Goal: Task Accomplishment & Management: Manage account settings

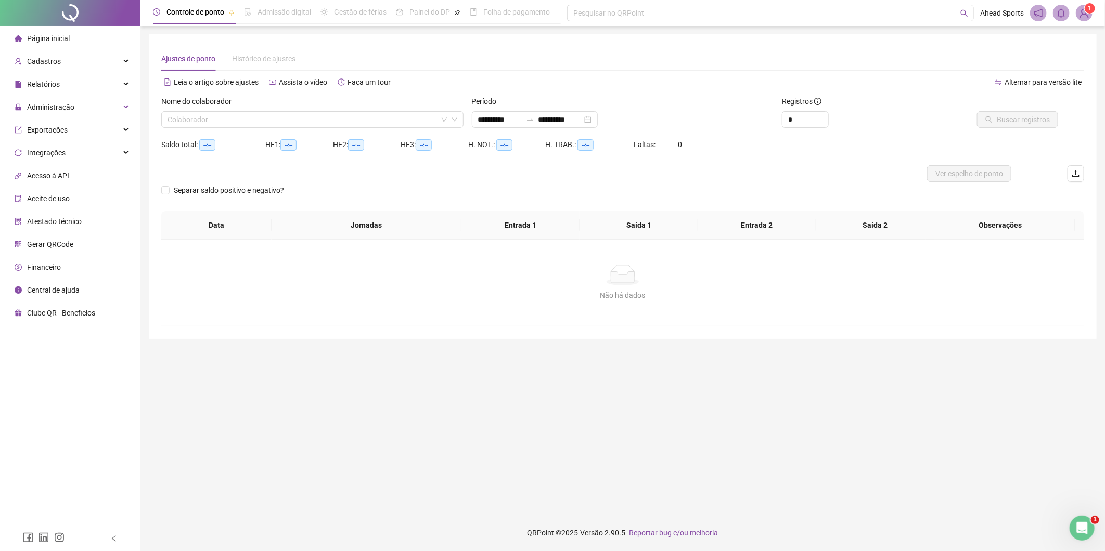
type input "**********"
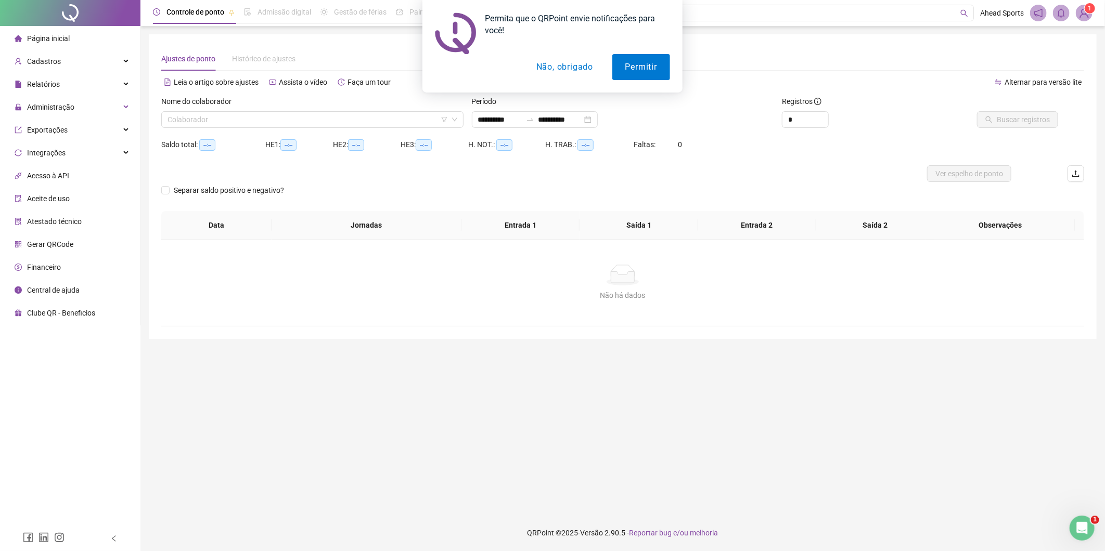
click at [648, 81] on div "Permita que o QRPoint envie notificações para você! Permitir Não, obrigado" at bounding box center [552, 46] width 260 height 93
click at [648, 76] on button "Permitir" at bounding box center [641, 67] width 58 height 26
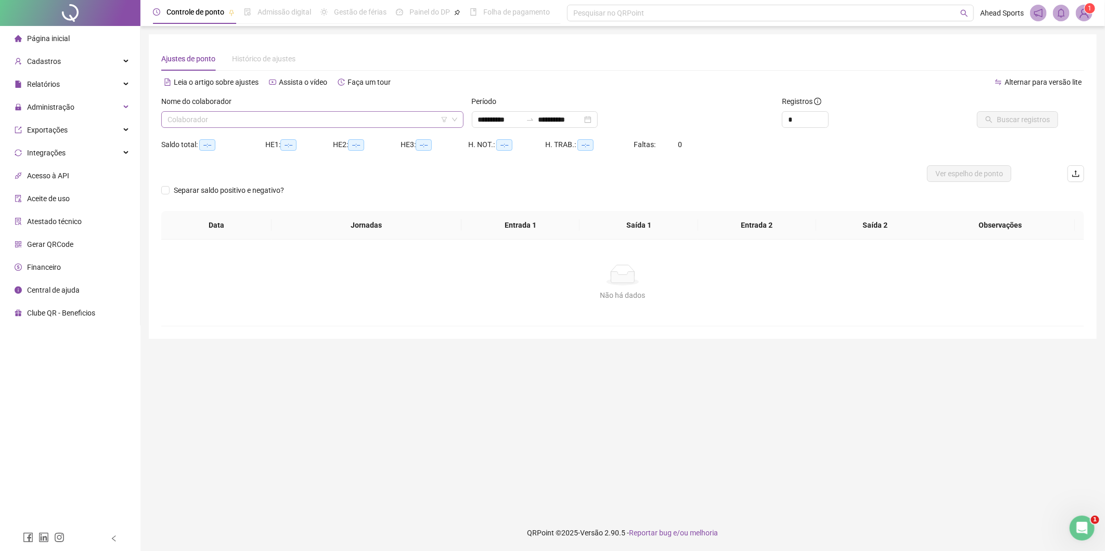
click at [222, 118] on input "search" at bounding box center [308, 120] width 280 height 16
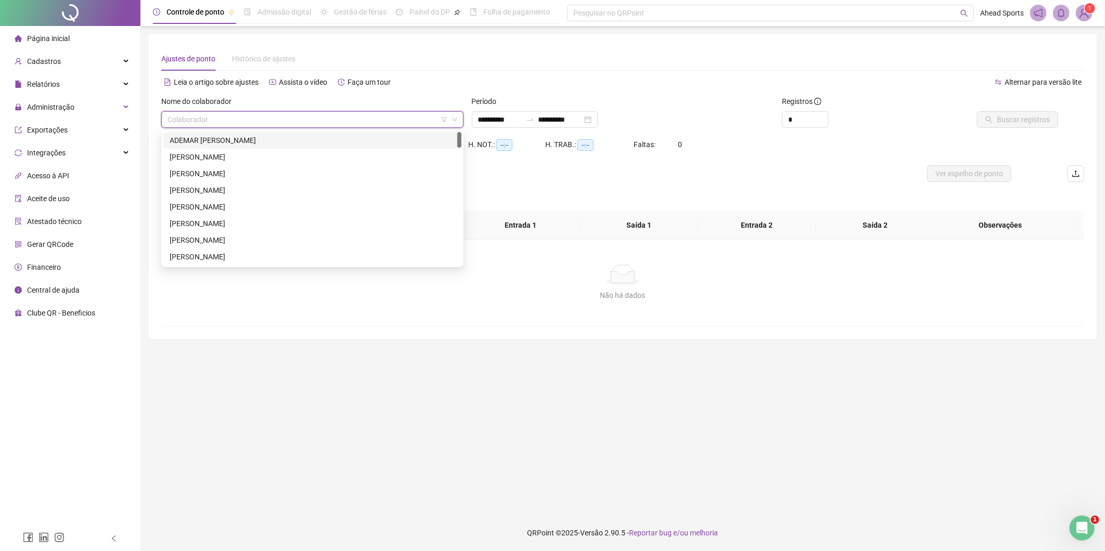
type input "*"
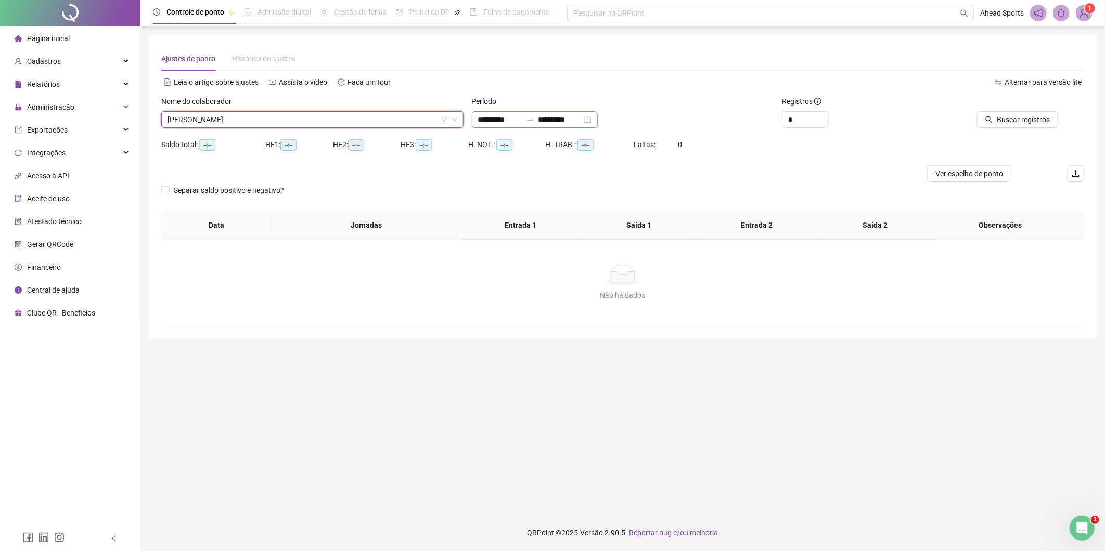
click at [598, 120] on div "**********" at bounding box center [535, 119] width 126 height 17
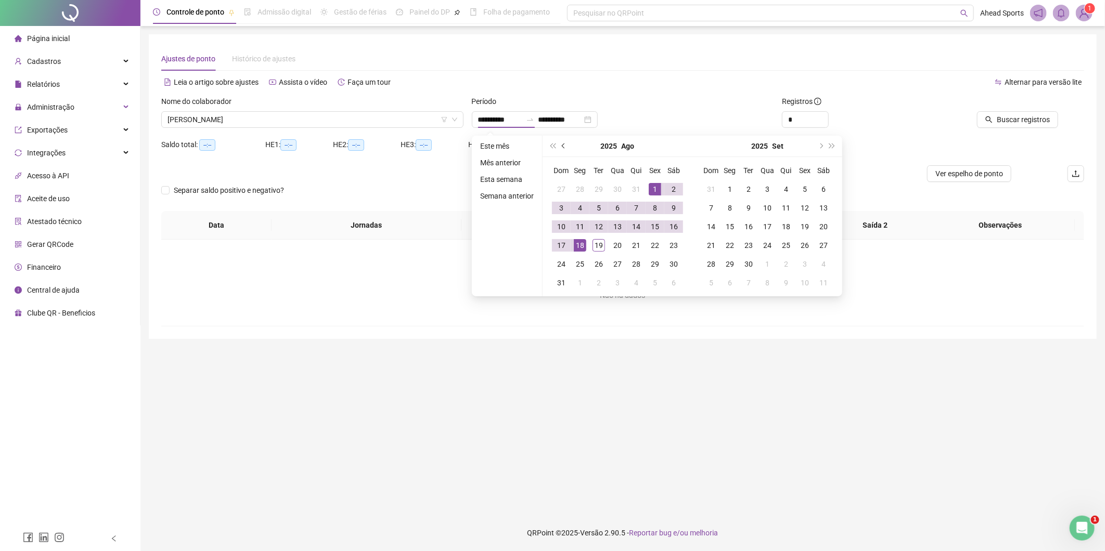
click at [564, 149] on button "prev-year" at bounding box center [563, 146] width 11 height 21
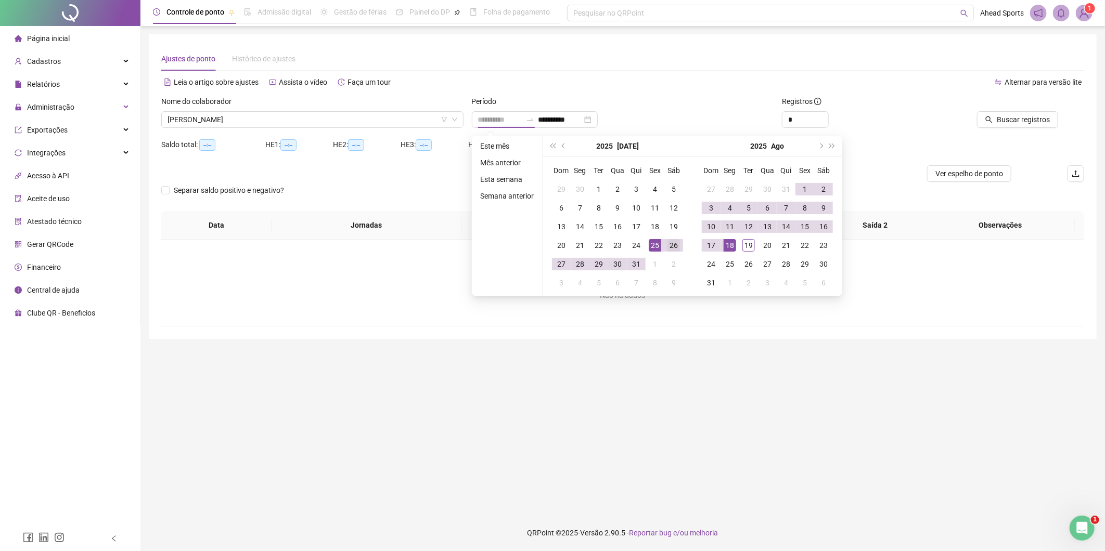
type input "**********"
click at [673, 243] on div "26" at bounding box center [673, 245] width 12 height 12
type input "**********"
click at [749, 241] on div "19" at bounding box center [748, 245] width 12 height 12
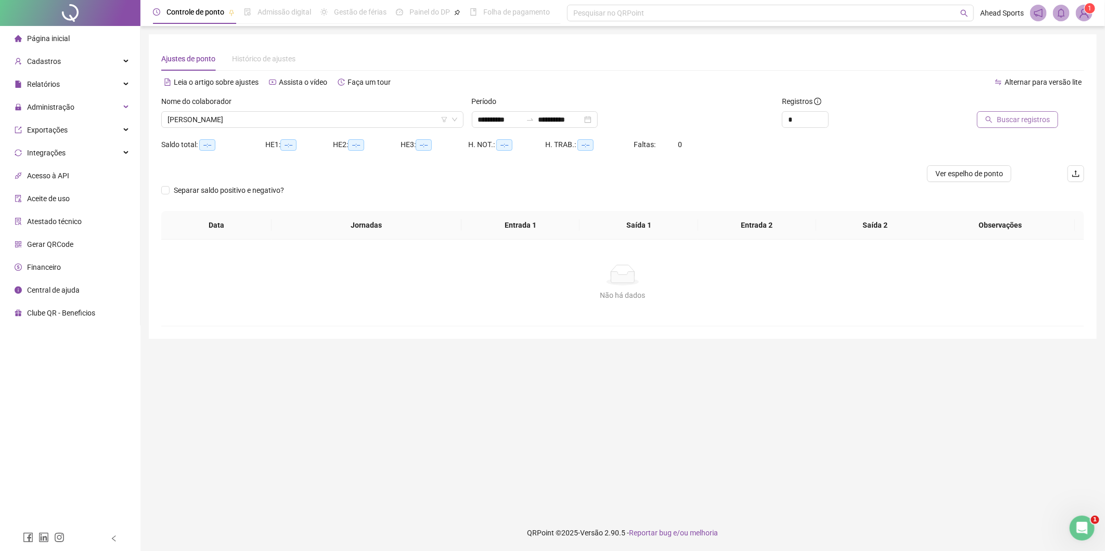
click at [1036, 121] on span "Buscar registros" at bounding box center [1023, 119] width 53 height 11
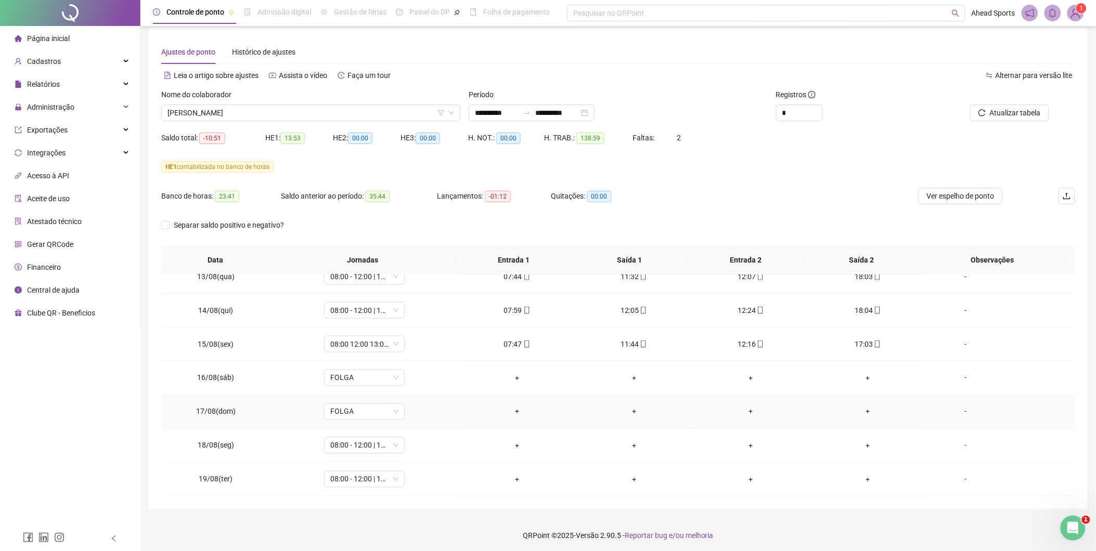
scroll to position [9, 0]
click at [68, 106] on span "Administração" at bounding box center [50, 107] width 47 height 8
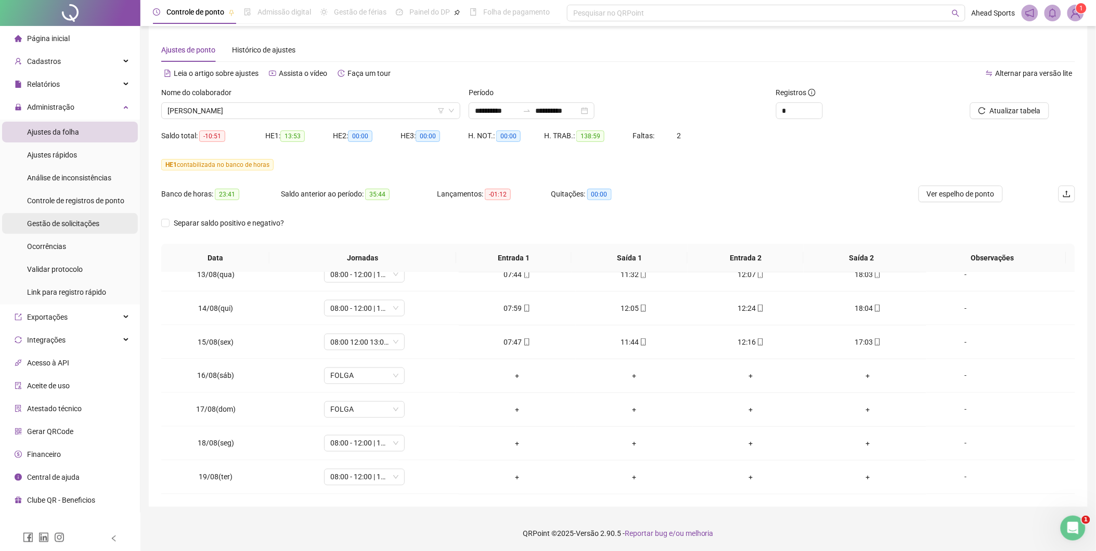
click at [80, 224] on span "Gestão de solicitações" at bounding box center [63, 224] width 72 height 8
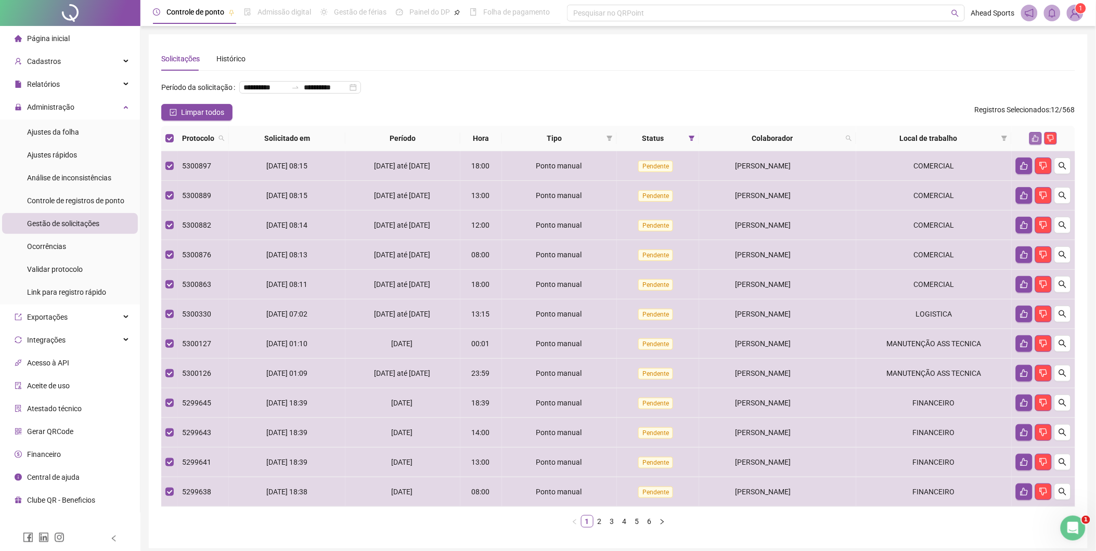
click at [1034, 137] on icon "like" at bounding box center [1035, 138] width 7 height 7
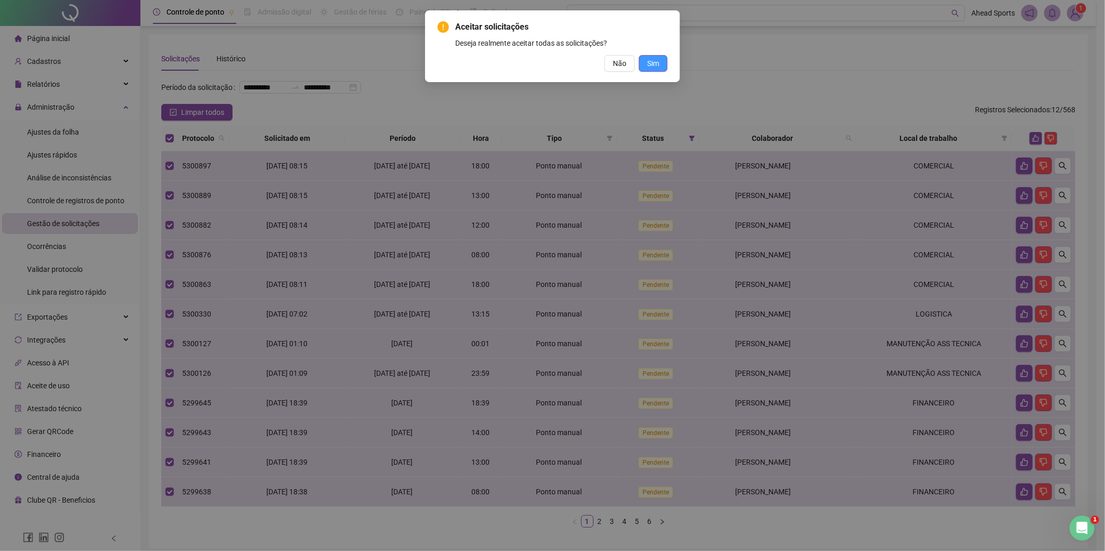
click at [658, 68] on span "Sim" at bounding box center [653, 63] width 12 height 11
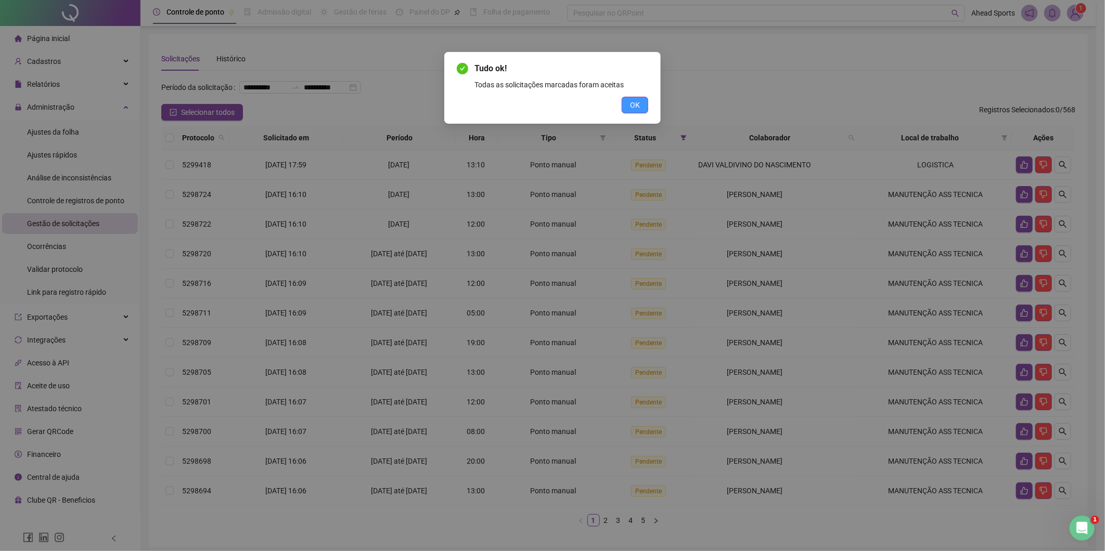
click at [637, 108] on span "OK" at bounding box center [635, 104] width 10 height 11
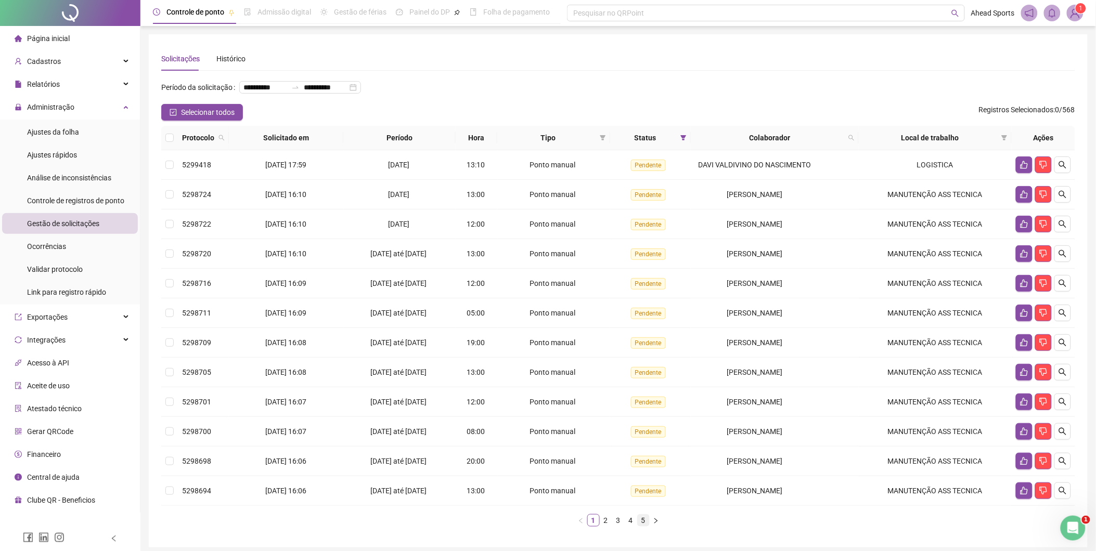
click at [643, 521] on link "5" at bounding box center [643, 520] width 11 height 11
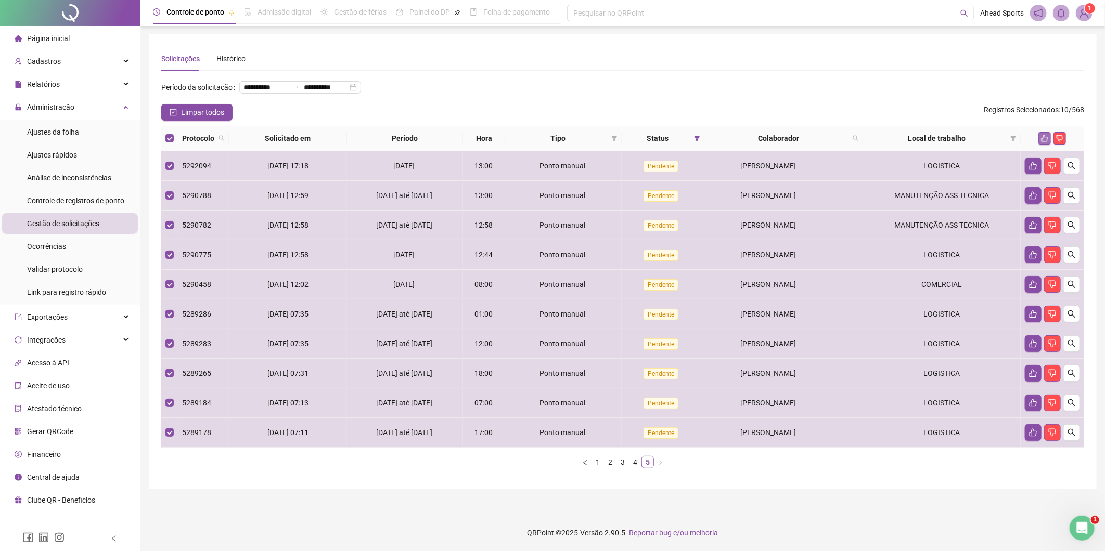
click at [1044, 138] on icon "like" at bounding box center [1044, 138] width 7 height 7
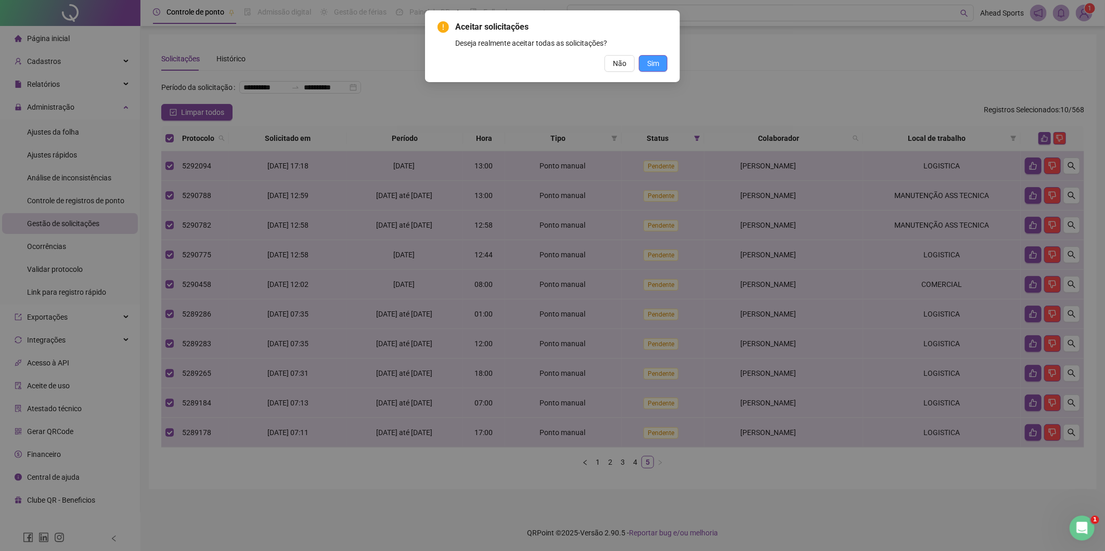
click at [645, 55] on button "Sim" at bounding box center [653, 63] width 29 height 17
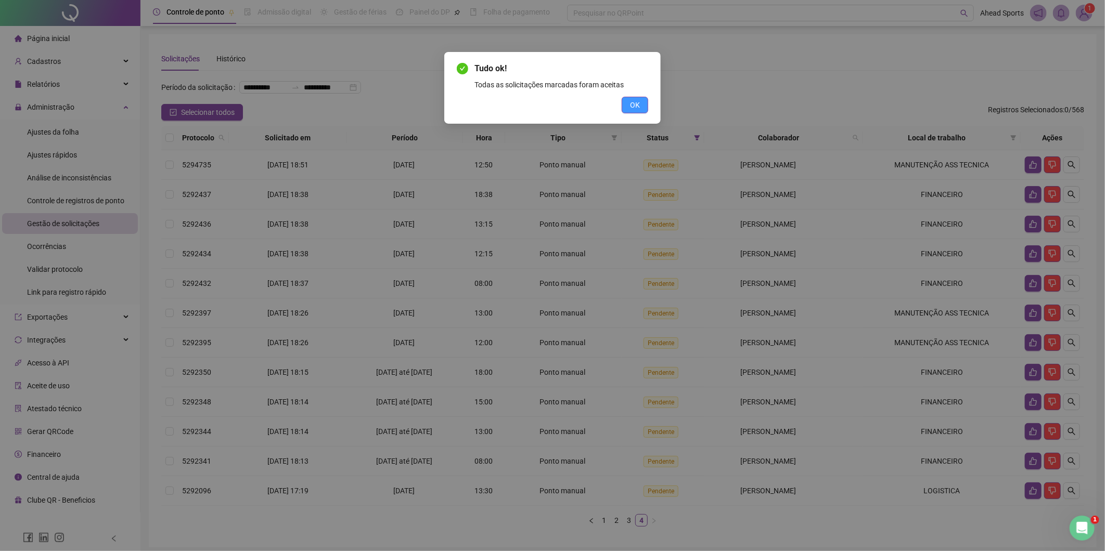
click at [627, 106] on button "OK" at bounding box center [635, 105] width 27 height 17
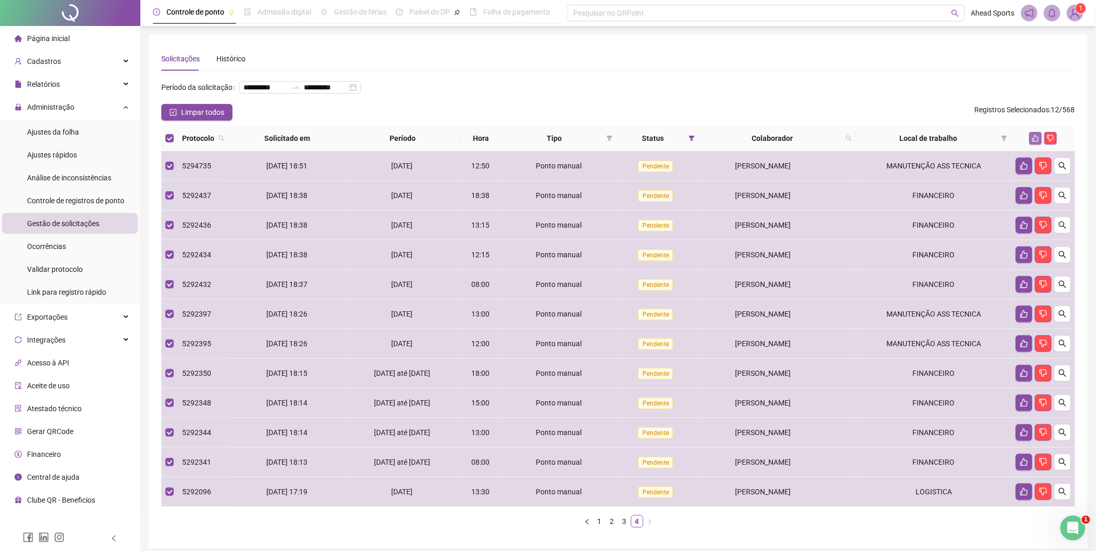
click at [1034, 138] on icon "like" at bounding box center [1036, 138] width 7 height 7
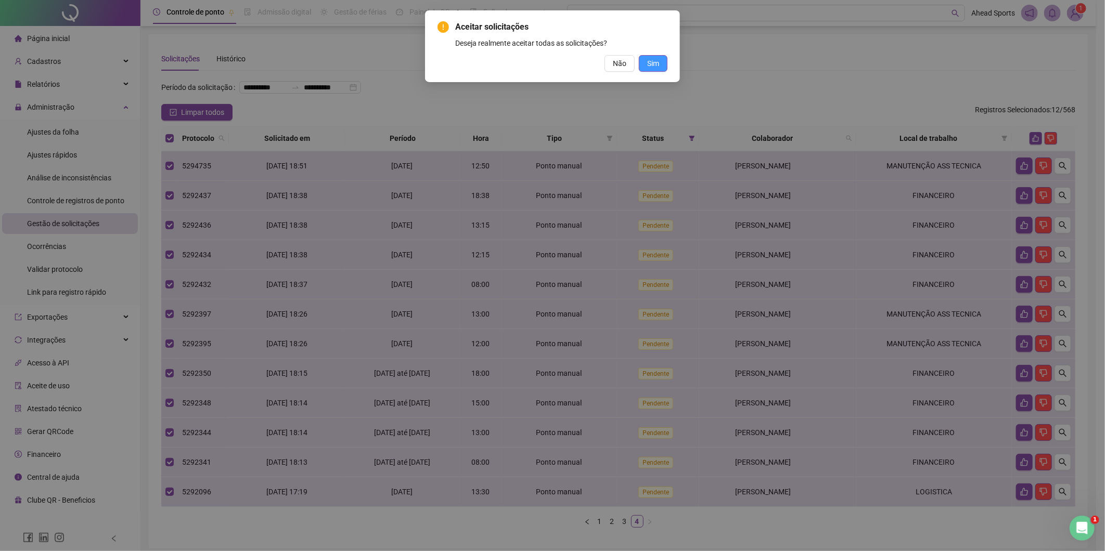
click at [648, 62] on span "Sim" at bounding box center [653, 63] width 12 height 11
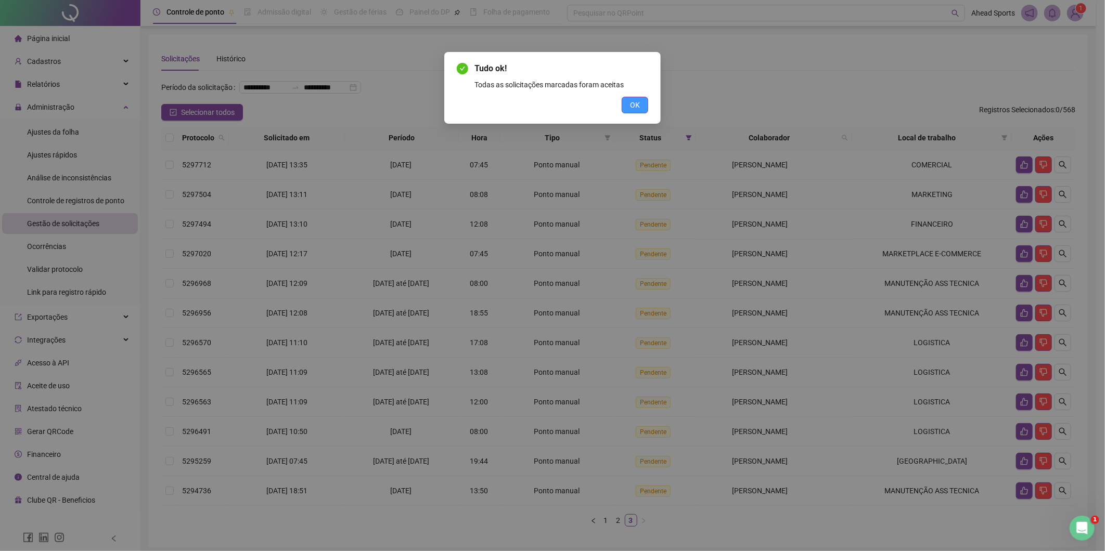
click at [638, 106] on span "OK" at bounding box center [635, 104] width 10 height 11
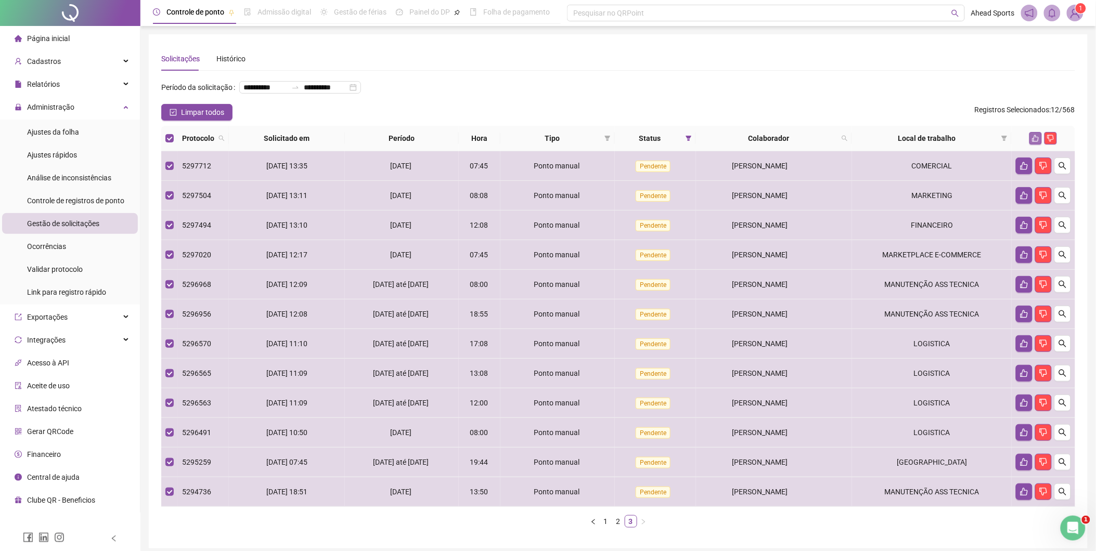
click at [1035, 136] on icon "like" at bounding box center [1036, 138] width 7 height 7
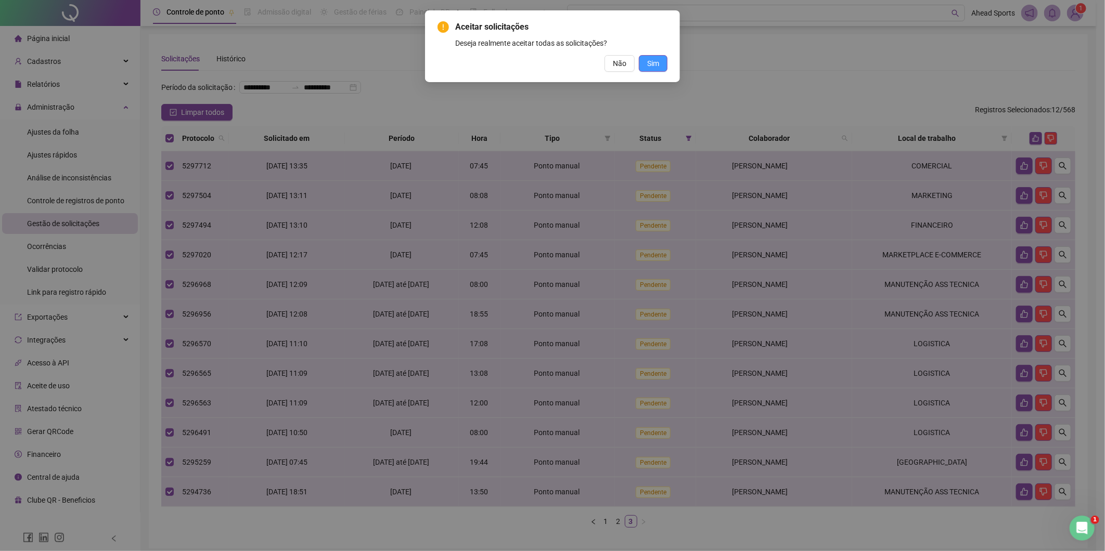
click at [646, 63] on button "Sim" at bounding box center [653, 63] width 29 height 17
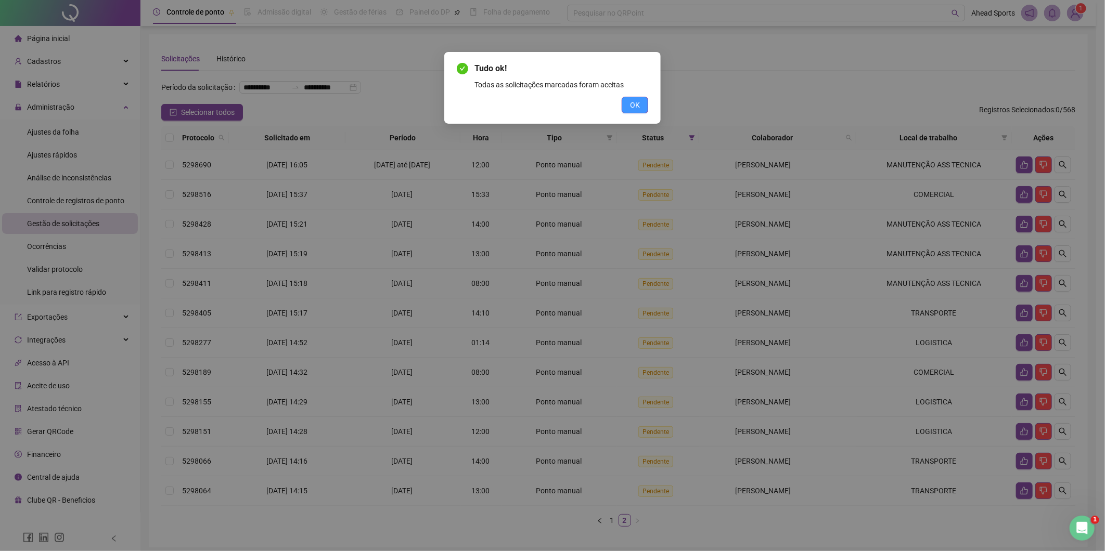
click at [645, 111] on button "OK" at bounding box center [635, 105] width 27 height 17
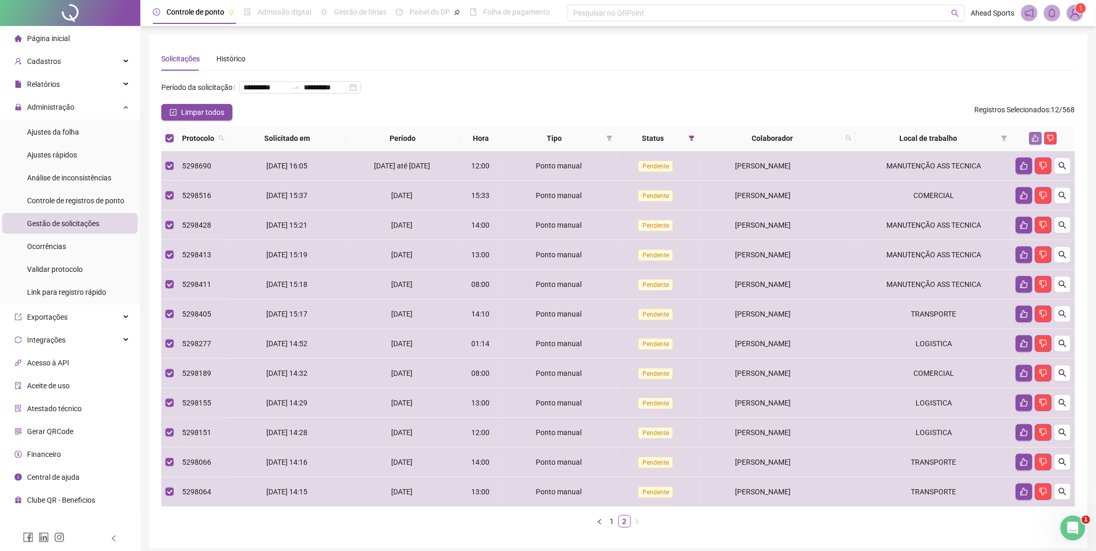
click at [1037, 142] on icon "like" at bounding box center [1036, 138] width 7 height 7
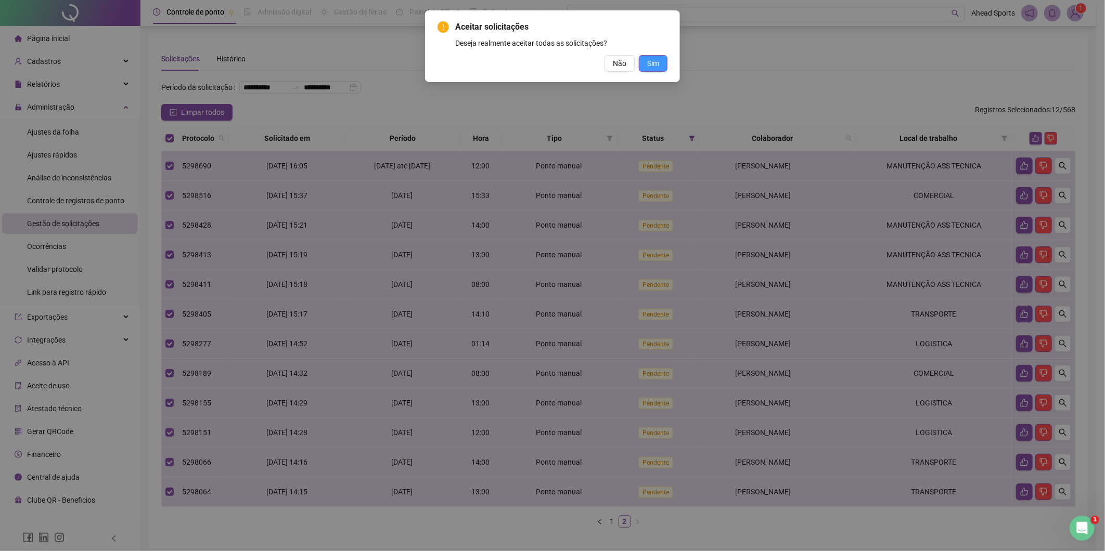
click at [656, 65] on span "Sim" at bounding box center [653, 63] width 12 height 11
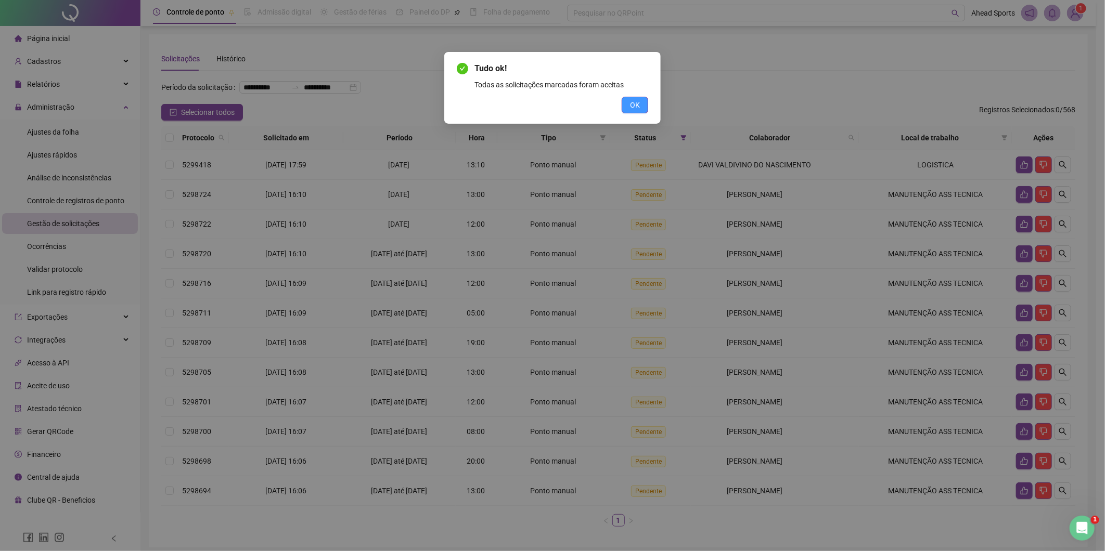
click at [643, 102] on button "OK" at bounding box center [635, 105] width 27 height 17
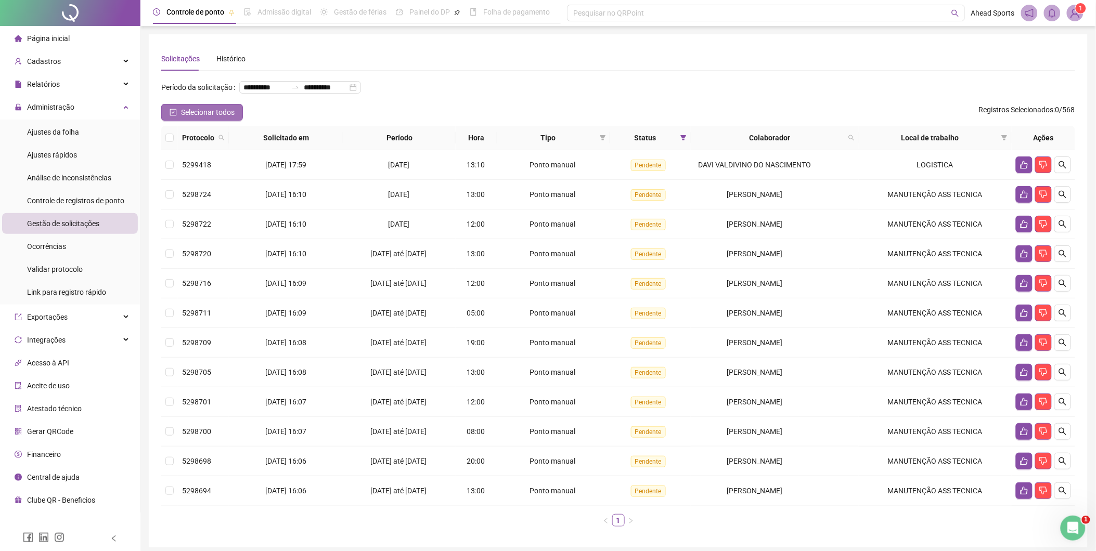
click at [171, 116] on button "Selecionar todos" at bounding box center [202, 112] width 82 height 17
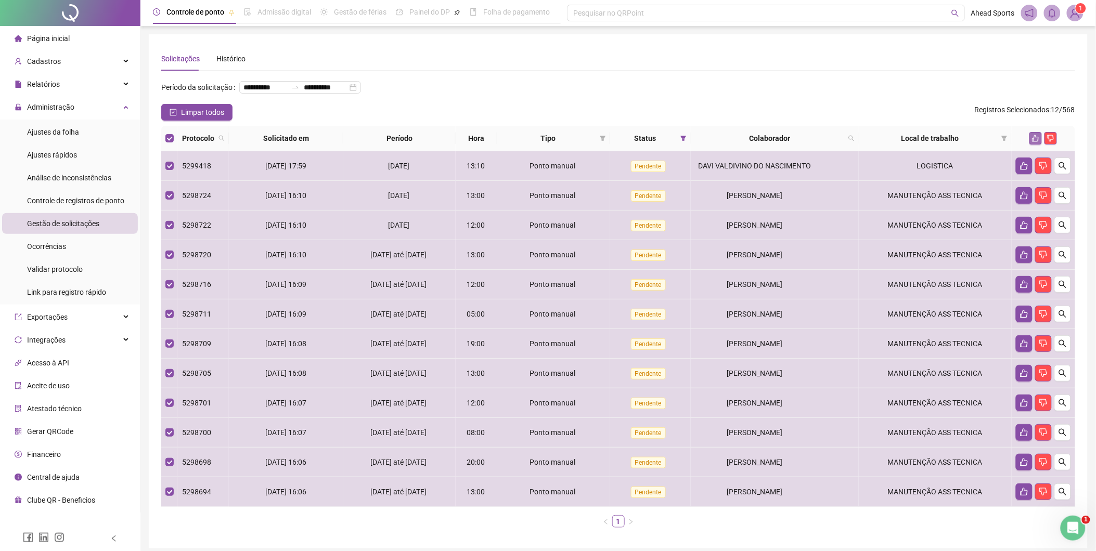
click at [1035, 139] on icon "like" at bounding box center [1035, 138] width 7 height 7
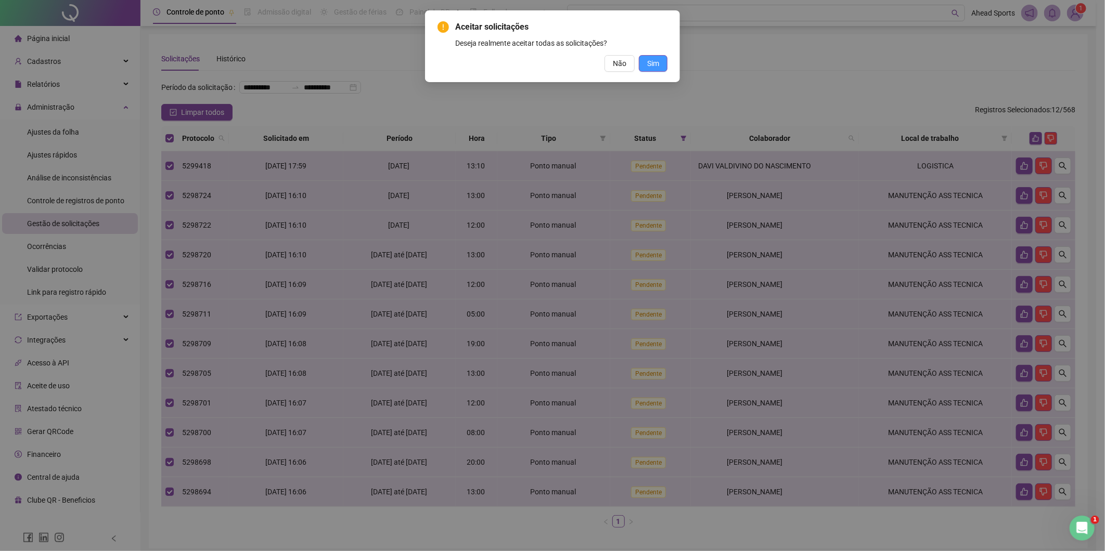
click at [657, 61] on span "Sim" at bounding box center [653, 63] width 12 height 11
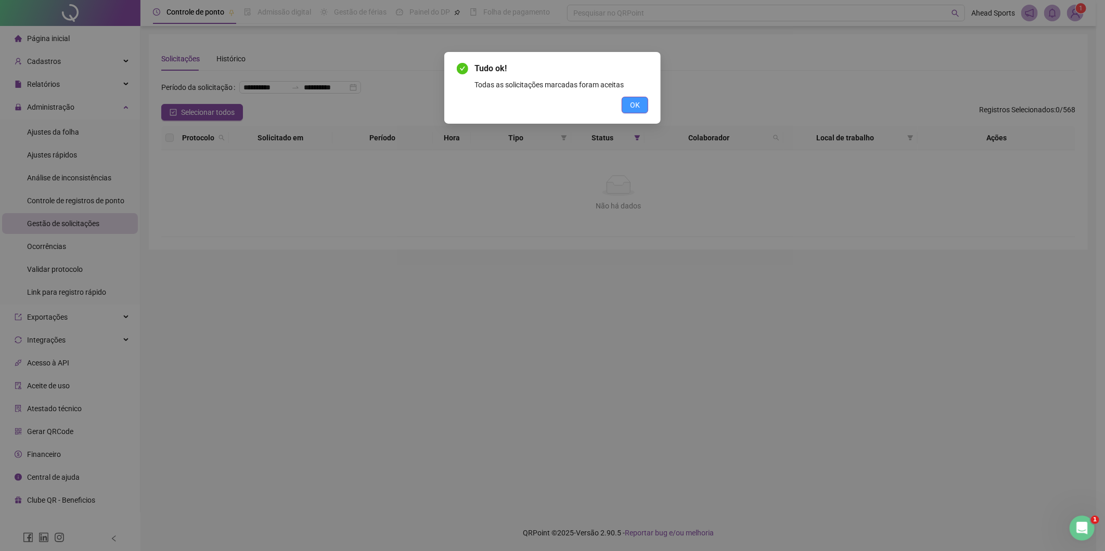
click at [642, 109] on button "OK" at bounding box center [635, 105] width 27 height 17
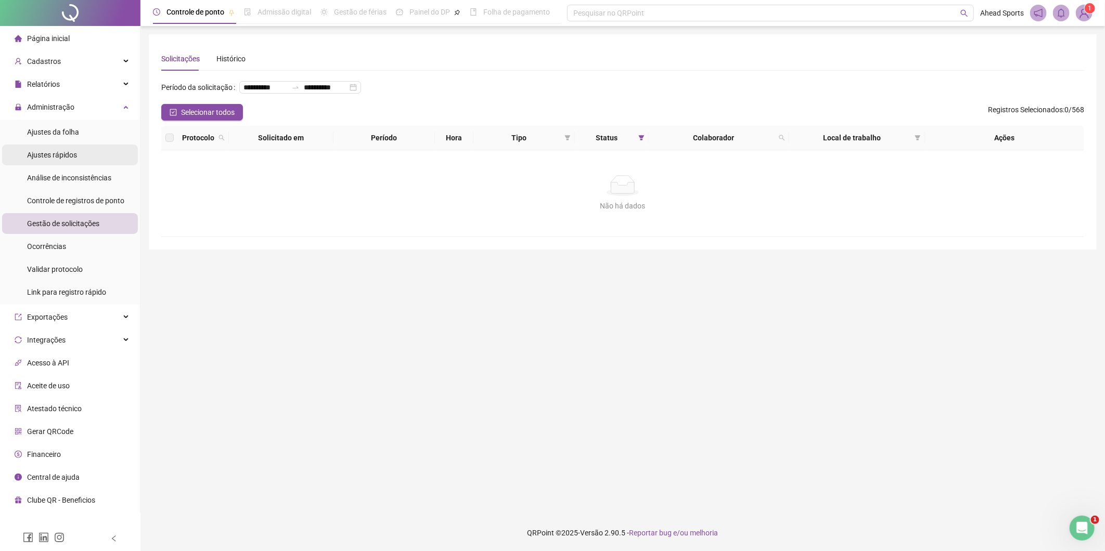
click at [71, 158] on span "Ajustes rápidos" at bounding box center [52, 155] width 50 height 8
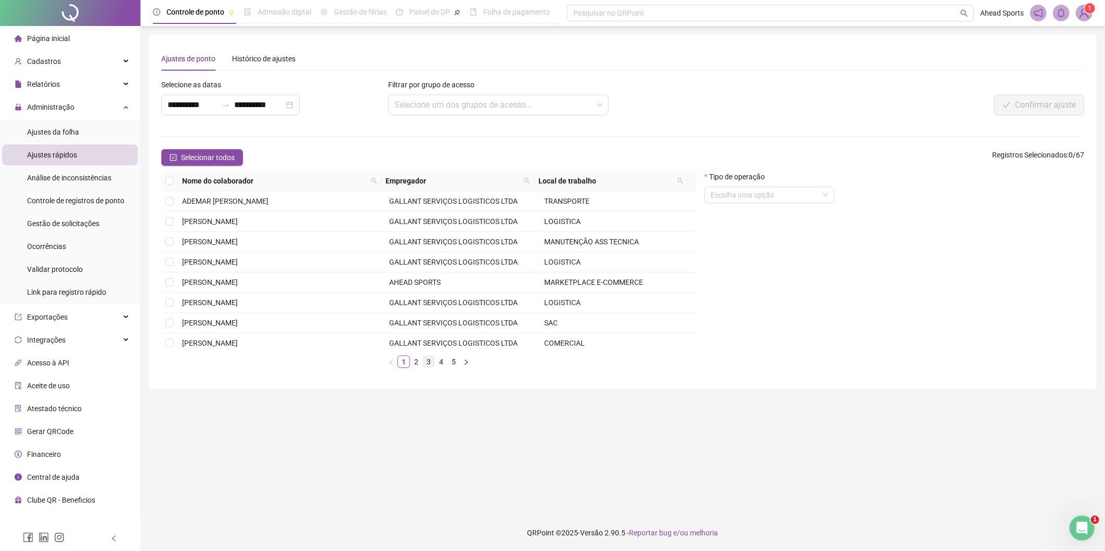
click at [432, 360] on link "3" at bounding box center [428, 361] width 11 height 11
click at [439, 366] on link "4" at bounding box center [440, 361] width 11 height 11
click at [452, 365] on link "5" at bounding box center [453, 361] width 11 height 11
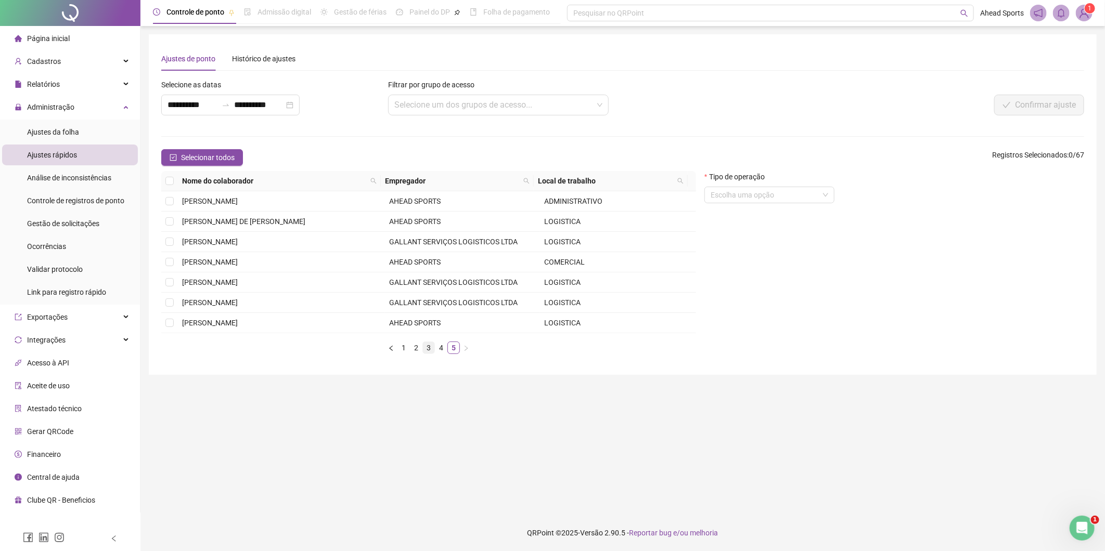
click at [428, 352] on link "3" at bounding box center [428, 347] width 11 height 11
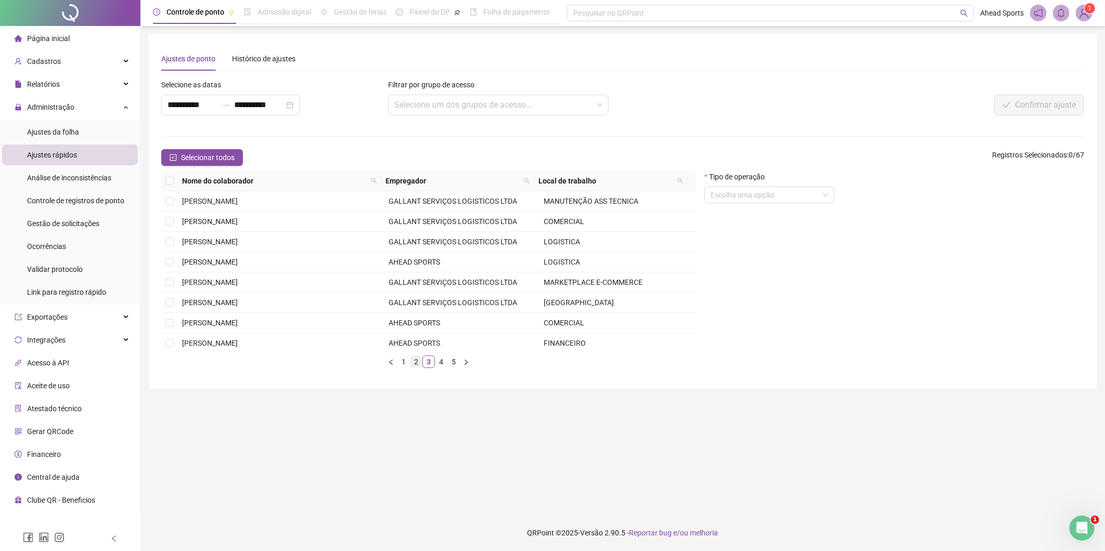
click at [415, 363] on link "2" at bounding box center [415, 361] width 11 height 11
click at [426, 364] on link "3" at bounding box center [428, 361] width 11 height 11
click at [441, 365] on link "4" at bounding box center [440, 361] width 11 height 11
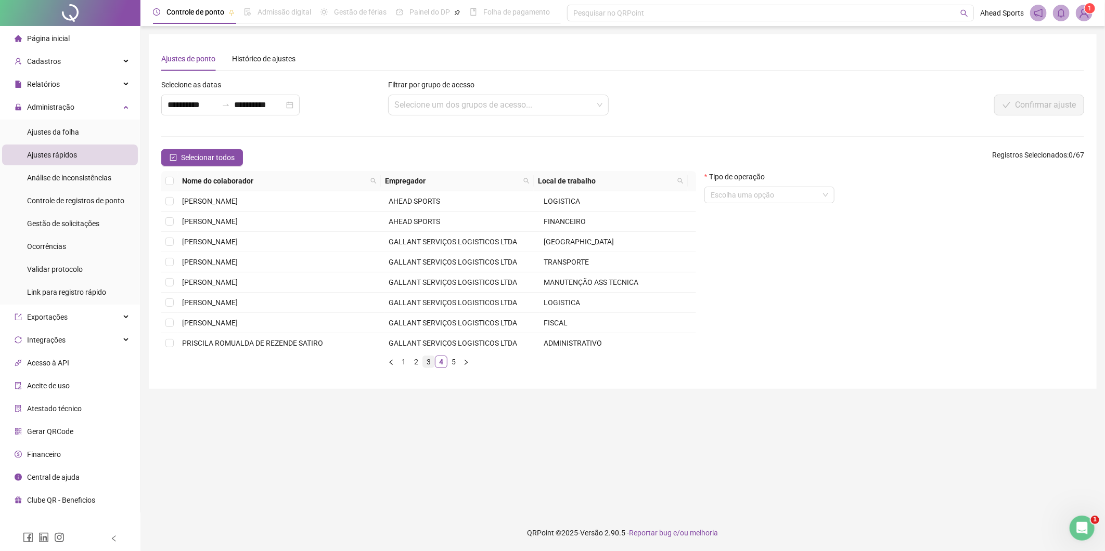
click at [429, 365] on link "3" at bounding box center [428, 361] width 11 height 11
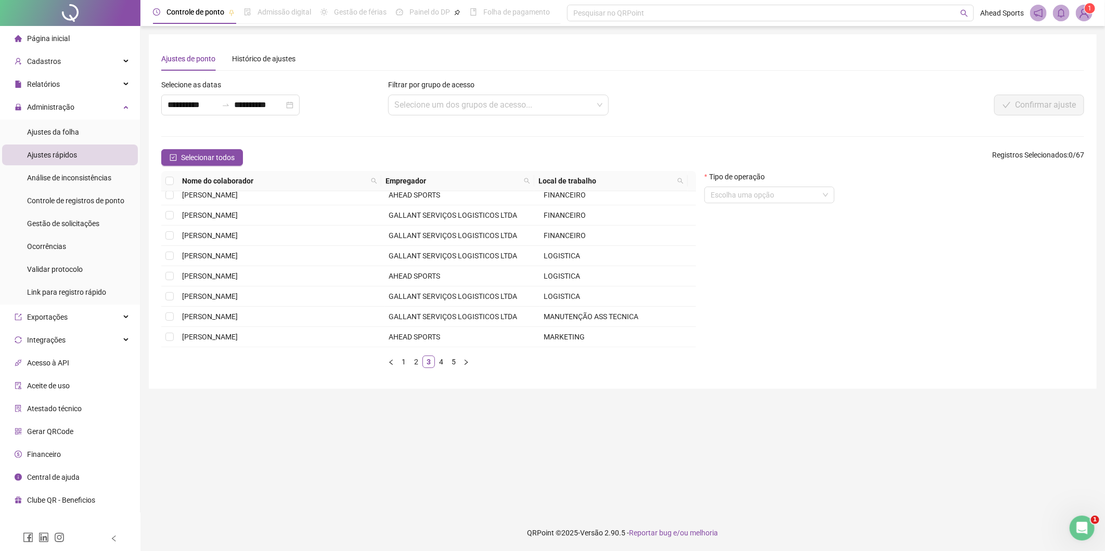
scroll to position [111, 0]
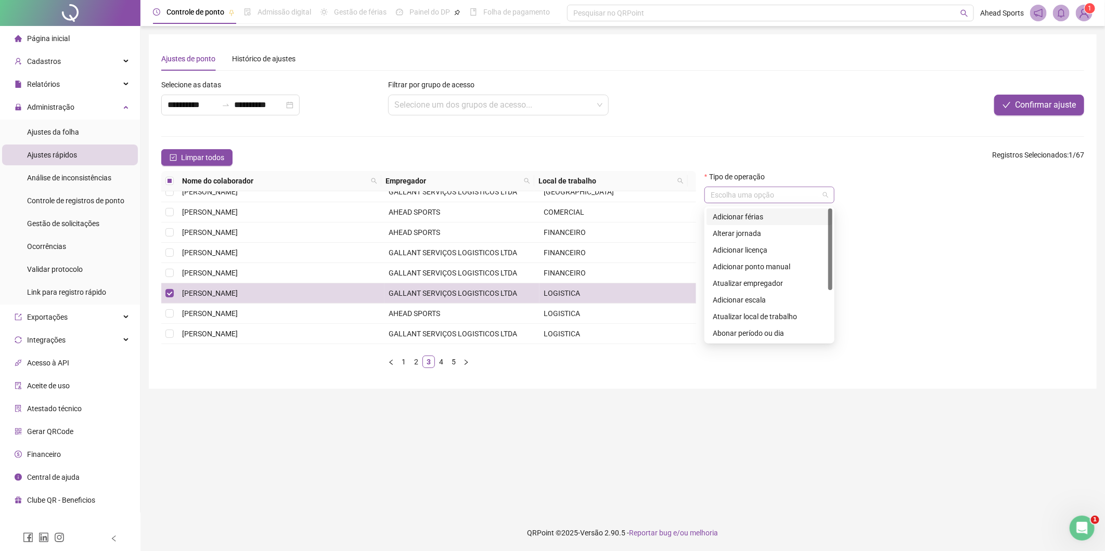
click at [826, 194] on span at bounding box center [770, 195] width 118 height 16
click at [194, 97] on div "**********" at bounding box center [230, 105] width 138 height 21
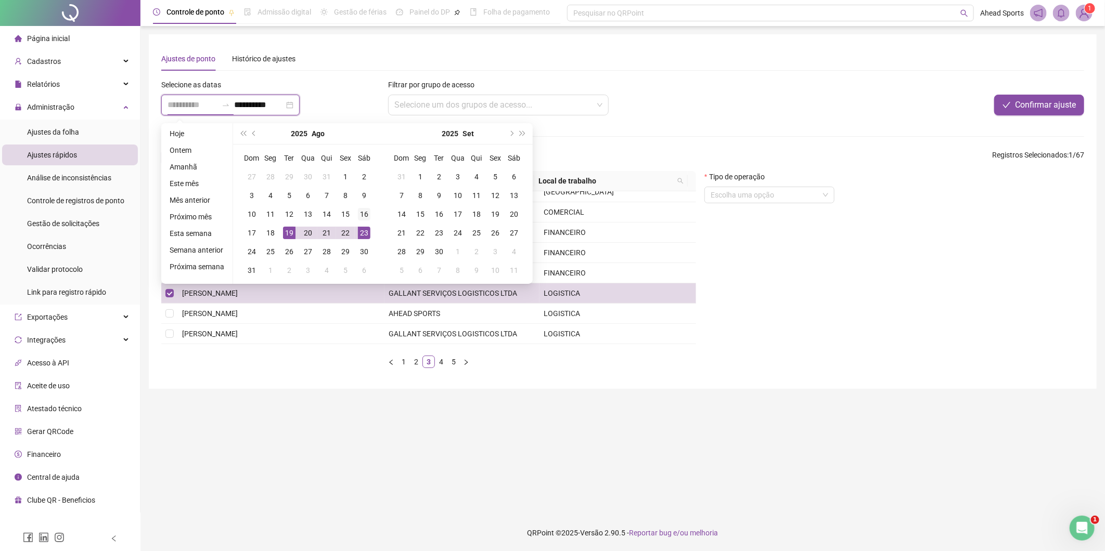
type input "**********"
click at [361, 217] on div "16" at bounding box center [364, 214] width 12 height 12
type input "**********"
click at [342, 235] on div "22" at bounding box center [345, 233] width 12 height 12
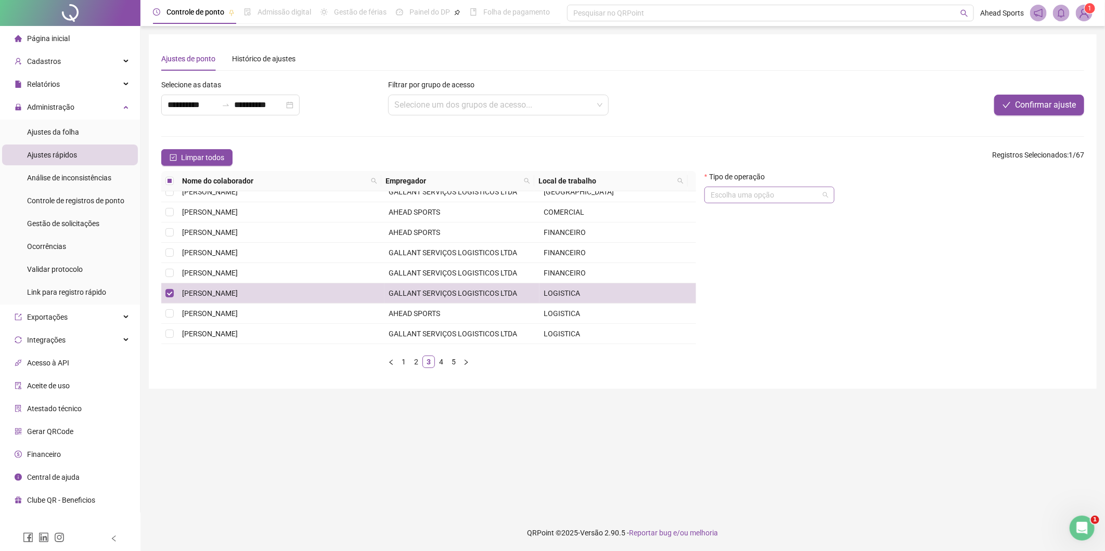
click at [803, 195] on input "search" at bounding box center [765, 195] width 108 height 16
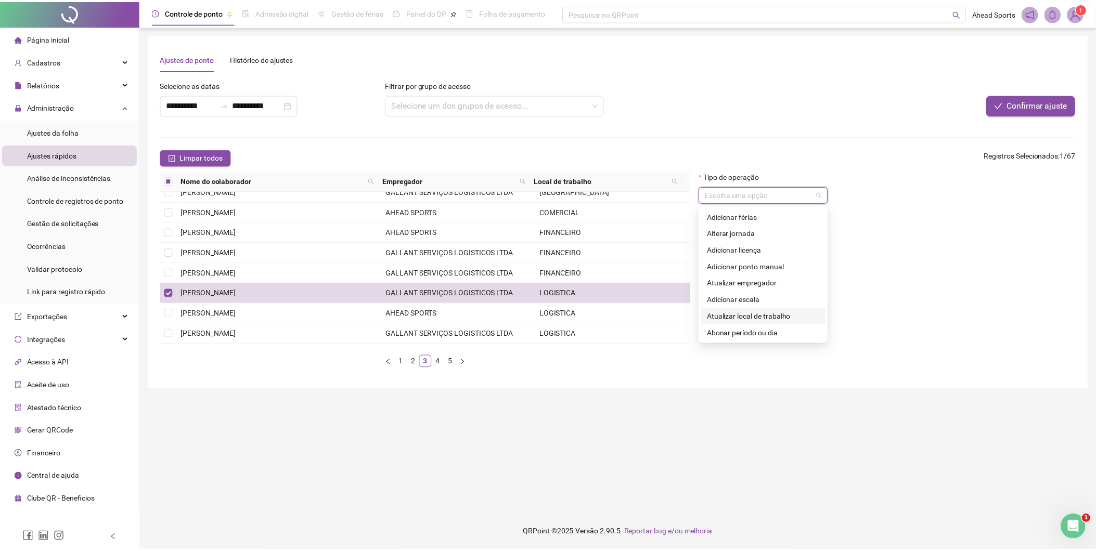
scroll to position [83, 0]
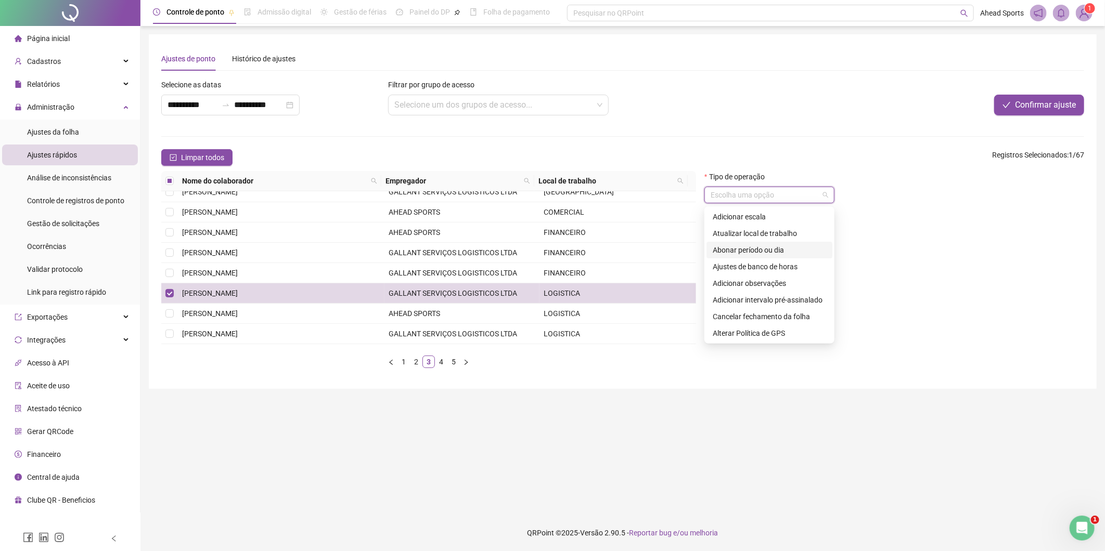
click at [786, 252] on div "Abonar período ou dia" at bounding box center [769, 250] width 113 height 11
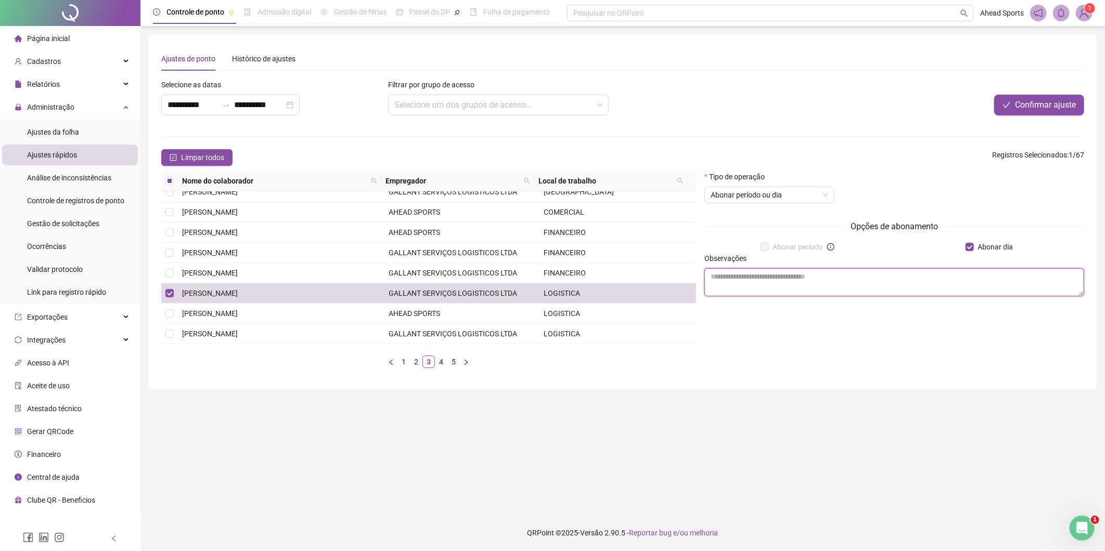
click at [856, 277] on textarea at bounding box center [894, 282] width 380 height 28
type textarea "**********"
click at [1062, 111] on button "Confirmar ajuste" at bounding box center [1039, 105] width 90 height 21
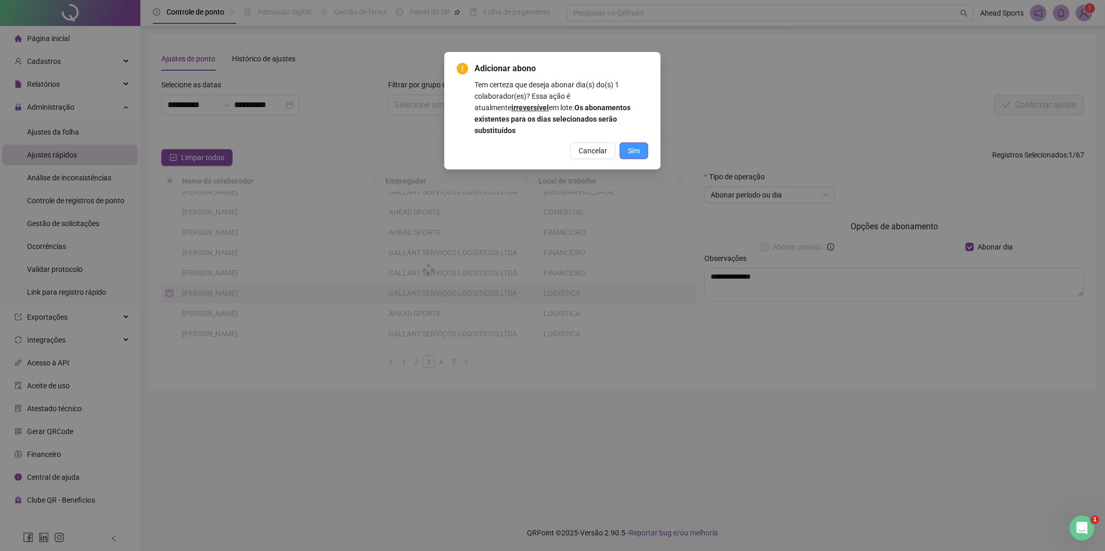
click at [638, 145] on span "Sim" at bounding box center [634, 150] width 12 height 11
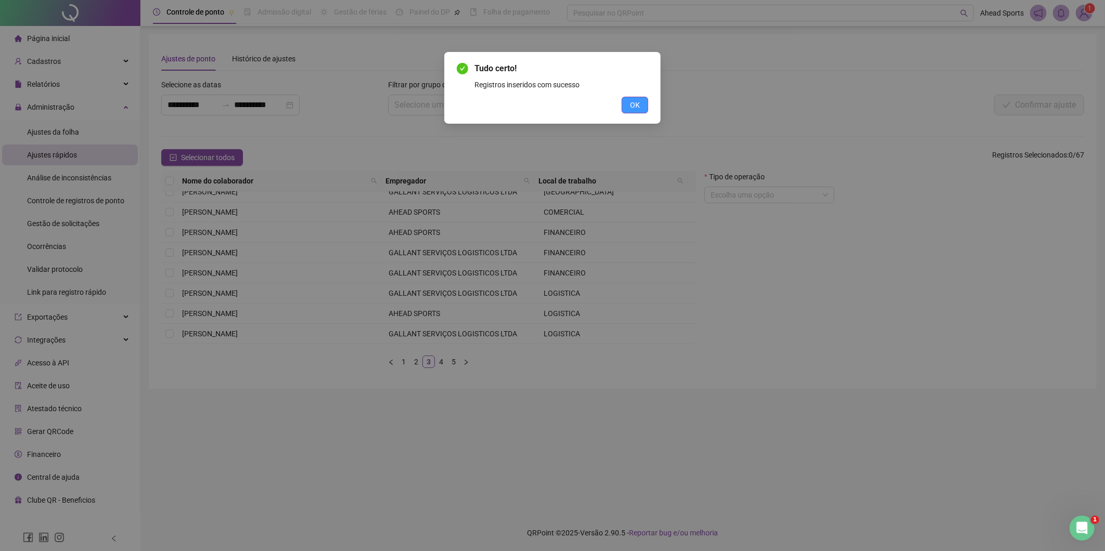
click at [638, 102] on span "OK" at bounding box center [635, 104] width 10 height 11
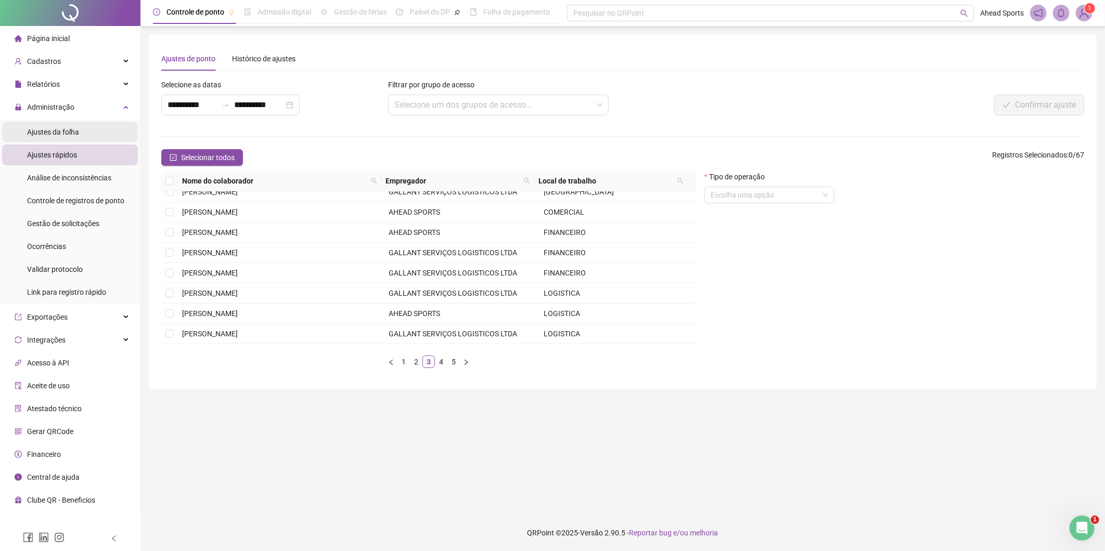
click at [61, 133] on span "Ajustes da folha" at bounding box center [53, 132] width 52 height 8
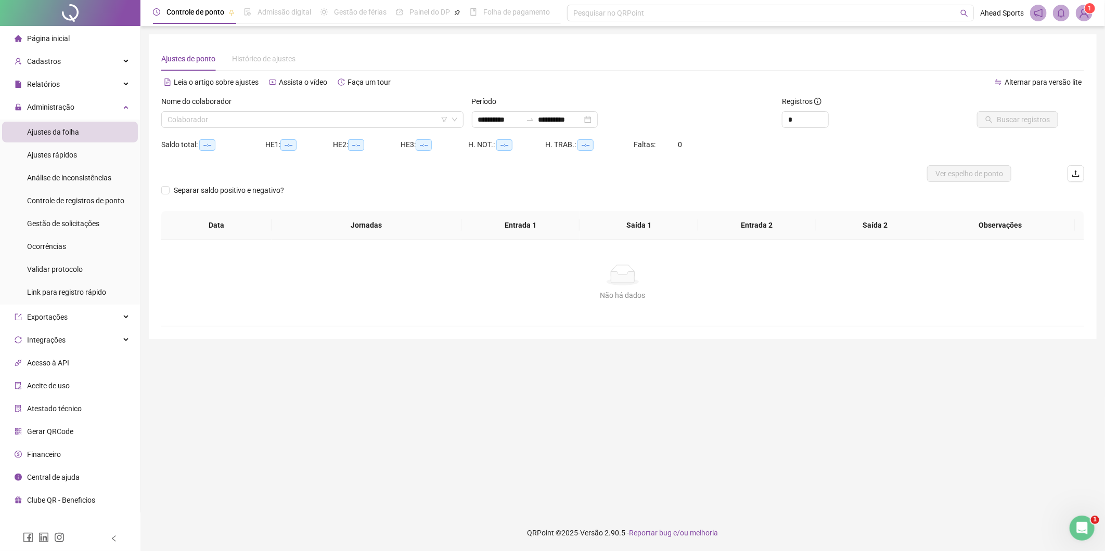
type input "**********"
click at [200, 125] on input "search" at bounding box center [308, 120] width 280 height 16
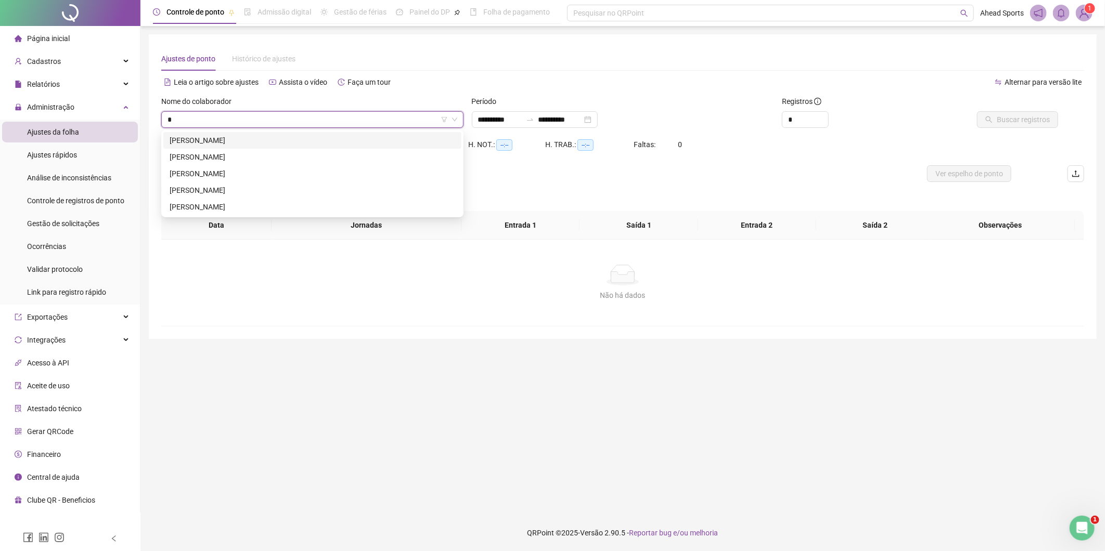
type input "**"
click at [210, 178] on div "[PERSON_NAME]" at bounding box center [313, 173] width 286 height 11
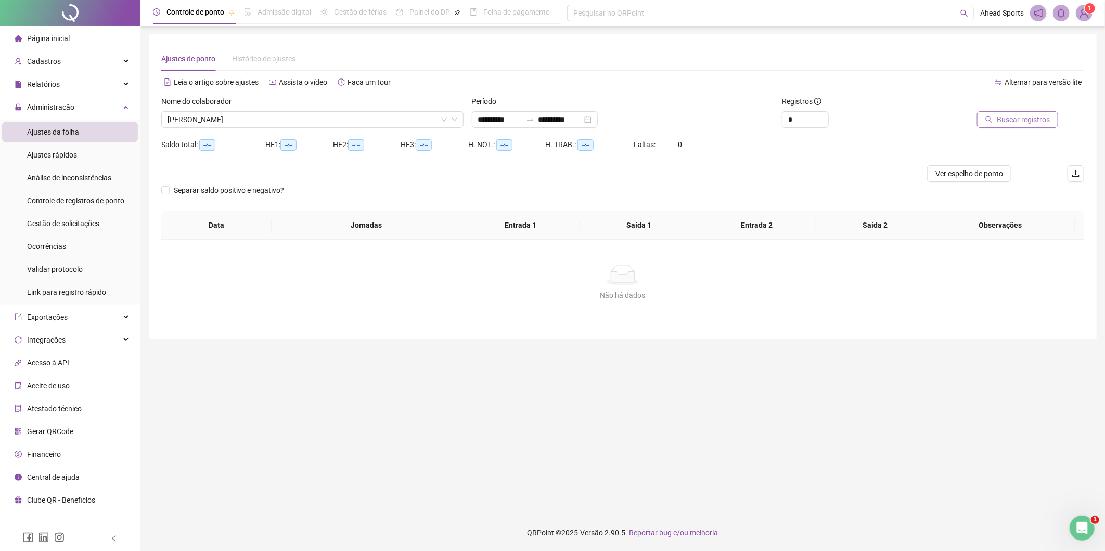
click at [1026, 120] on span "Buscar registros" at bounding box center [1023, 119] width 53 height 11
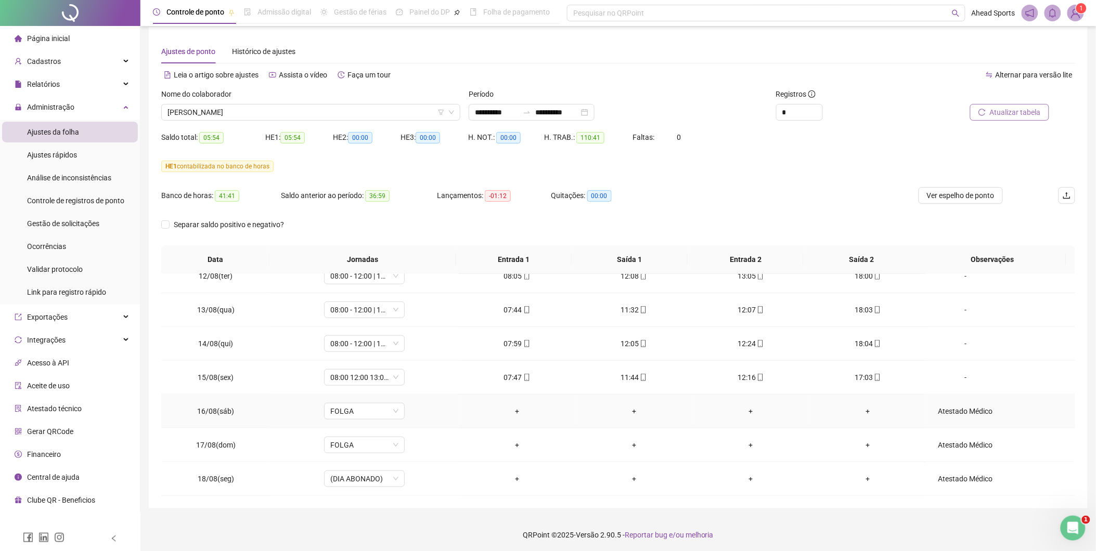
scroll to position [9, 0]
click at [297, 113] on span "[PERSON_NAME]" at bounding box center [311, 111] width 287 height 16
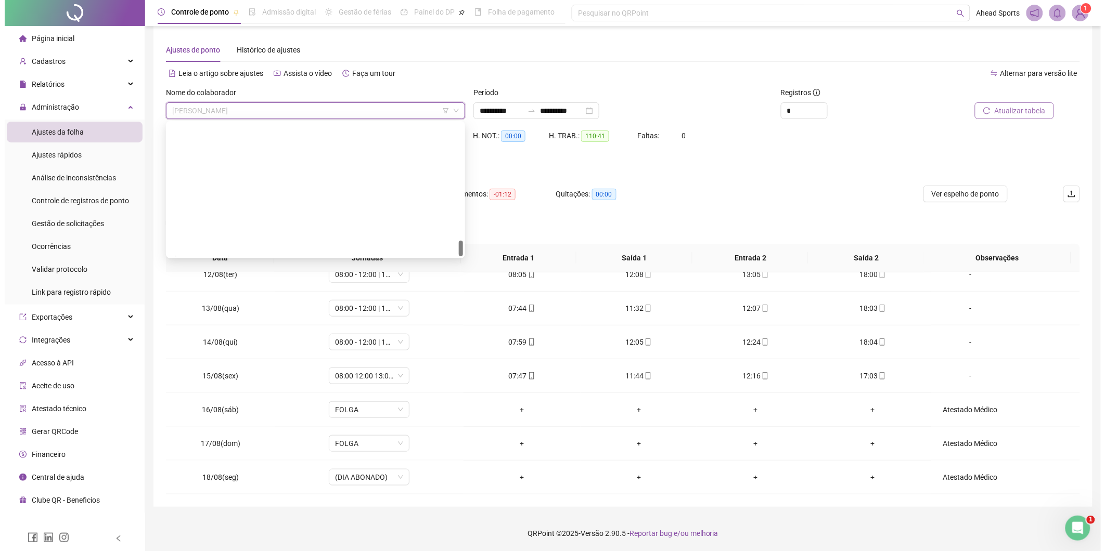
scroll to position [982, 0]
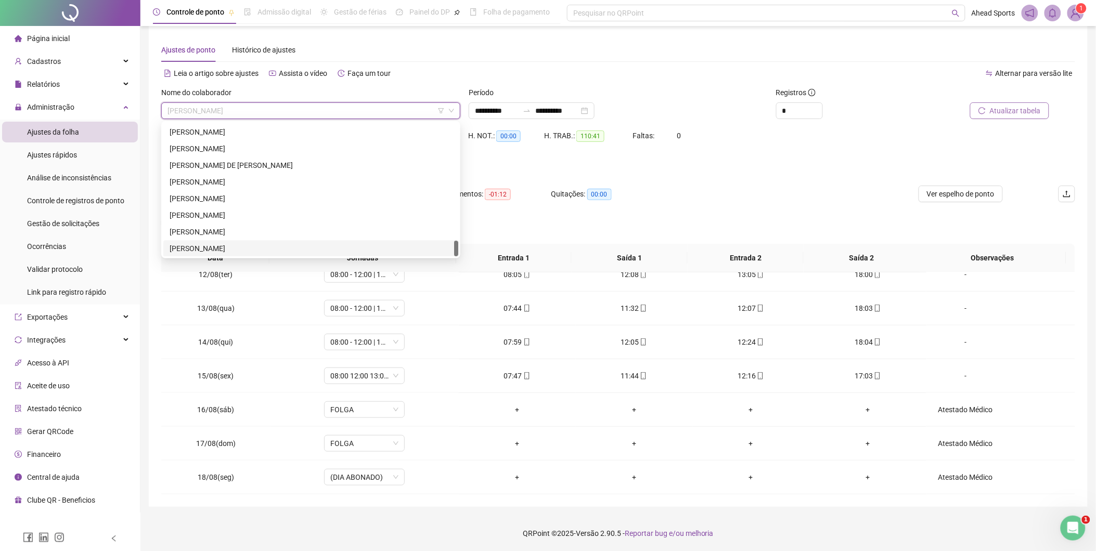
click at [255, 245] on div "[PERSON_NAME]" at bounding box center [311, 248] width 282 height 11
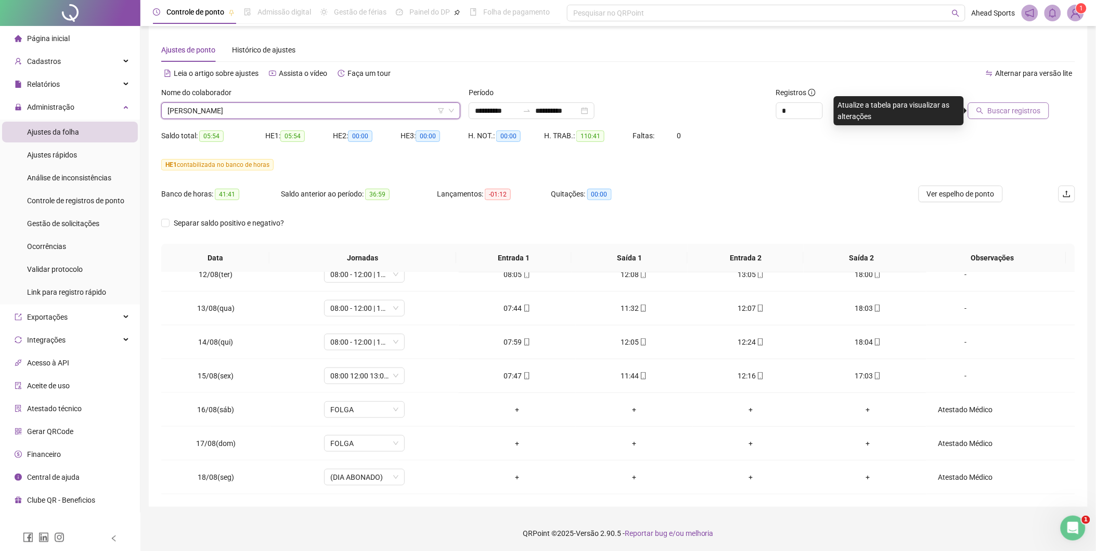
click at [1026, 110] on span "Buscar registros" at bounding box center [1014, 110] width 53 height 11
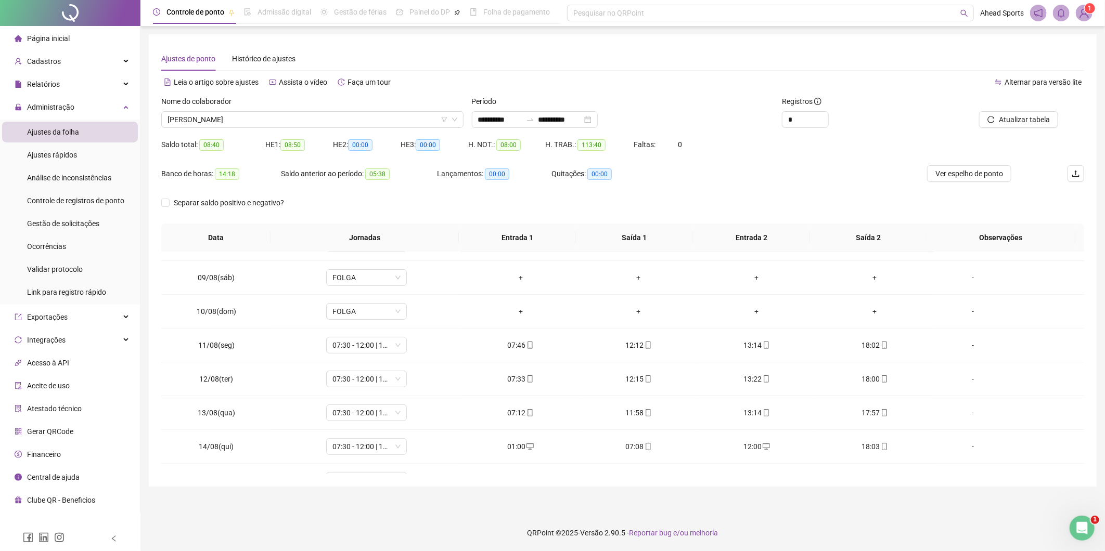
scroll to position [387, 0]
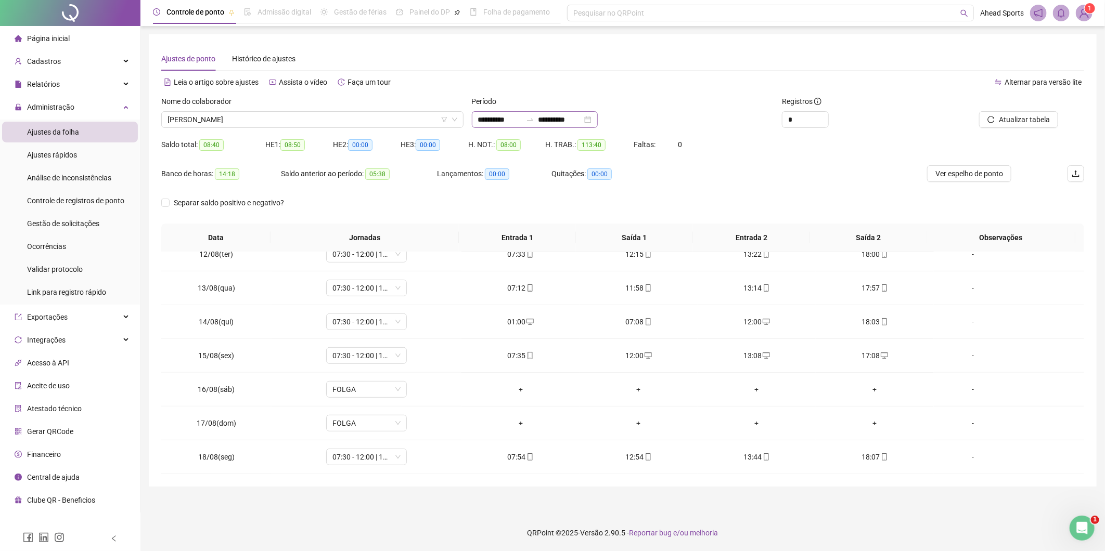
click at [579, 125] on div "**********" at bounding box center [535, 119] width 126 height 17
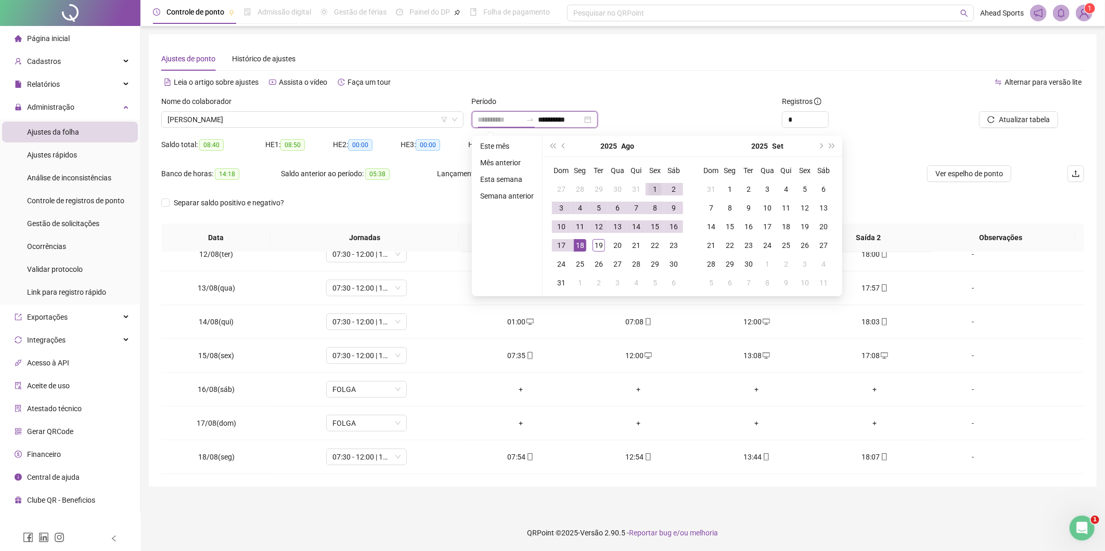
type input "**********"
click at [651, 191] on div "1" at bounding box center [655, 189] width 12 height 12
type input "**********"
click at [600, 248] on div "19" at bounding box center [599, 245] width 12 height 12
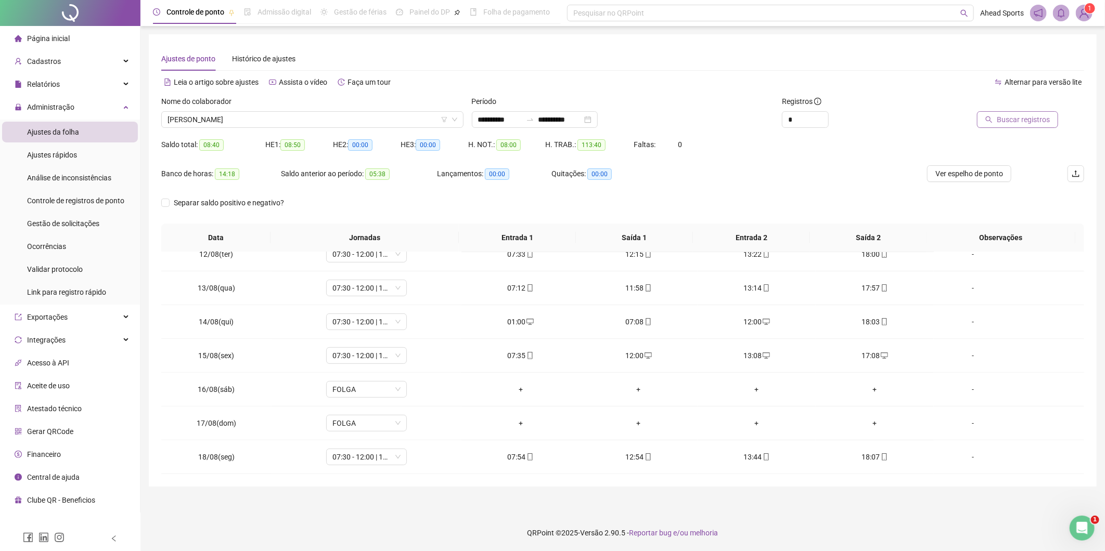
click at [1016, 122] on span "Buscar registros" at bounding box center [1023, 119] width 53 height 11
click at [341, 115] on span "[PERSON_NAME]" at bounding box center [313, 120] width 290 height 16
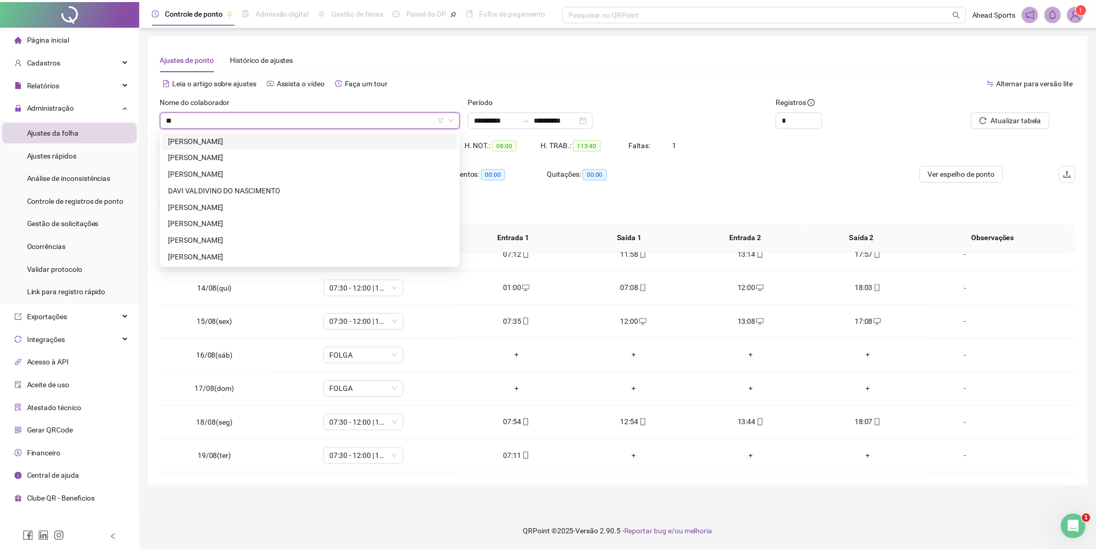
scroll to position [0, 0]
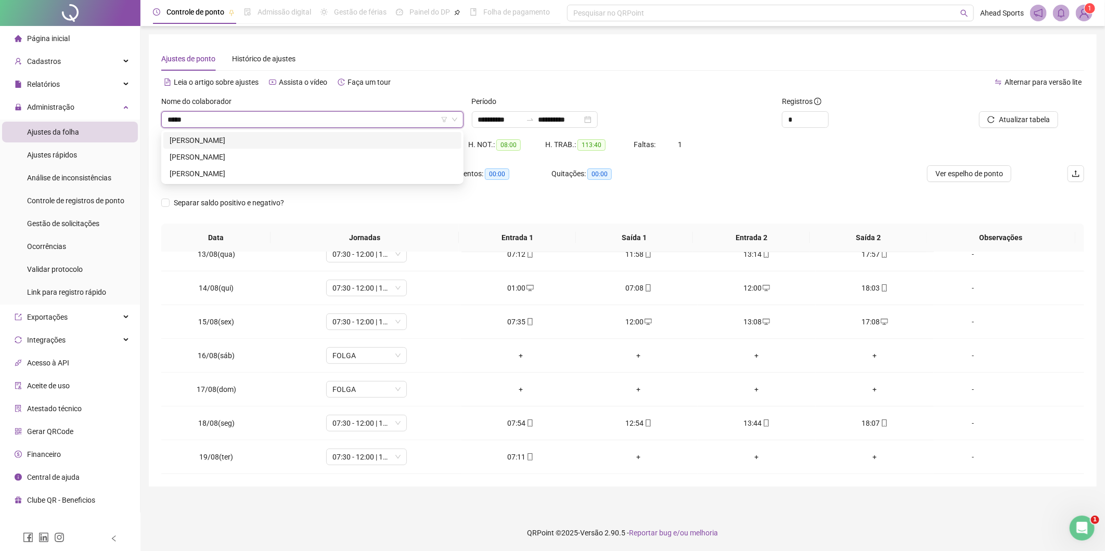
type input "*****"
click at [328, 136] on div "[PERSON_NAME]" at bounding box center [313, 140] width 286 height 11
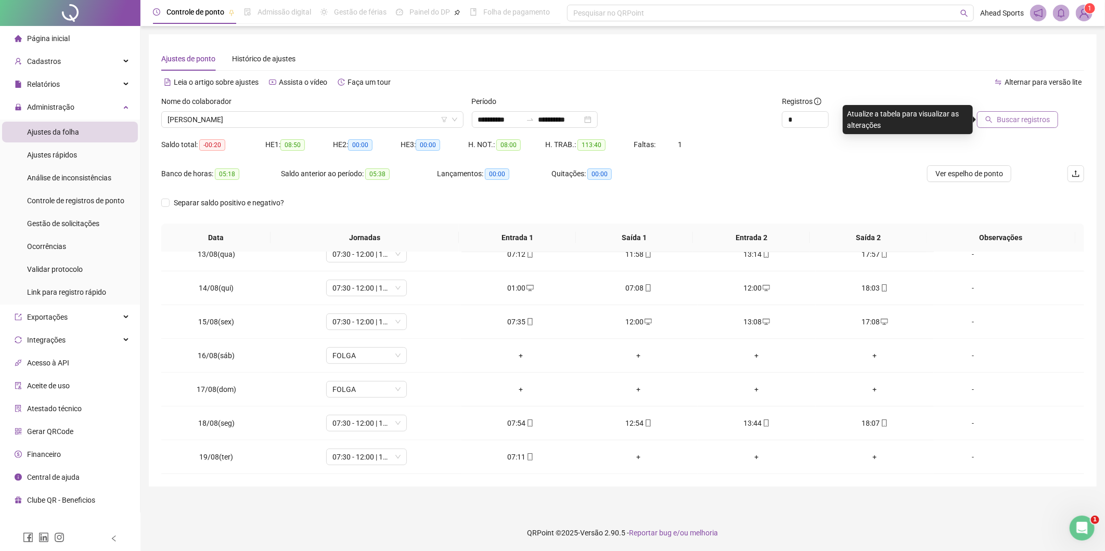
click at [1025, 115] on span "Buscar registros" at bounding box center [1023, 119] width 53 height 11
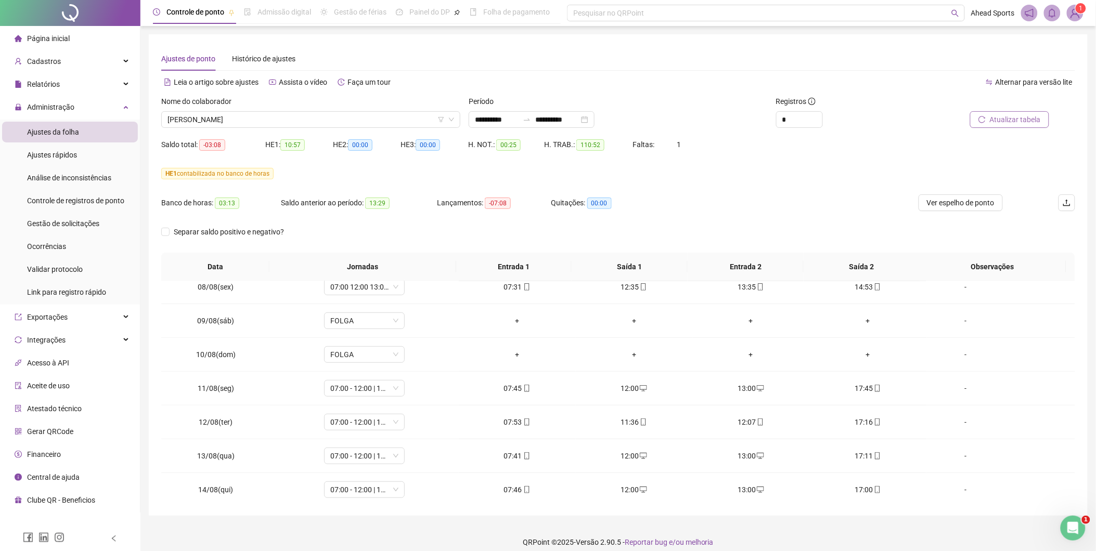
scroll to position [421, 0]
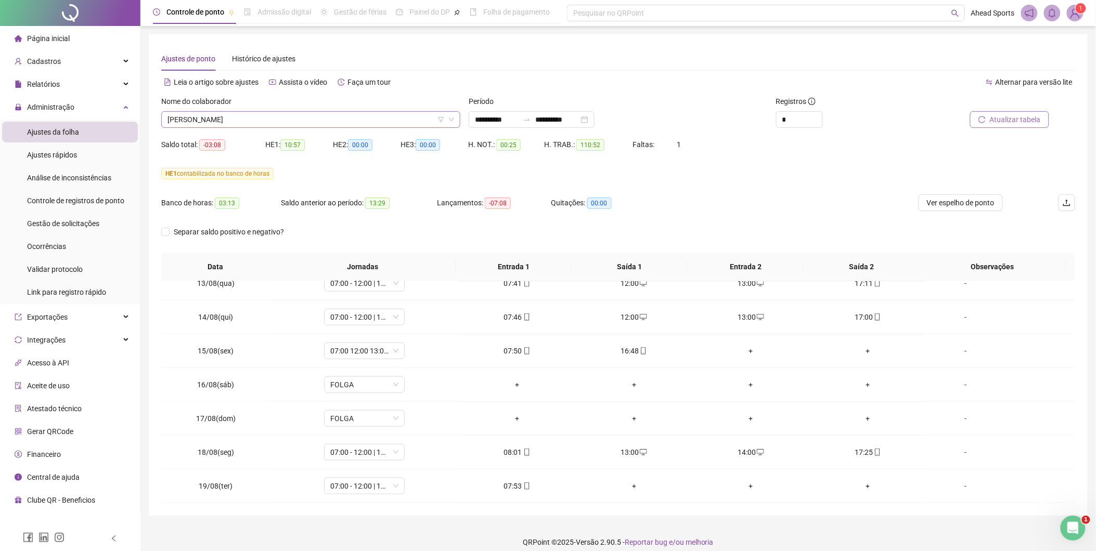
click at [312, 125] on span "[PERSON_NAME]" at bounding box center [311, 120] width 287 height 16
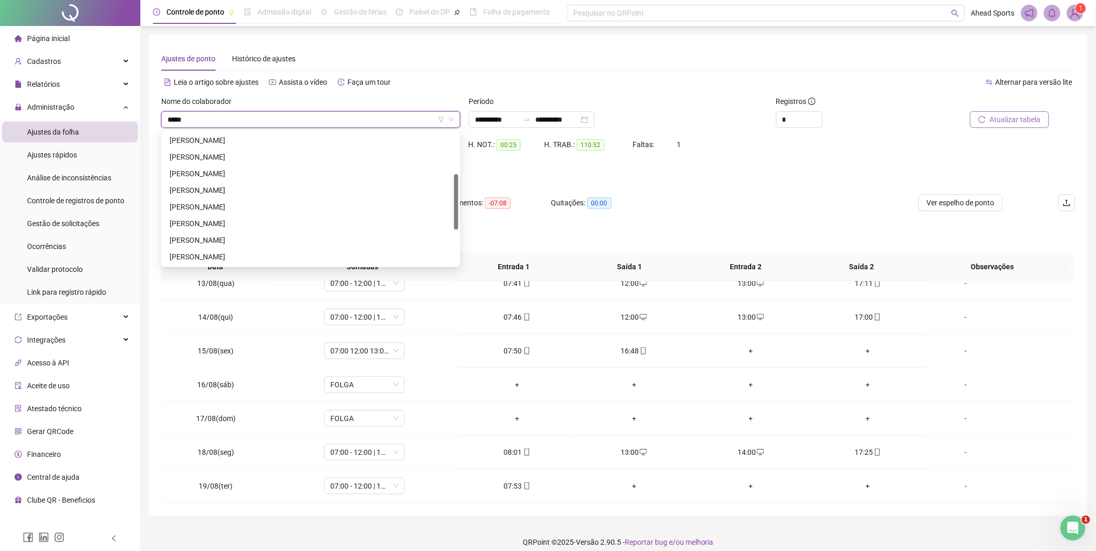
scroll to position [0, 0]
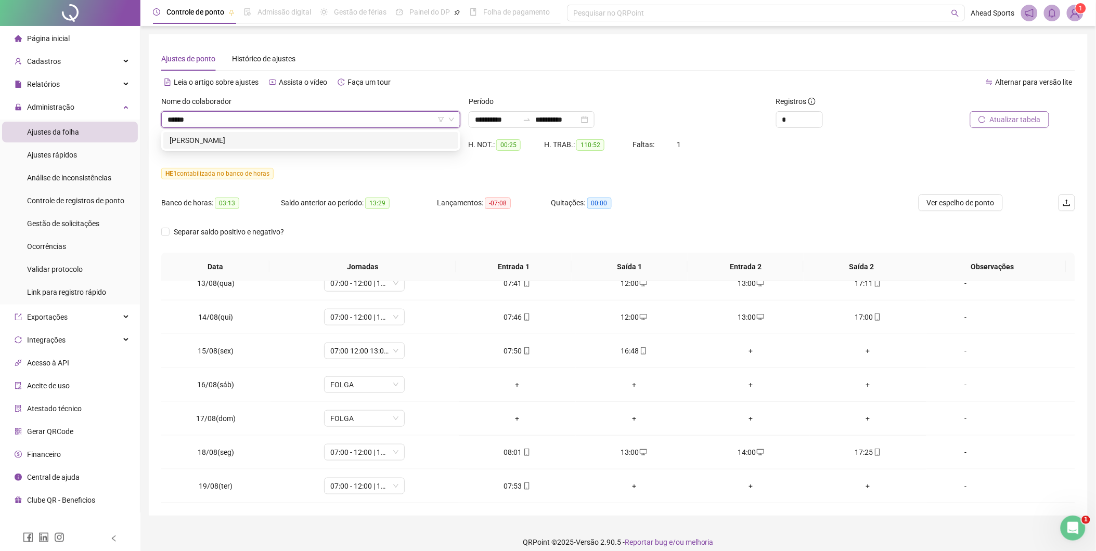
type input "*******"
click at [300, 142] on div "[PERSON_NAME]" at bounding box center [311, 140] width 282 height 11
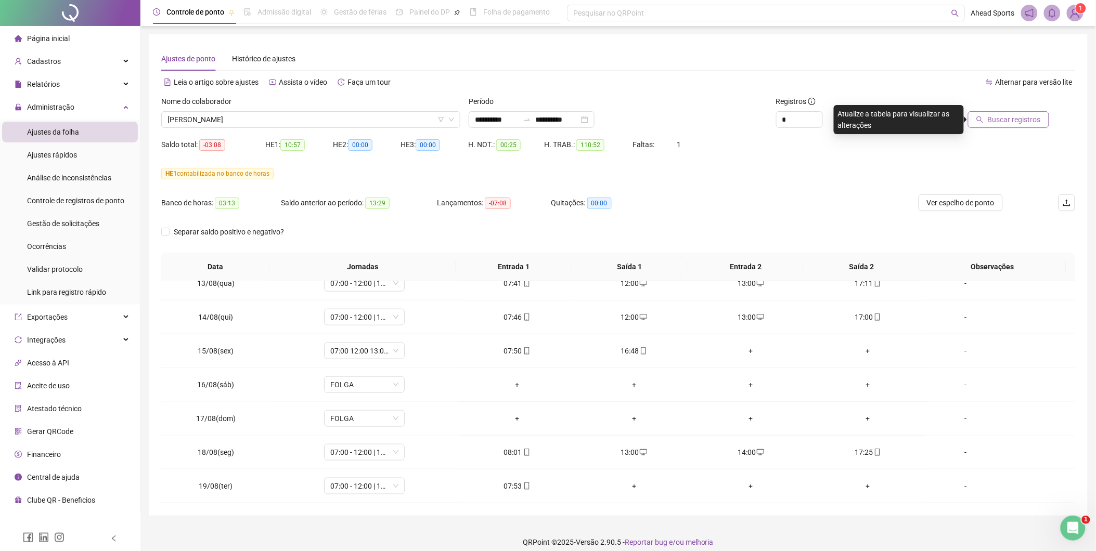
click at [984, 120] on icon "search" at bounding box center [980, 120] width 7 height 7
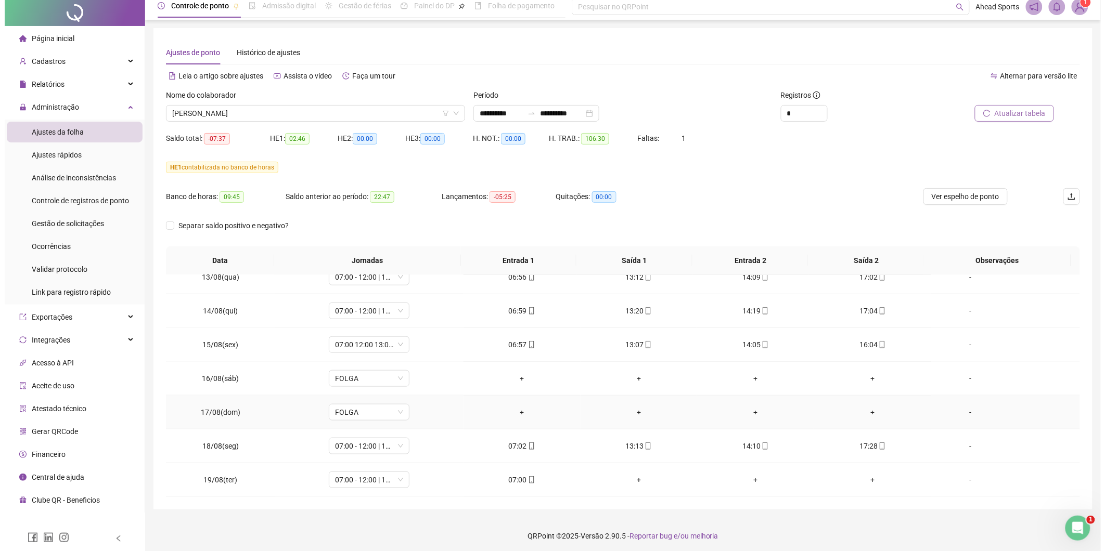
scroll to position [9, 0]
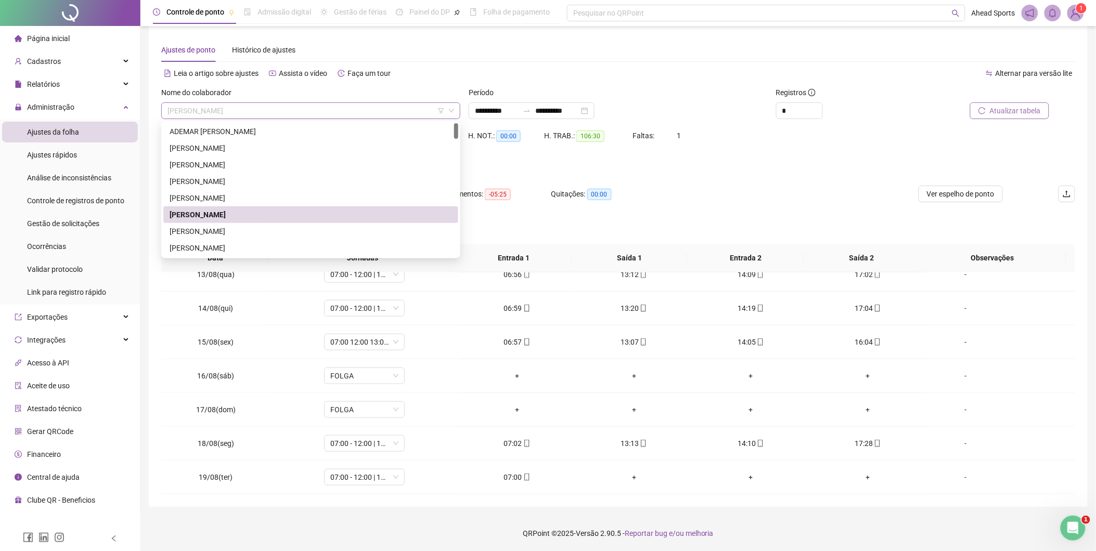
drag, startPoint x: 272, startPoint y: 111, endPoint x: 207, endPoint y: 108, distance: 64.6
click at [207, 108] on span "[PERSON_NAME]" at bounding box center [311, 111] width 287 height 16
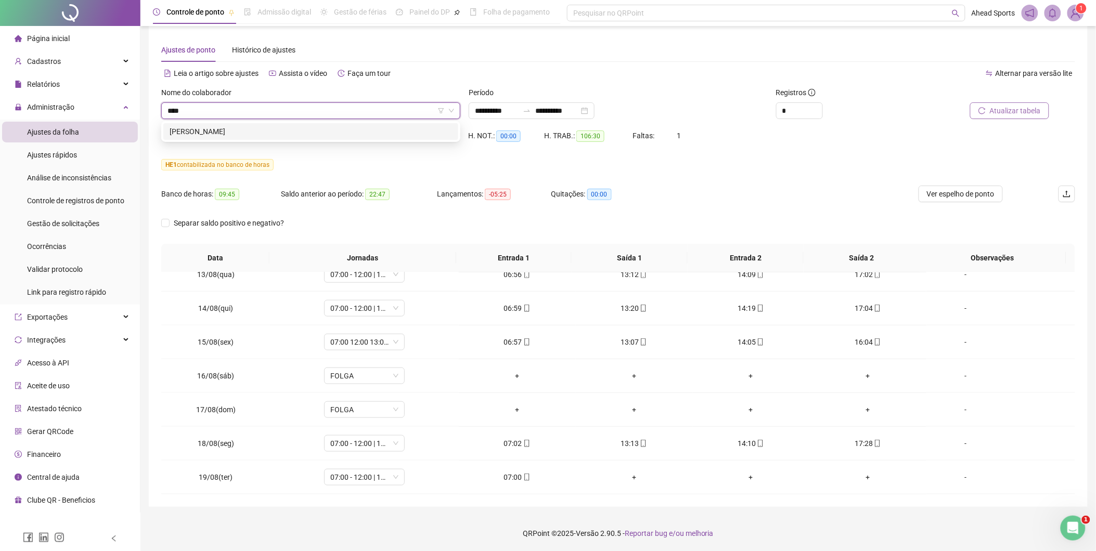
type input "*****"
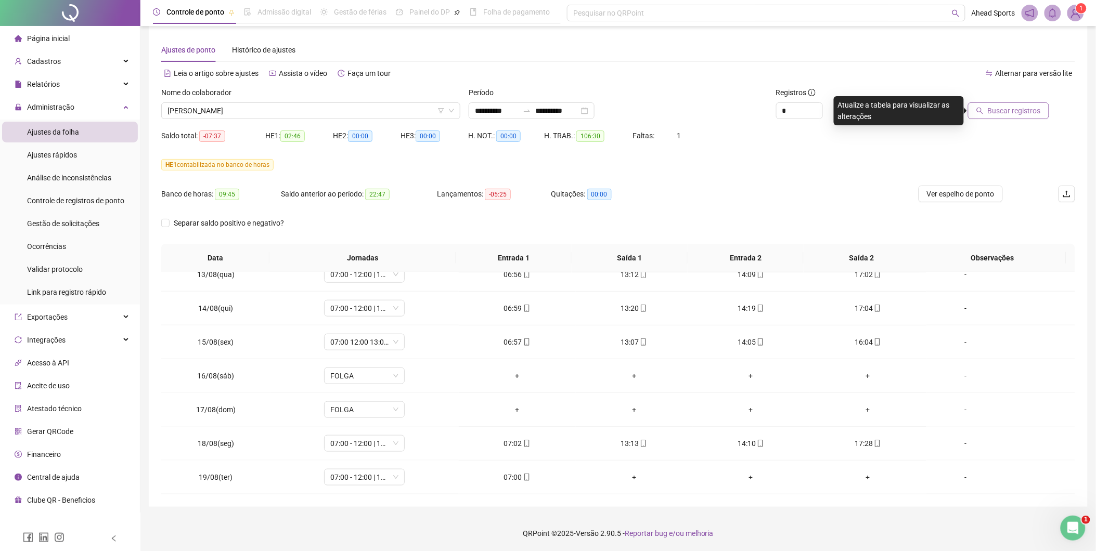
click at [1030, 111] on span "Buscar registros" at bounding box center [1014, 110] width 53 height 11
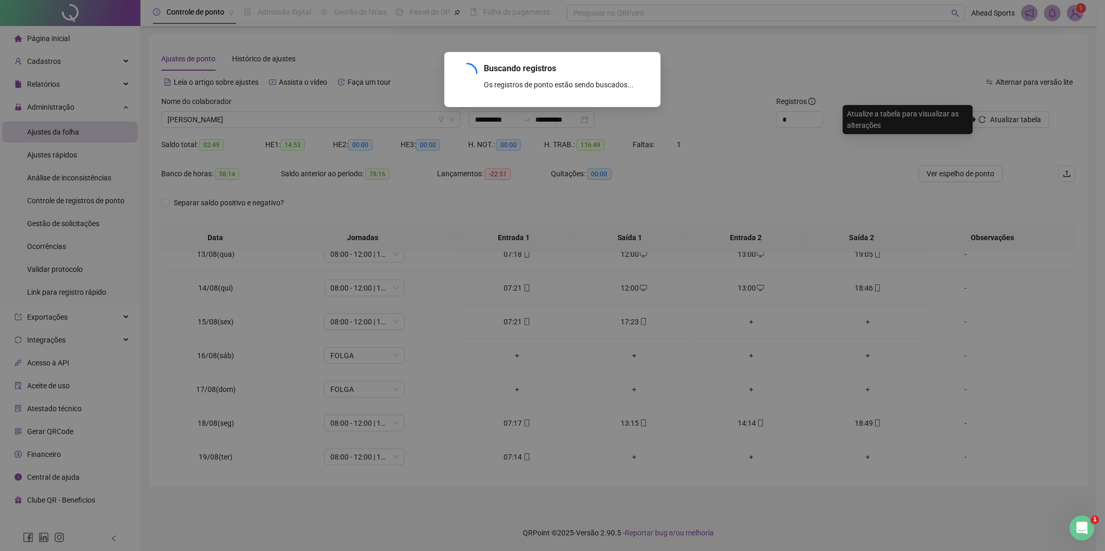
scroll to position [0, 0]
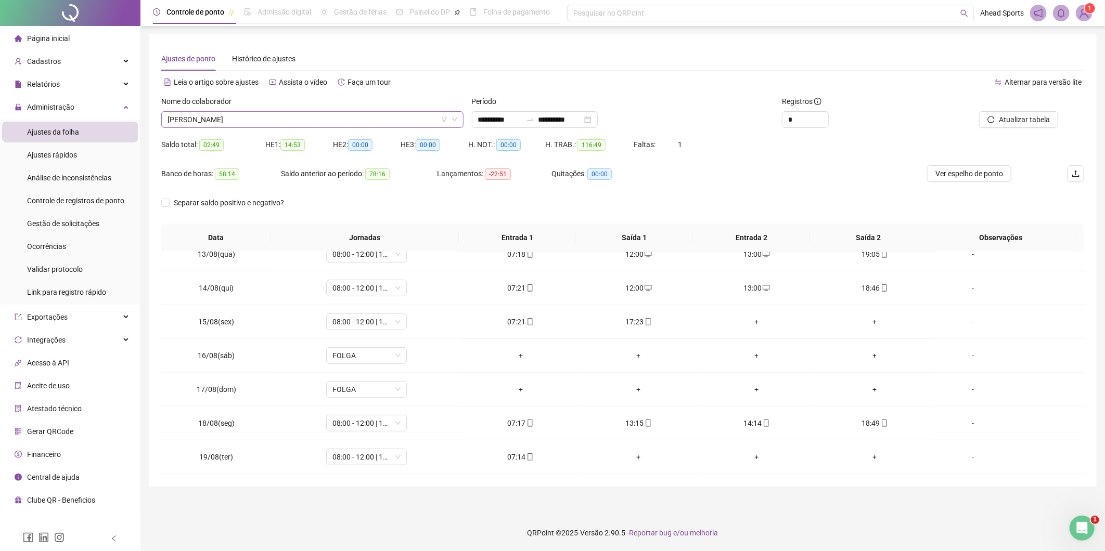
click at [261, 123] on span "[PERSON_NAME]" at bounding box center [313, 120] width 290 height 16
type input "******"
click at [1050, 124] on button "Buscar registros" at bounding box center [1017, 119] width 81 height 17
click at [869, 420] on div "+" at bounding box center [874, 423] width 101 height 11
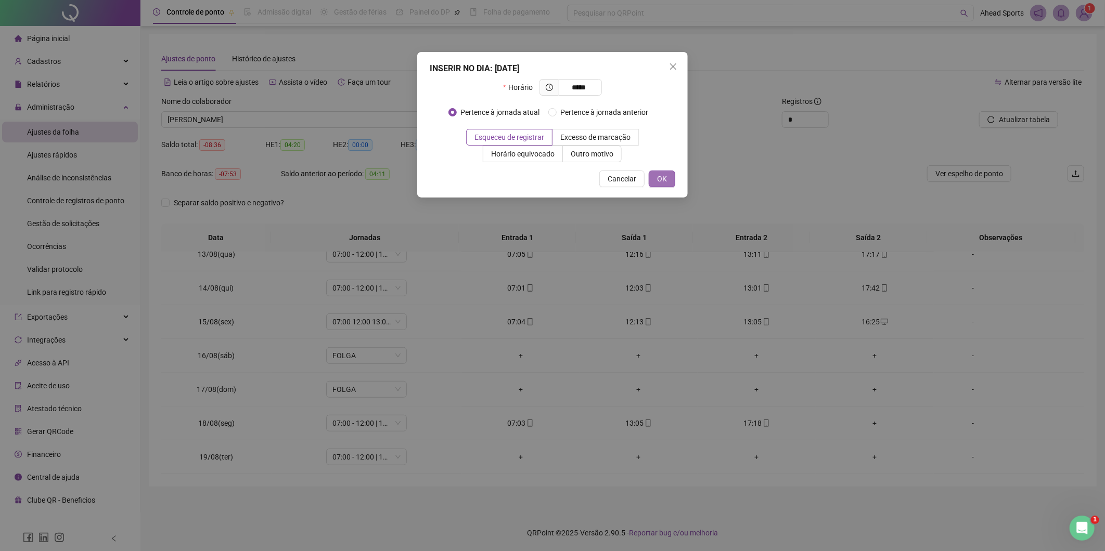
type input "*****"
click at [657, 179] on span "OK" at bounding box center [662, 178] width 10 height 11
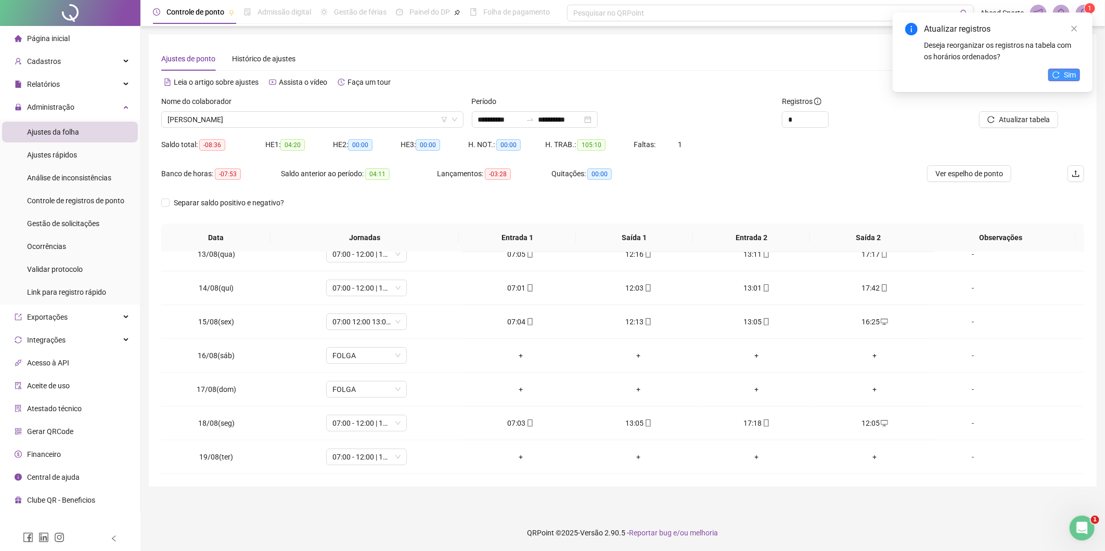
click at [1052, 76] on button "Sim" at bounding box center [1064, 75] width 32 height 12
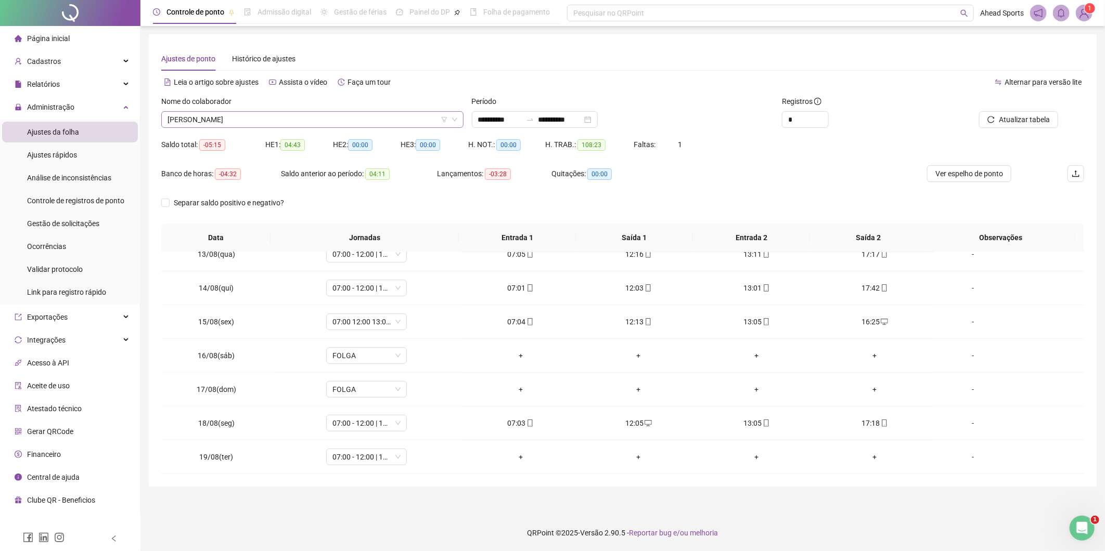
click at [385, 120] on span "[PERSON_NAME]" at bounding box center [313, 120] width 290 height 16
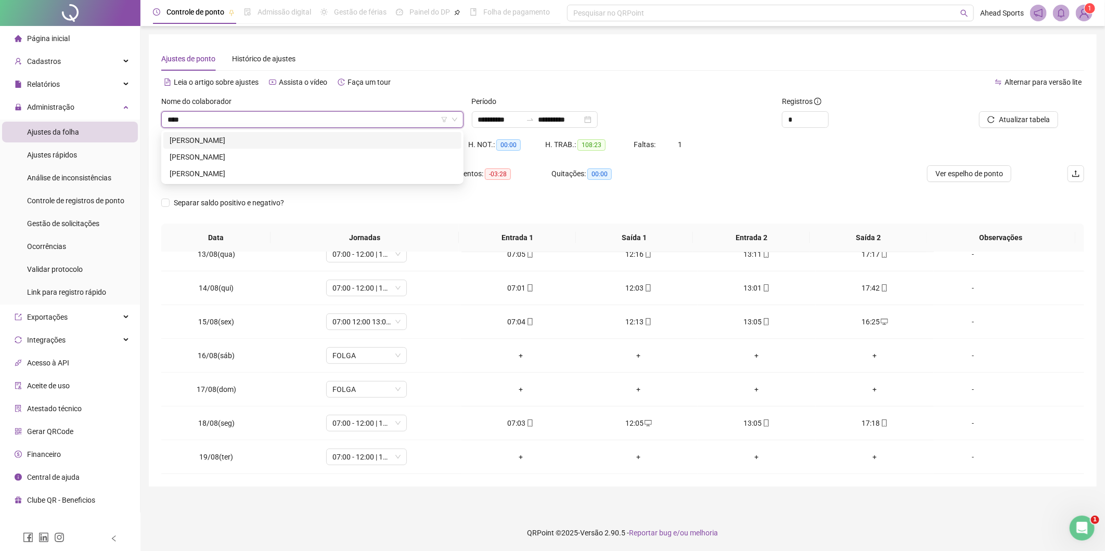
type input "*****"
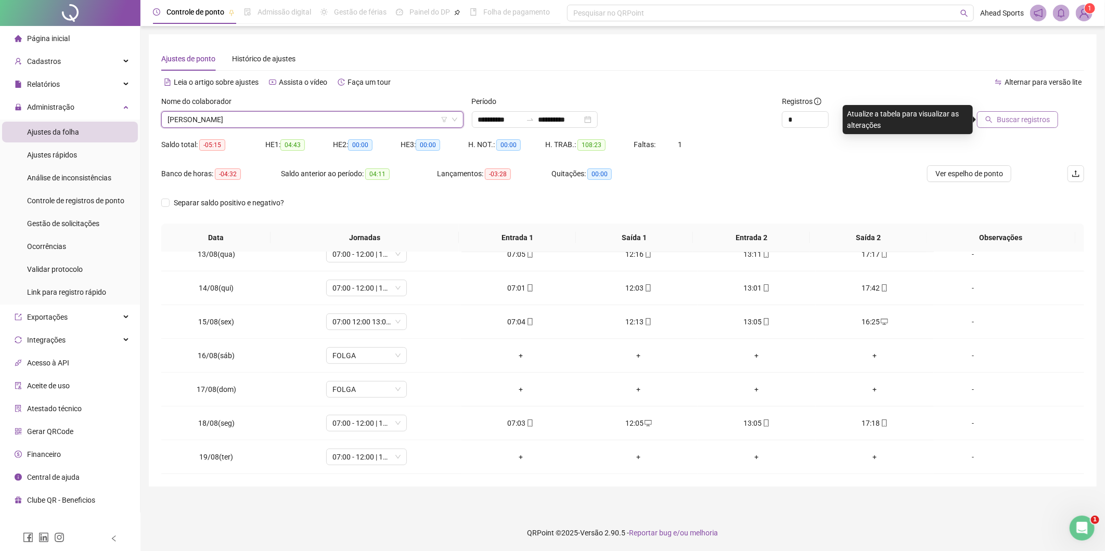
click at [1036, 118] on span "Buscar registros" at bounding box center [1023, 119] width 53 height 11
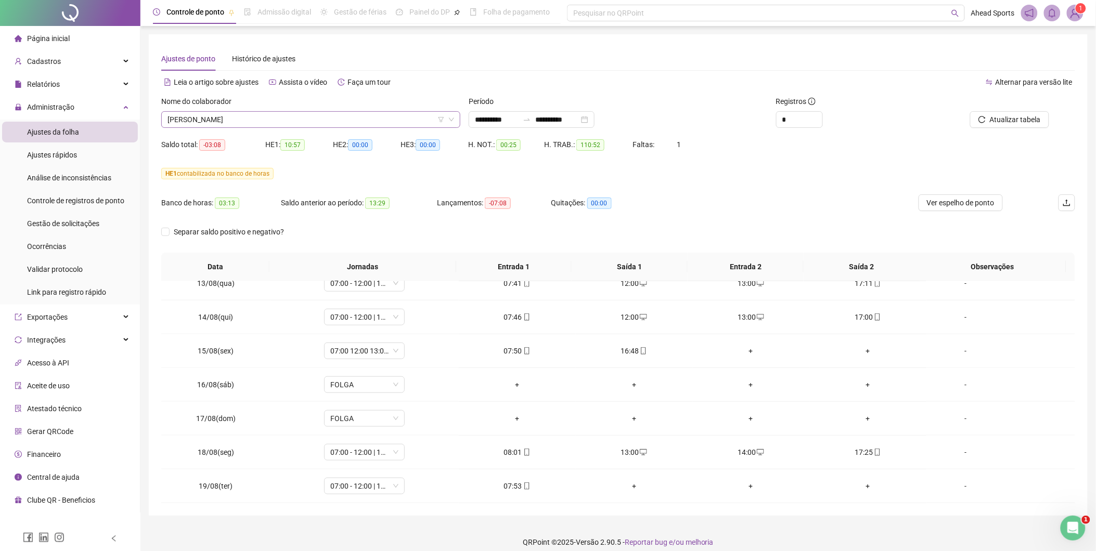
click at [320, 121] on span "[PERSON_NAME]" at bounding box center [311, 120] width 287 height 16
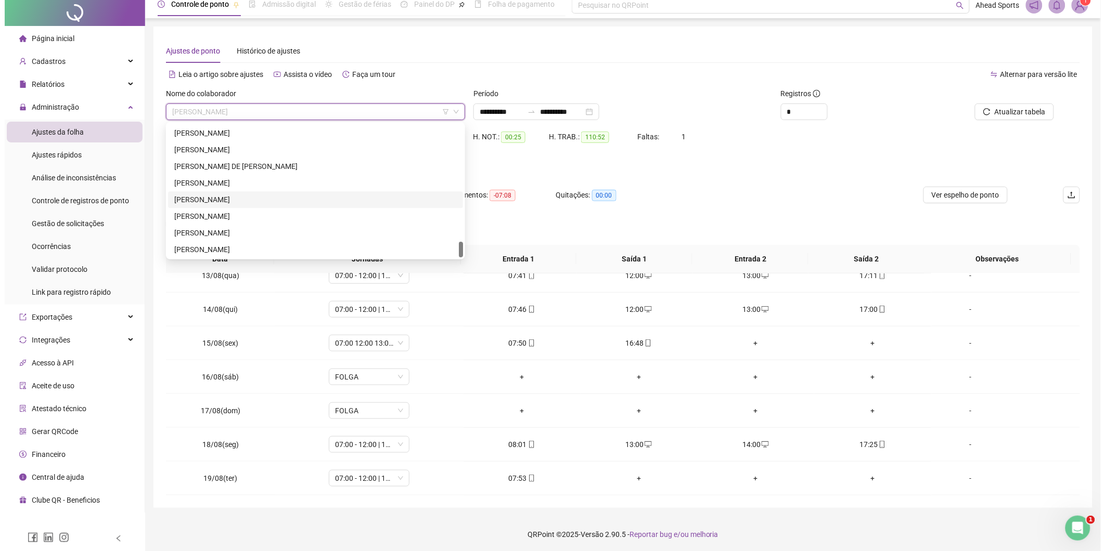
scroll to position [9, 0]
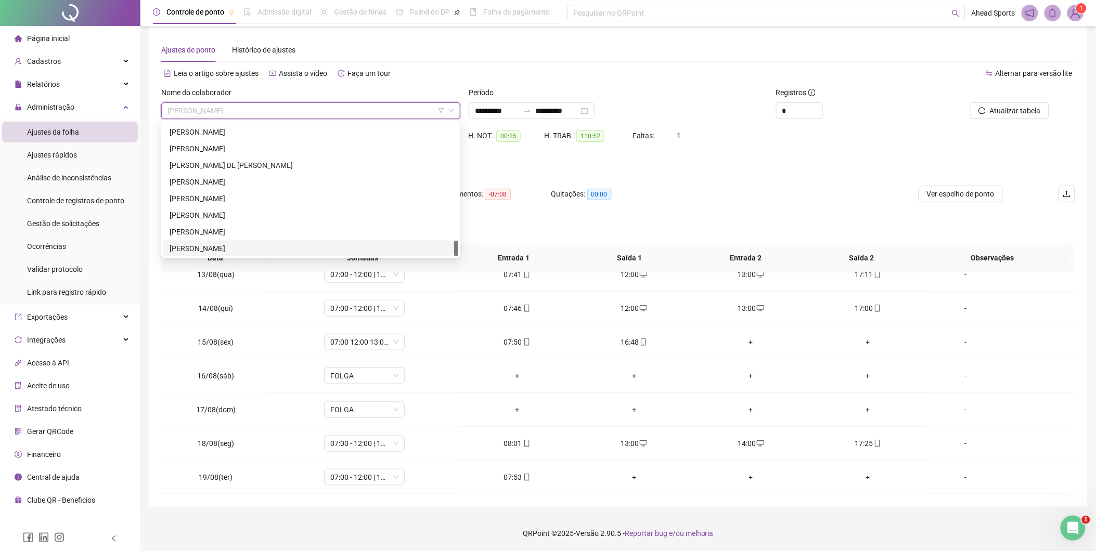
click at [274, 246] on div "[PERSON_NAME]" at bounding box center [311, 248] width 282 height 11
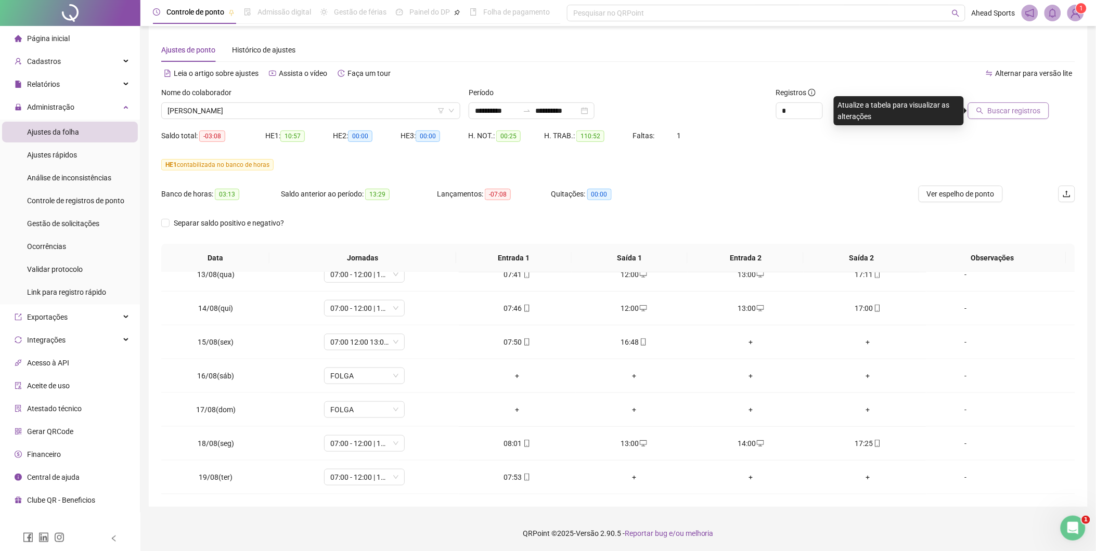
click at [1015, 111] on span "Buscar registros" at bounding box center [1014, 110] width 53 height 11
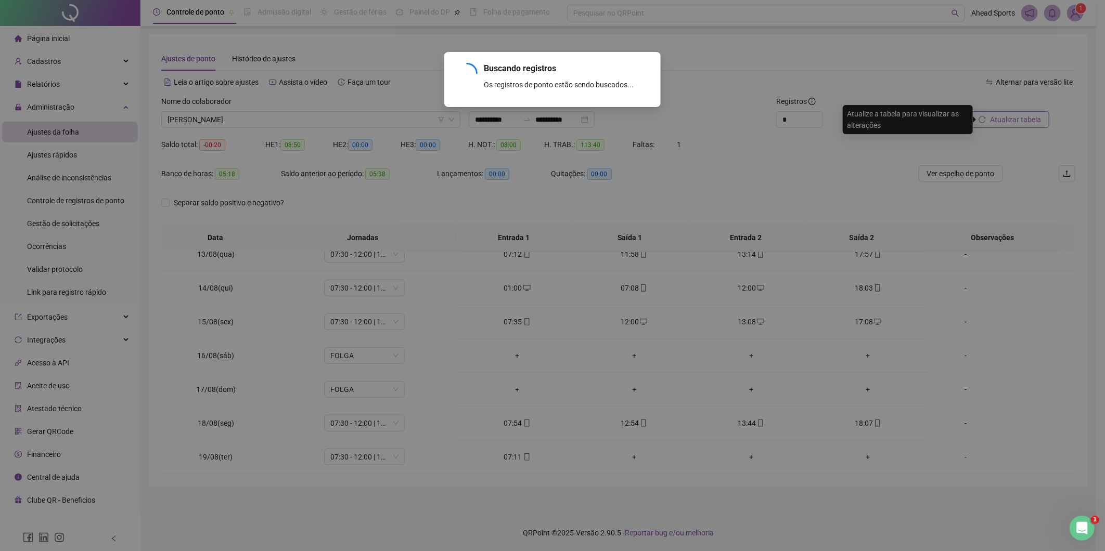
scroll to position [0, 0]
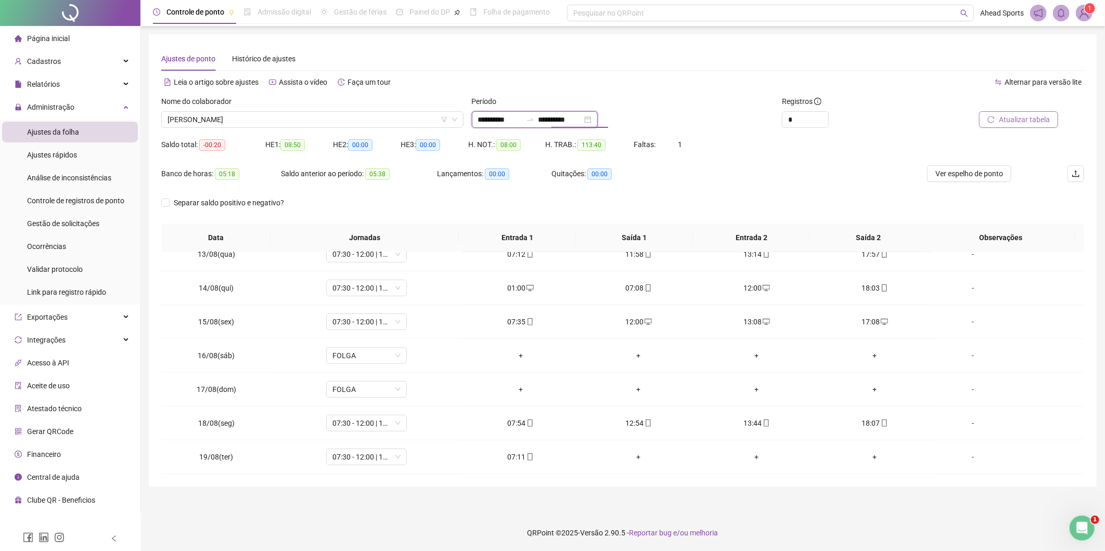
click at [569, 123] on input "**********" at bounding box center [560, 119] width 44 height 11
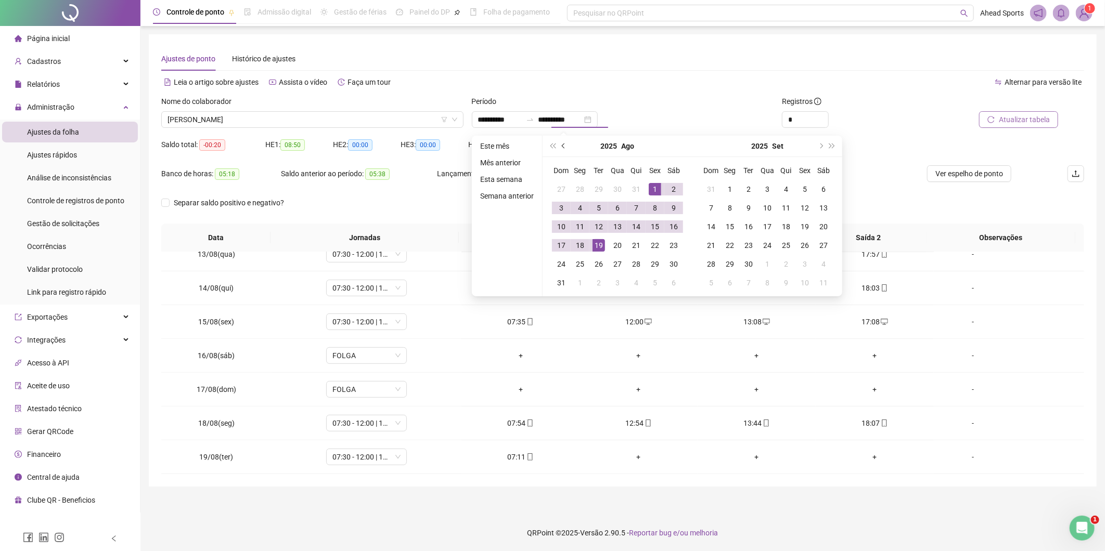
click at [559, 148] on button "prev-year" at bounding box center [563, 146] width 11 height 21
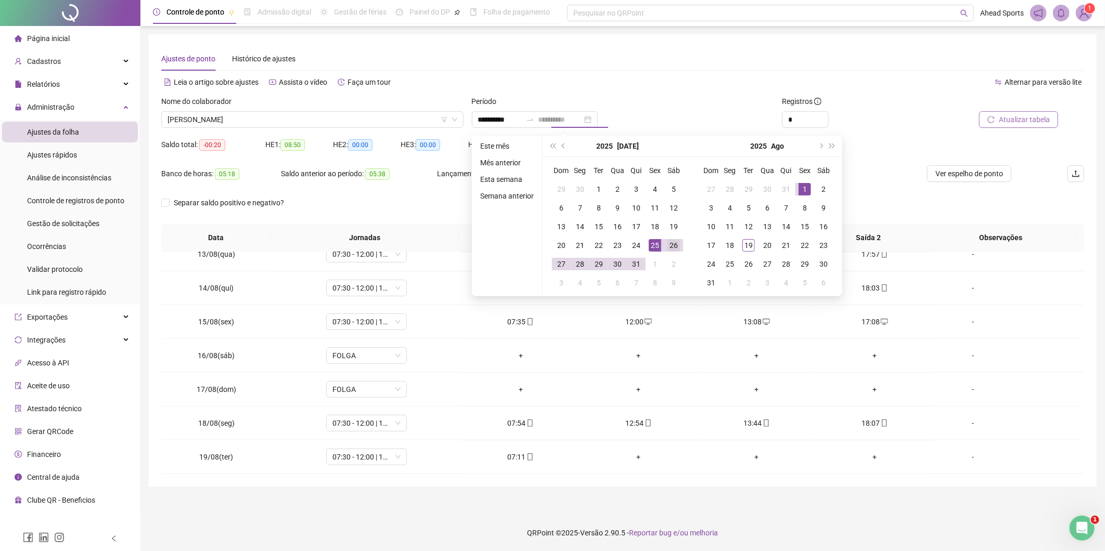
type input "**********"
click at [670, 247] on div "26" at bounding box center [673, 245] width 12 height 12
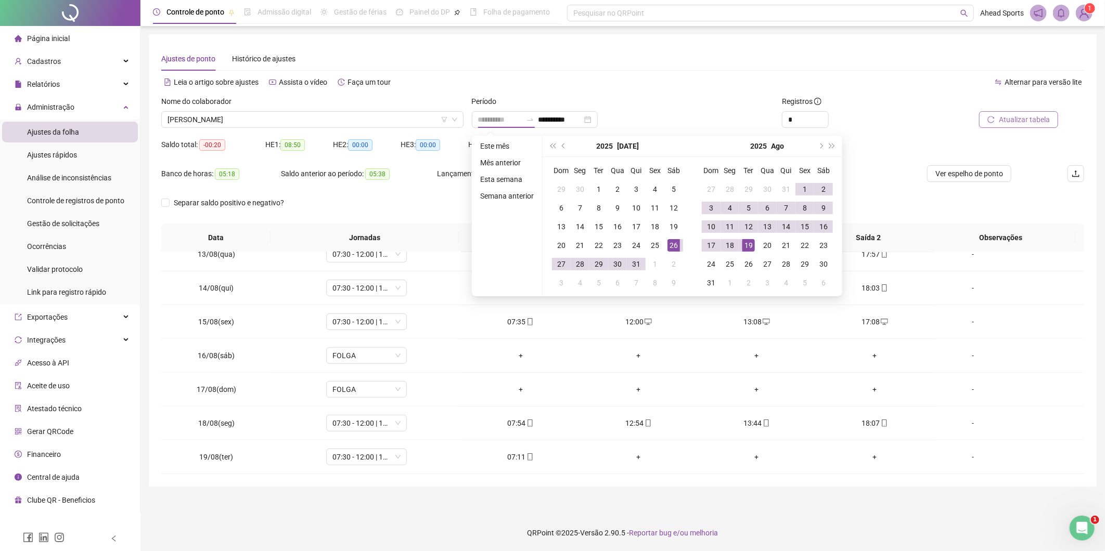
click at [743, 242] on div "19" at bounding box center [748, 245] width 12 height 12
type input "**********"
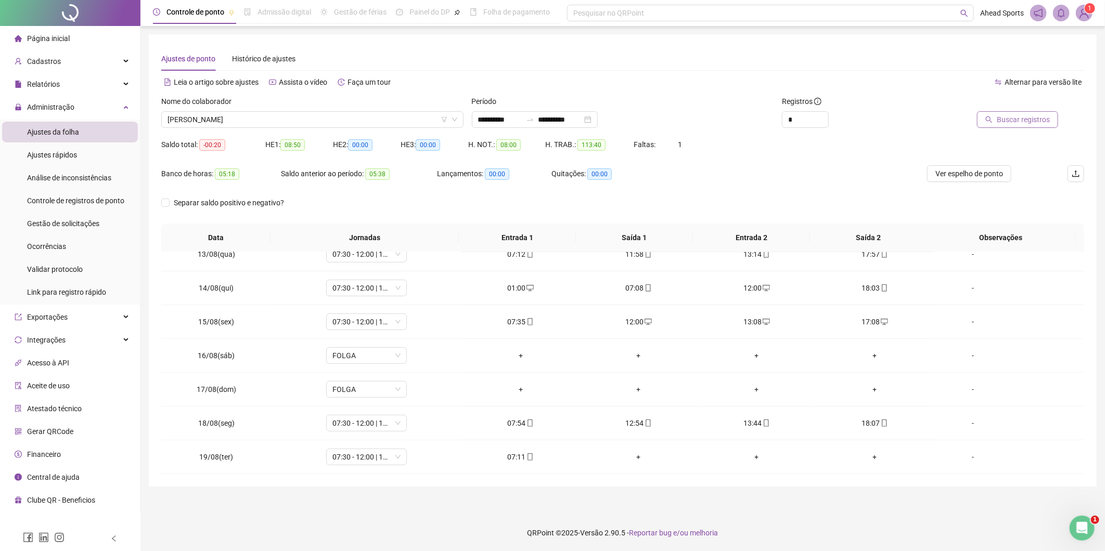
click at [1005, 119] on span "Buscar registros" at bounding box center [1023, 119] width 53 height 11
click at [993, 174] on span "Ver espelho de ponto" at bounding box center [969, 173] width 68 height 11
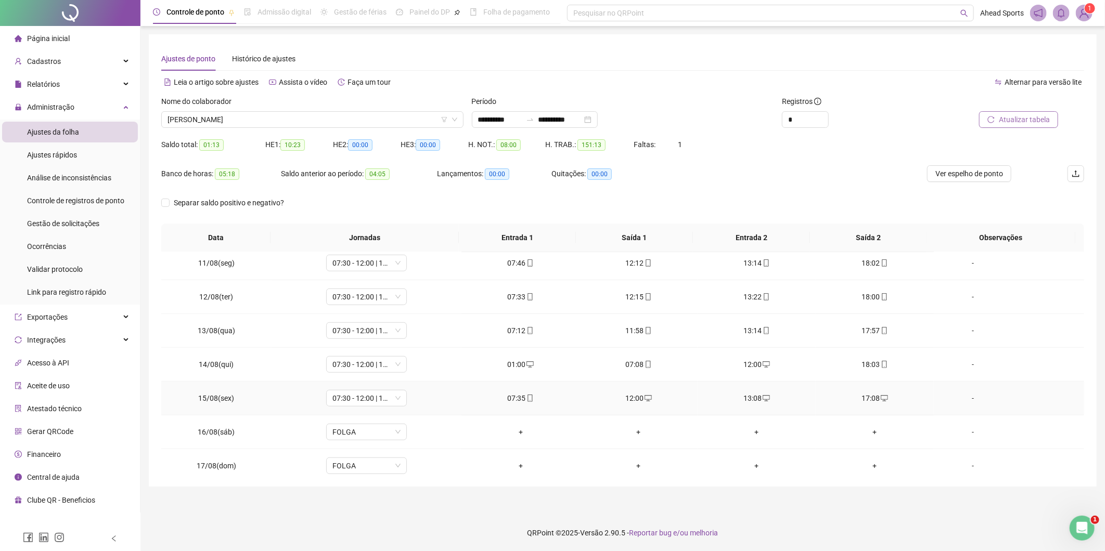
scroll to position [624, 0]
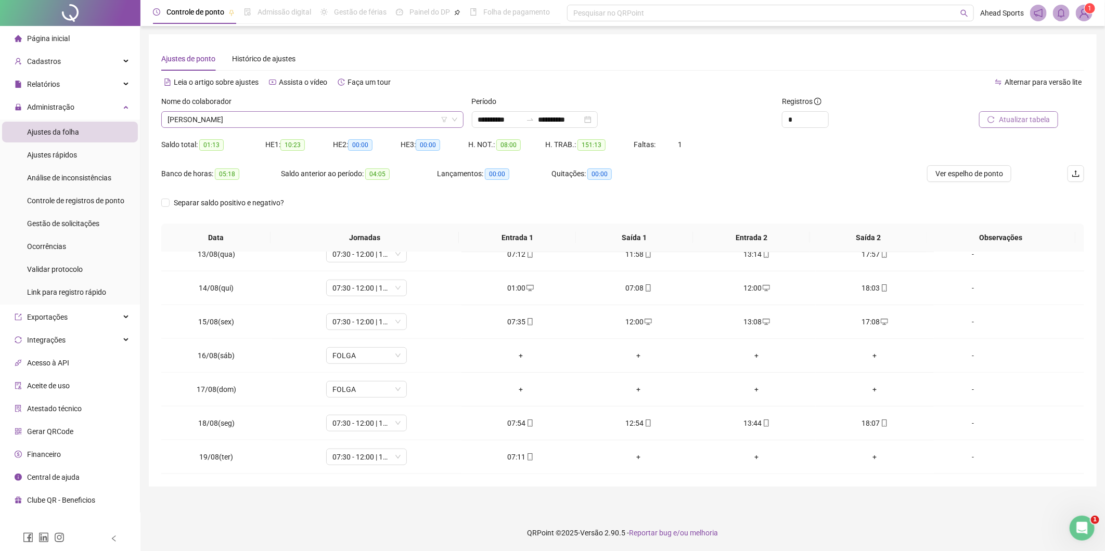
click at [402, 120] on span "[PERSON_NAME]" at bounding box center [313, 120] width 290 height 16
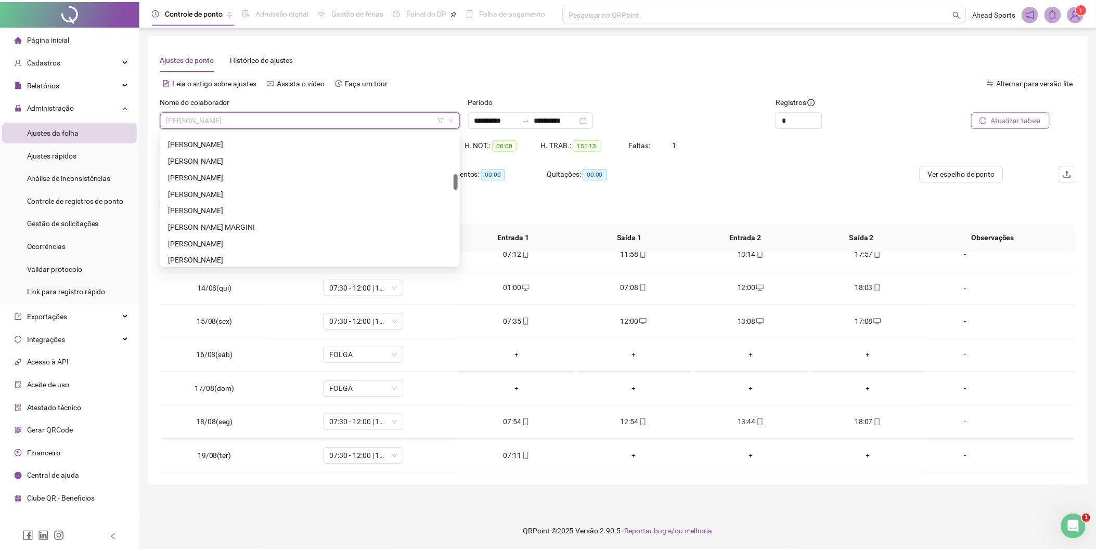
scroll to position [288, 0]
click at [235, 149] on div "[PERSON_NAME]" at bounding box center [313, 151] width 286 height 11
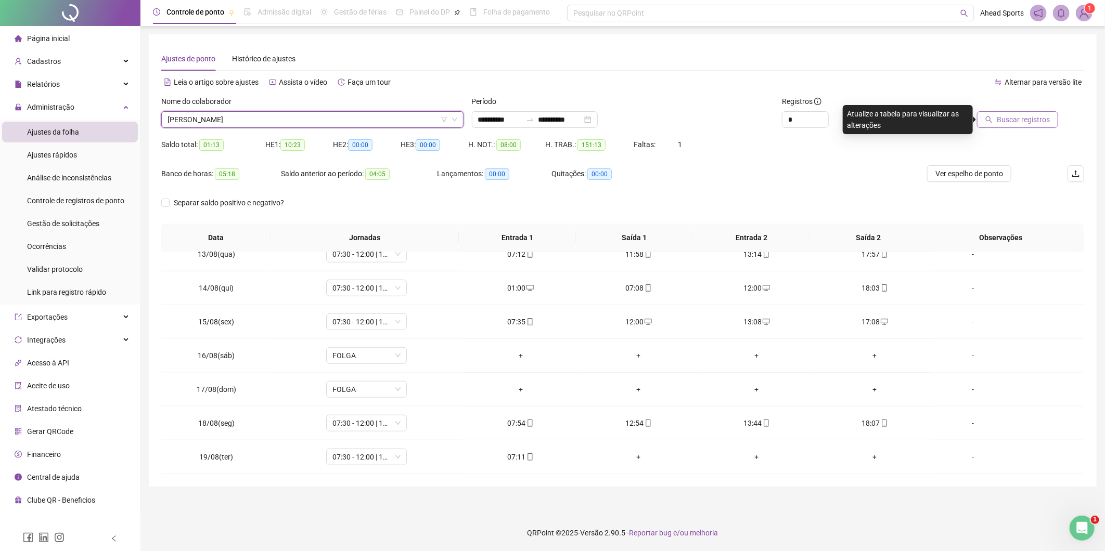
click at [1048, 121] on span "Buscar registros" at bounding box center [1023, 119] width 53 height 11
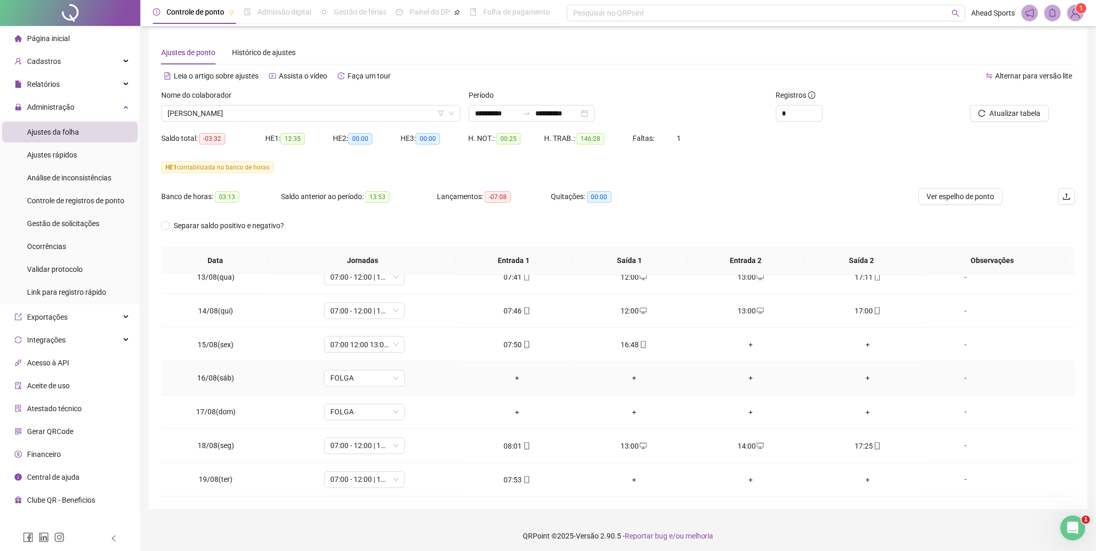
scroll to position [9, 0]
click at [361, 121] on div "Nome do colaborador [PERSON_NAME]" at bounding box center [310, 107] width 307 height 41
click at [361, 107] on span "[PERSON_NAME]" at bounding box center [311, 111] width 287 height 16
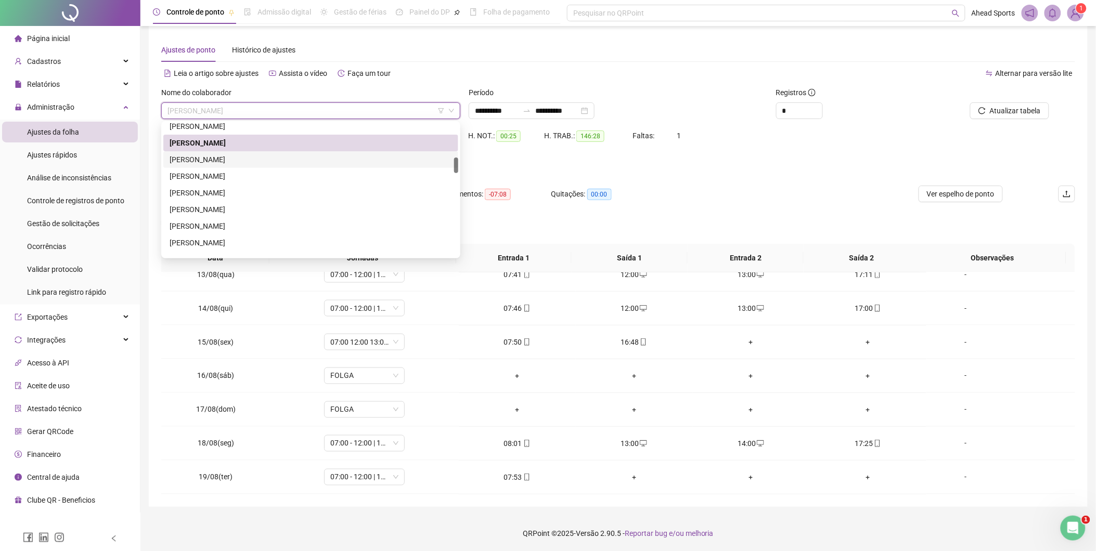
click at [228, 162] on div "[PERSON_NAME]" at bounding box center [311, 159] width 282 height 11
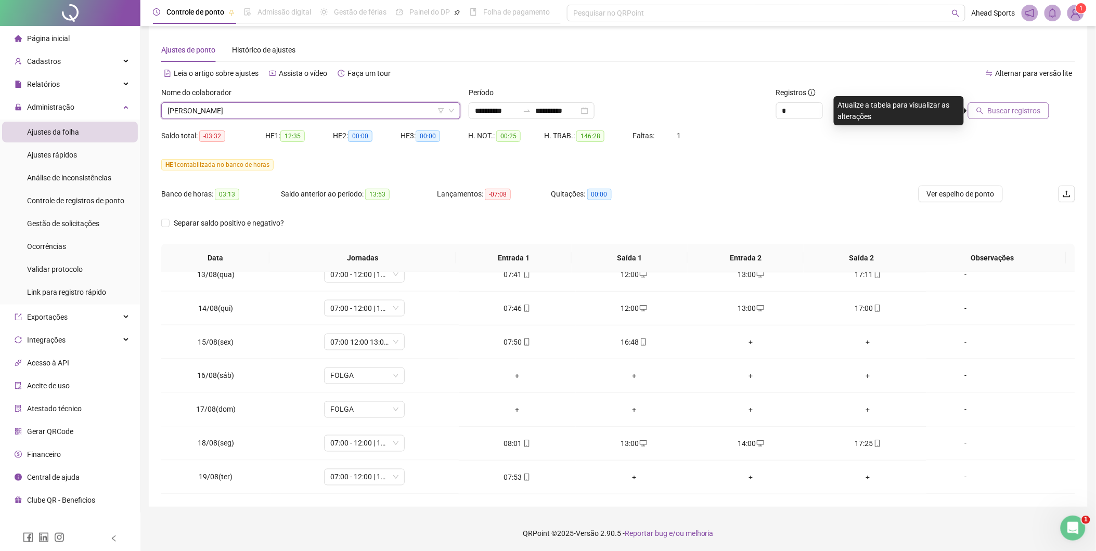
click at [1003, 113] on span "Buscar registros" at bounding box center [1014, 110] width 53 height 11
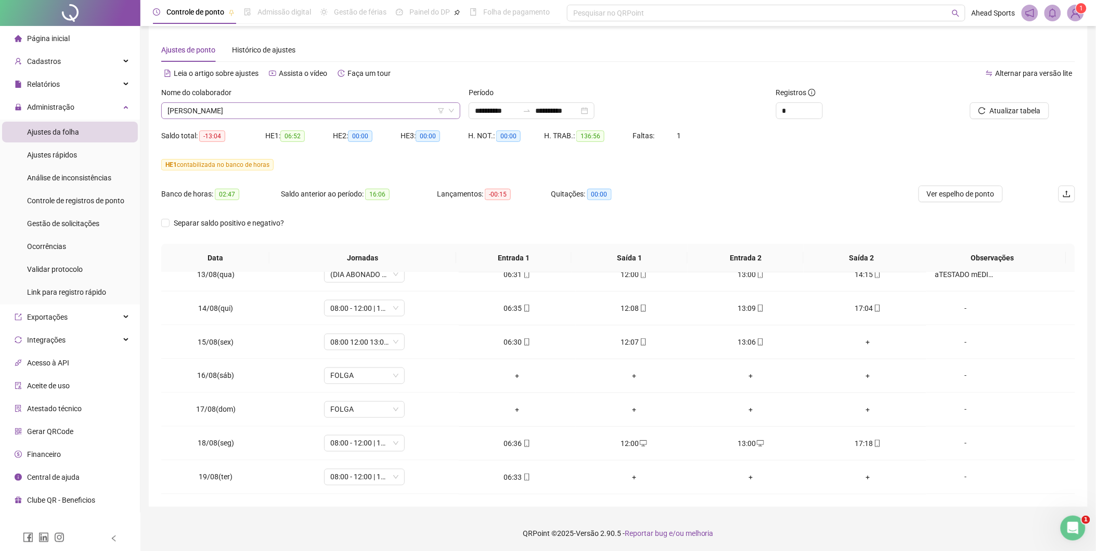
click at [296, 108] on span "[PERSON_NAME]" at bounding box center [311, 111] width 287 height 16
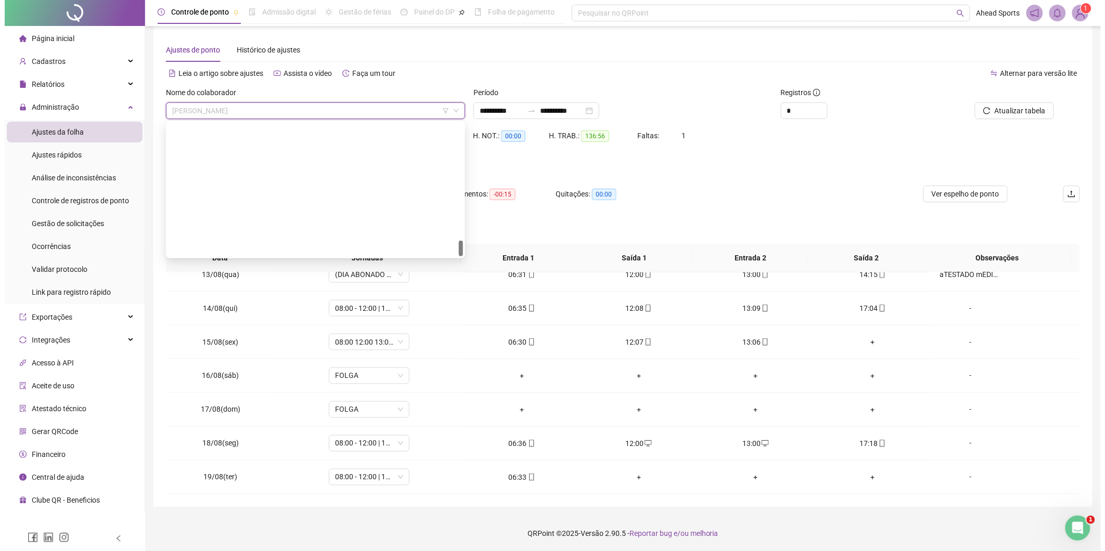
scroll to position [982, 0]
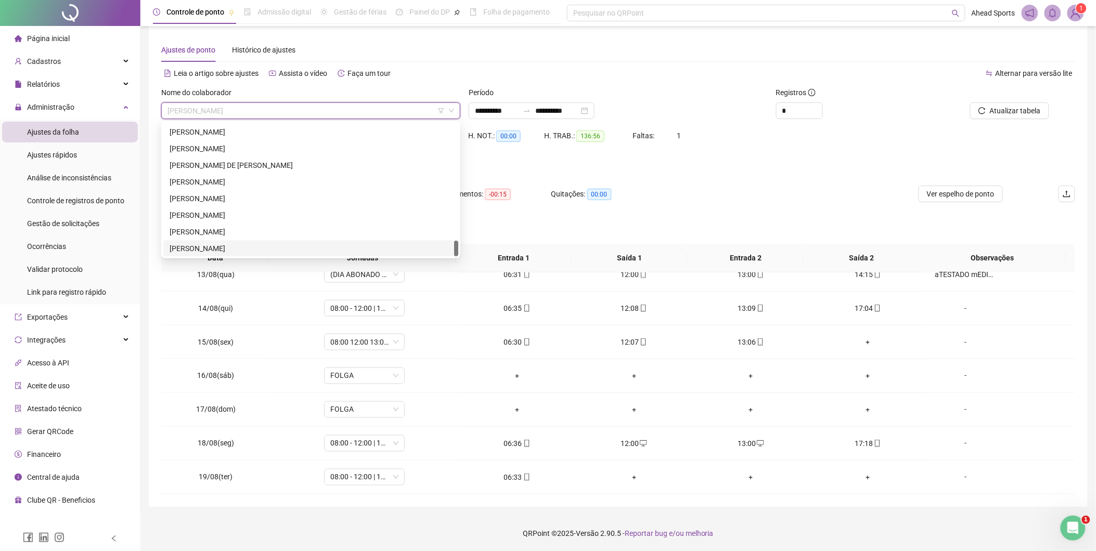
click at [317, 245] on div "[PERSON_NAME]" at bounding box center [311, 248] width 282 height 11
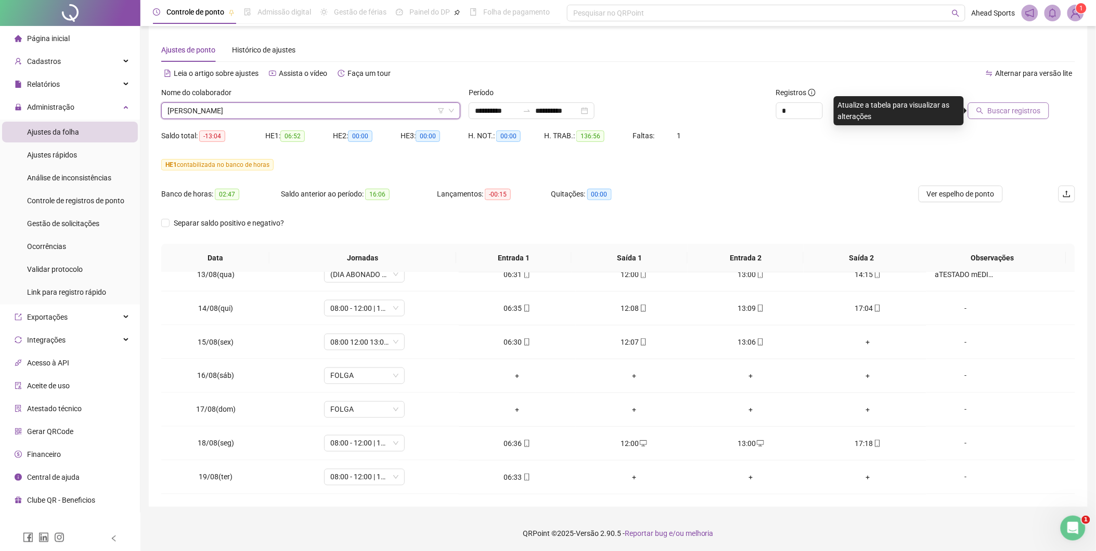
click at [1024, 115] on span "Buscar registros" at bounding box center [1014, 110] width 53 height 11
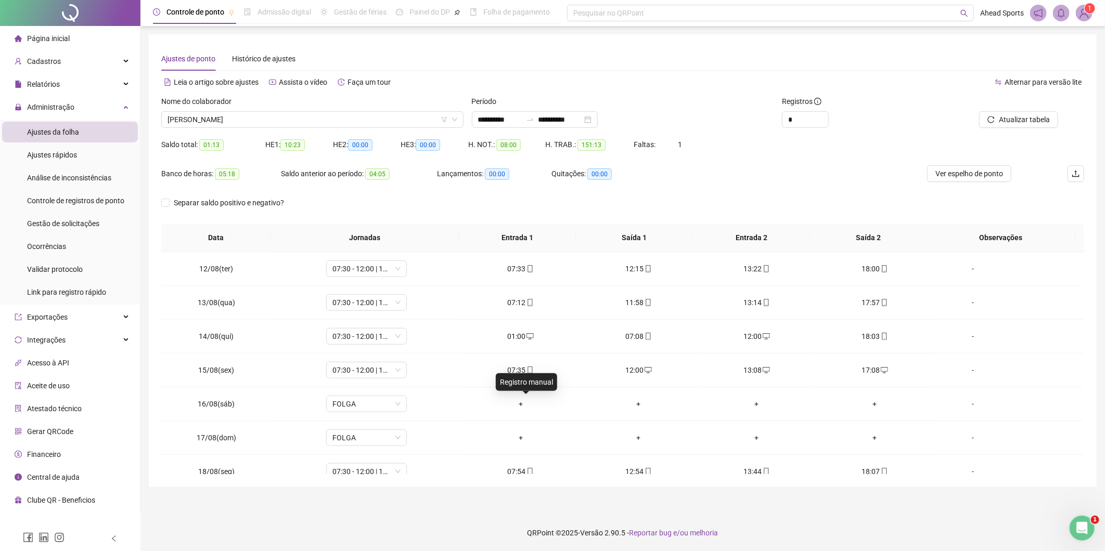
scroll to position [508, 0]
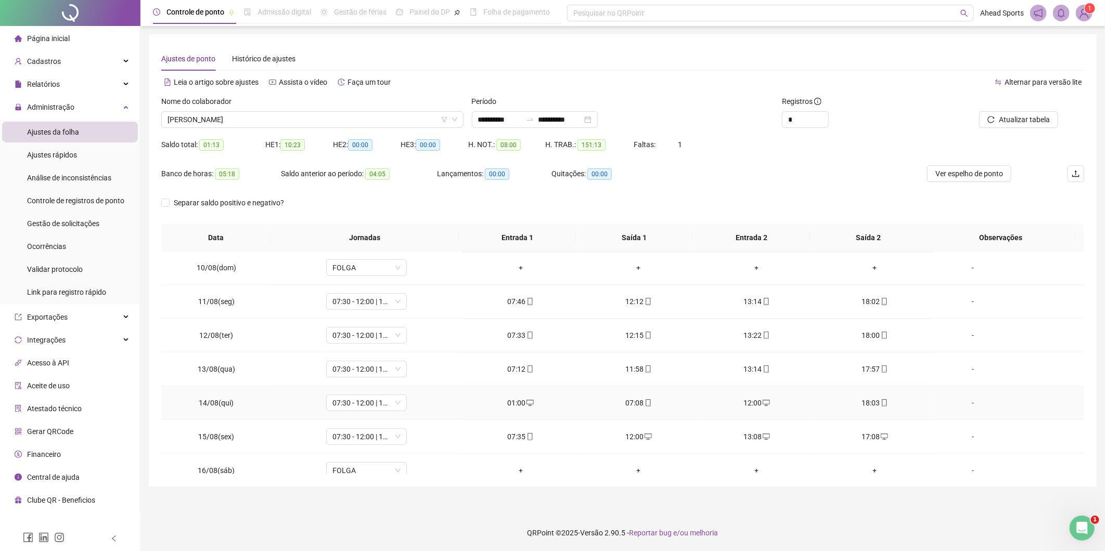
click at [513, 404] on div "01:00" at bounding box center [520, 402] width 101 height 11
type input "**********"
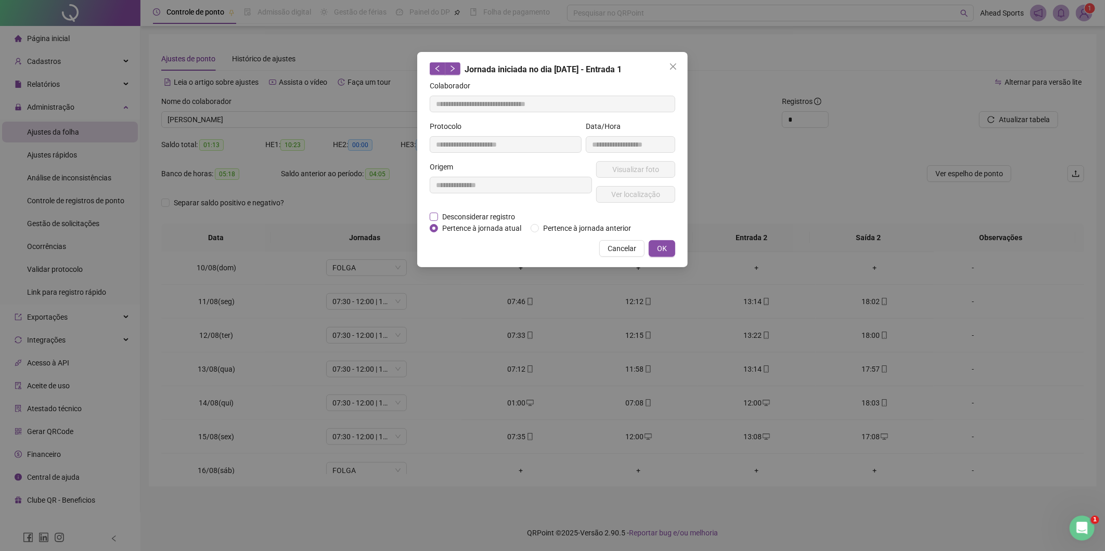
click at [486, 217] on span "Desconsiderar registro" at bounding box center [478, 216] width 81 height 11
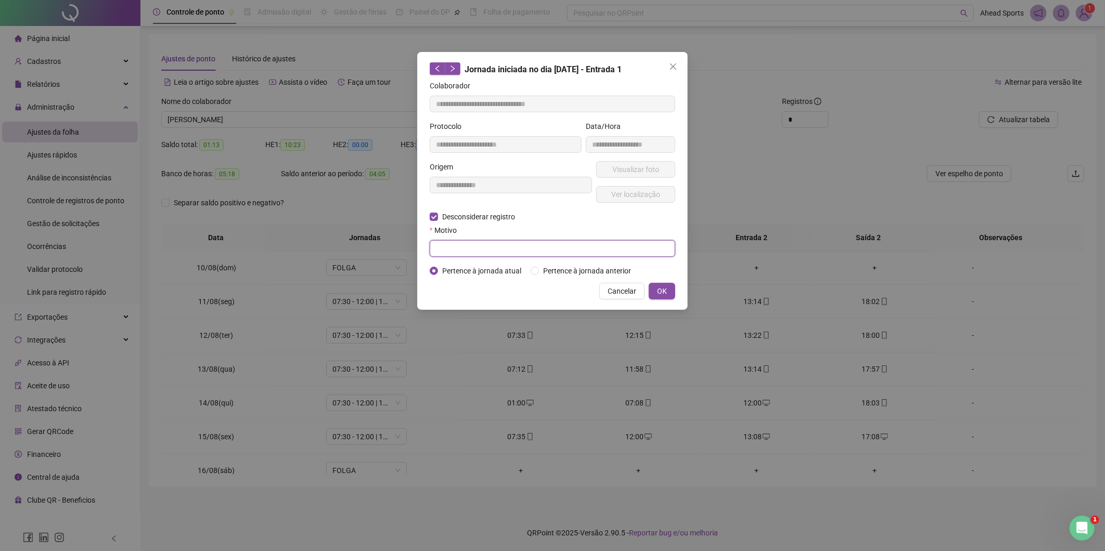
click at [480, 248] on input "text" at bounding box center [553, 248] width 246 height 17
type input "******"
click at [668, 289] on button "OK" at bounding box center [662, 291] width 27 height 17
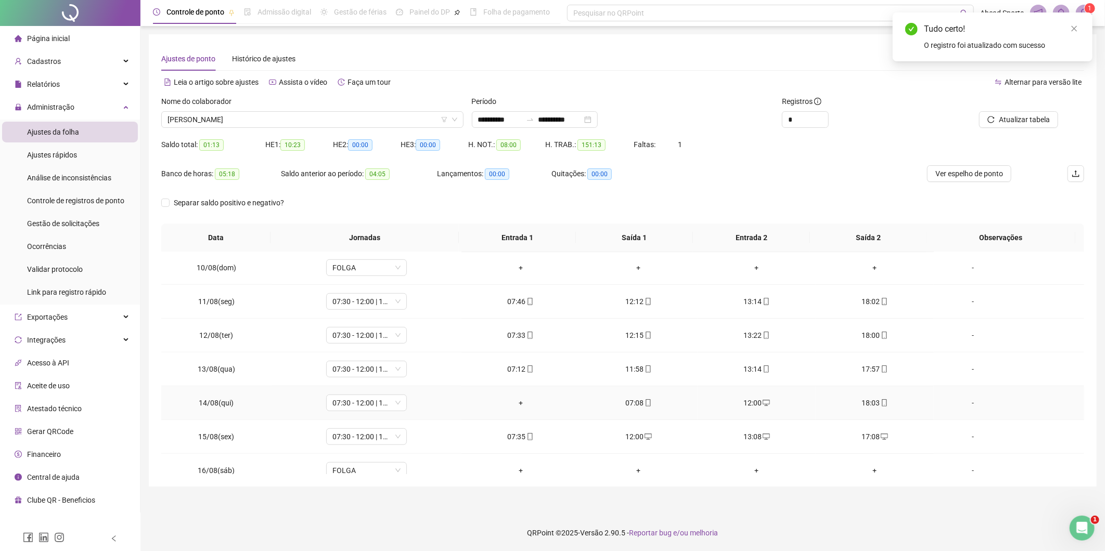
click at [521, 401] on div "+" at bounding box center [520, 402] width 101 height 11
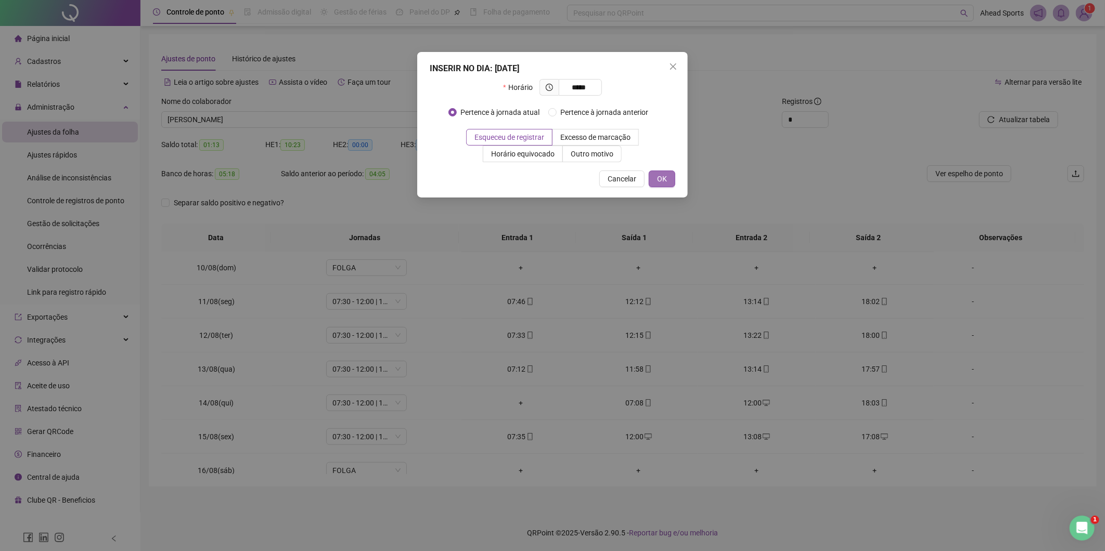
type input "*****"
click at [663, 181] on span "OK" at bounding box center [662, 178] width 10 height 11
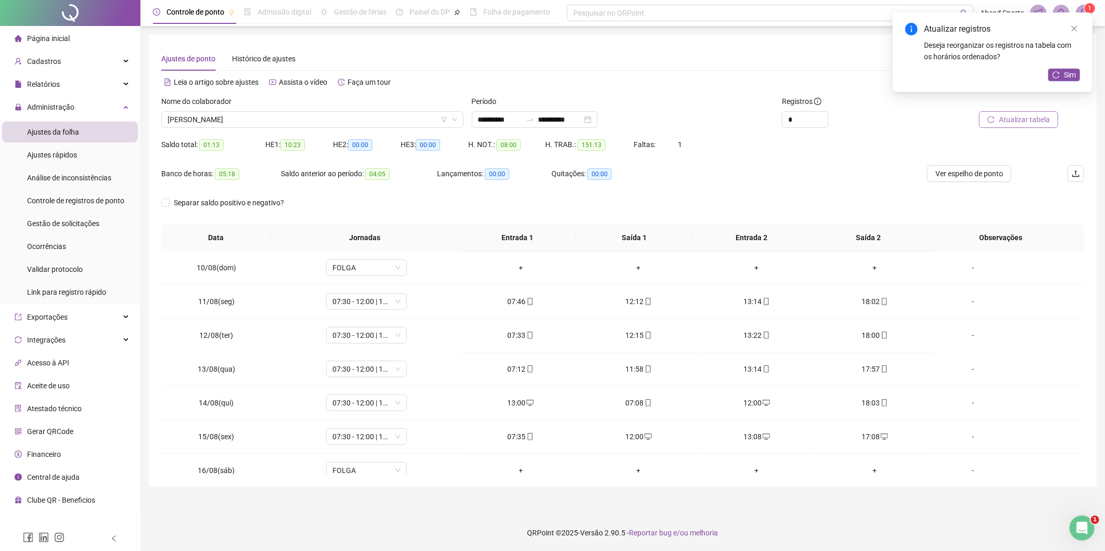
click at [1021, 117] on span "Atualizar tabela" at bounding box center [1024, 119] width 51 height 11
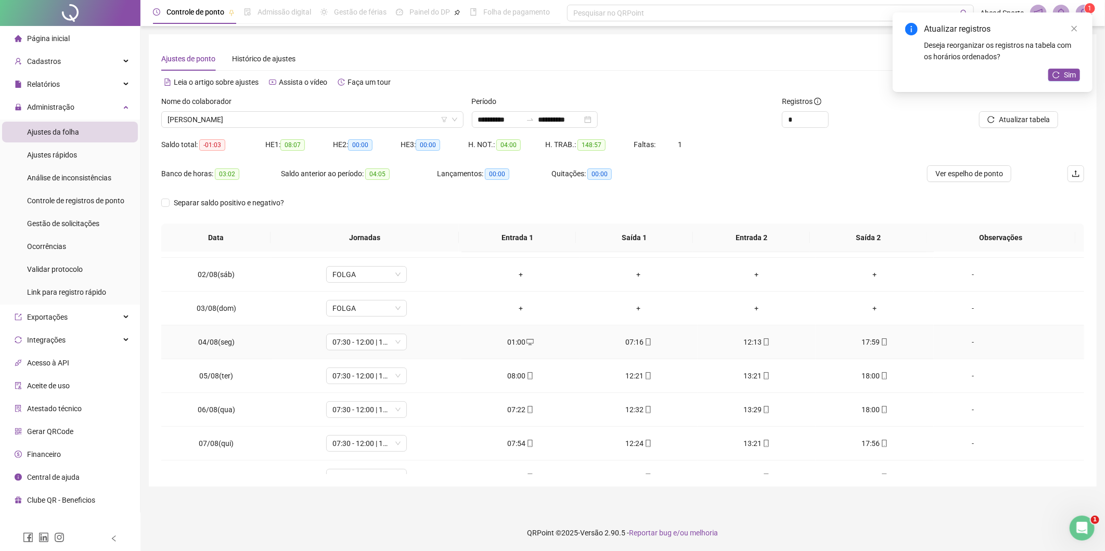
click at [512, 344] on div "01:00" at bounding box center [520, 342] width 101 height 11
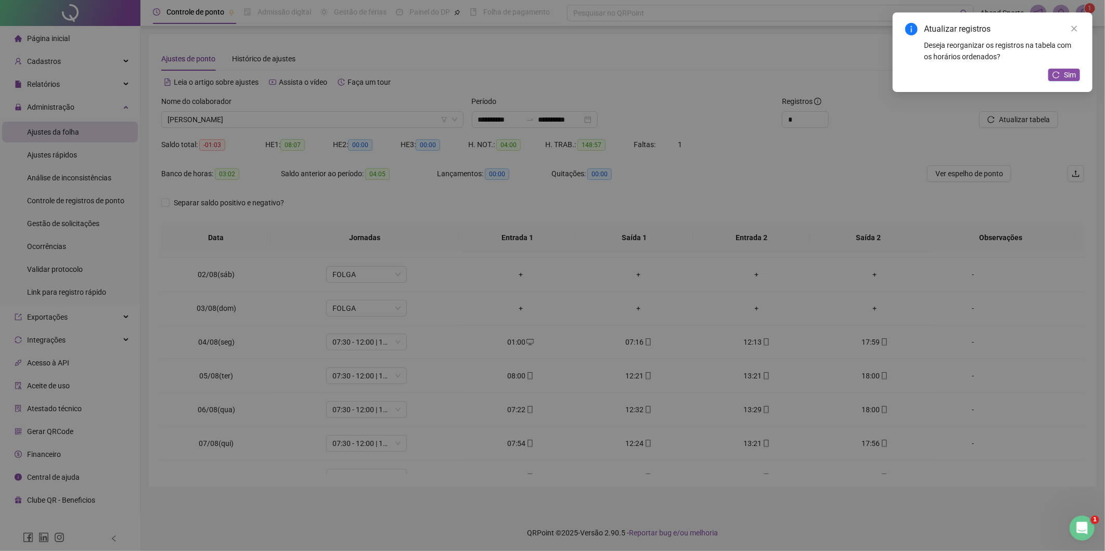
type input "**********"
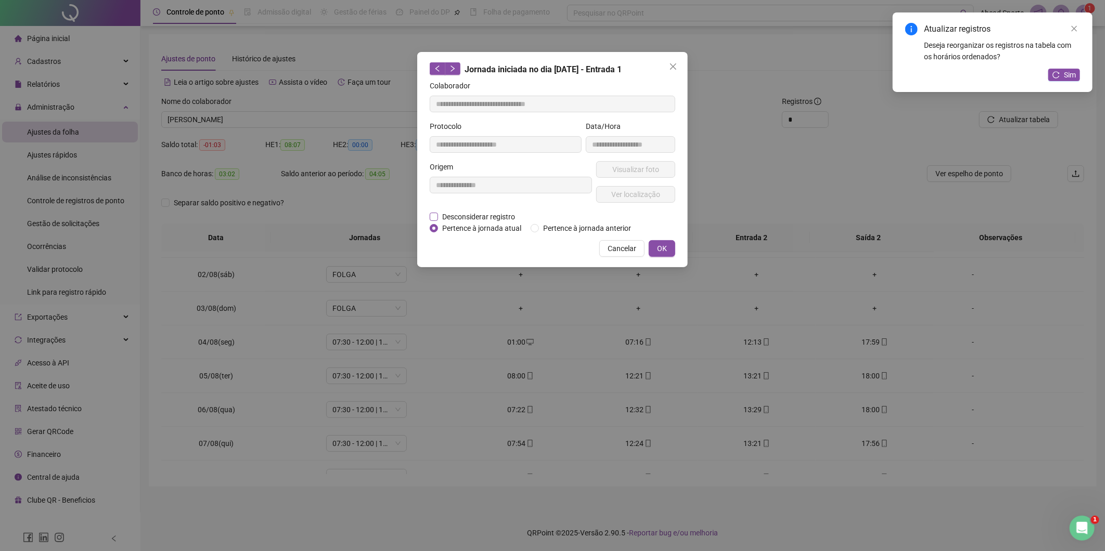
click at [482, 216] on span "Desconsiderar registro" at bounding box center [478, 216] width 81 height 11
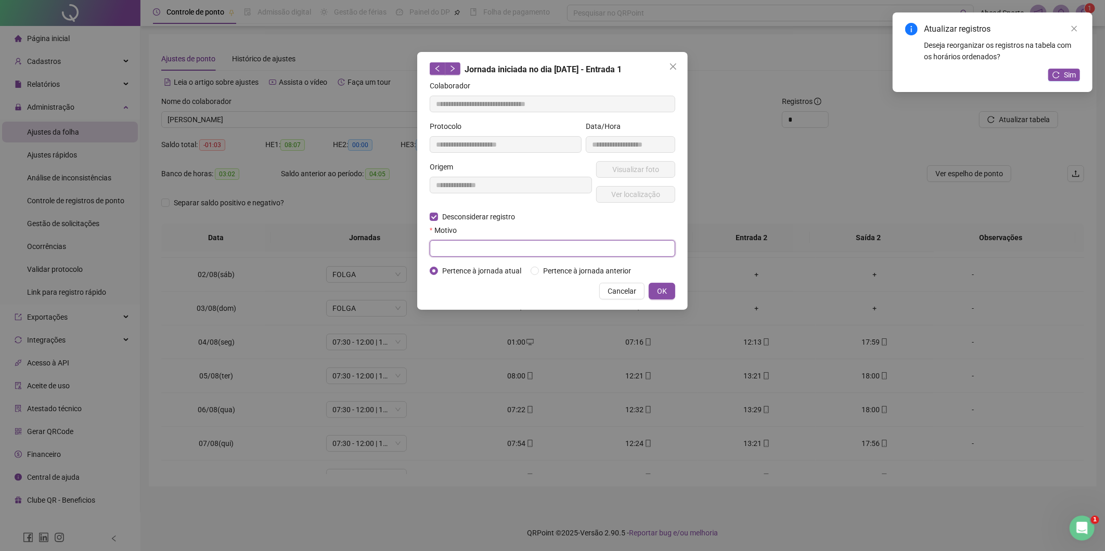
drag, startPoint x: 519, startPoint y: 346, endPoint x: 460, endPoint y: 246, distance: 116.8
click at [460, 241] on input "text" at bounding box center [553, 248] width 246 height 17
type input "****"
click at [670, 289] on button "OK" at bounding box center [662, 291] width 27 height 17
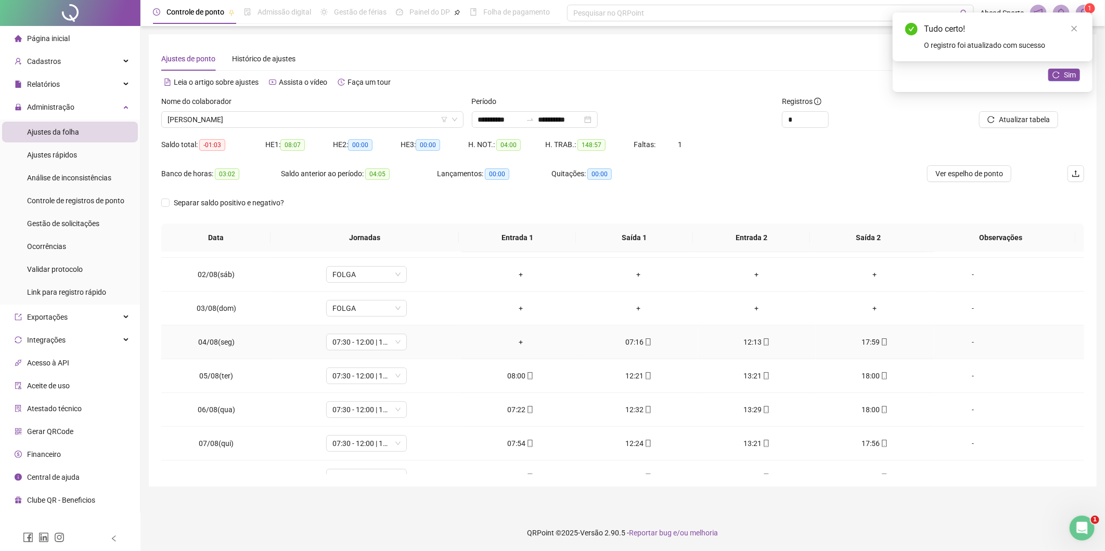
click at [517, 340] on div "+" at bounding box center [520, 342] width 101 height 11
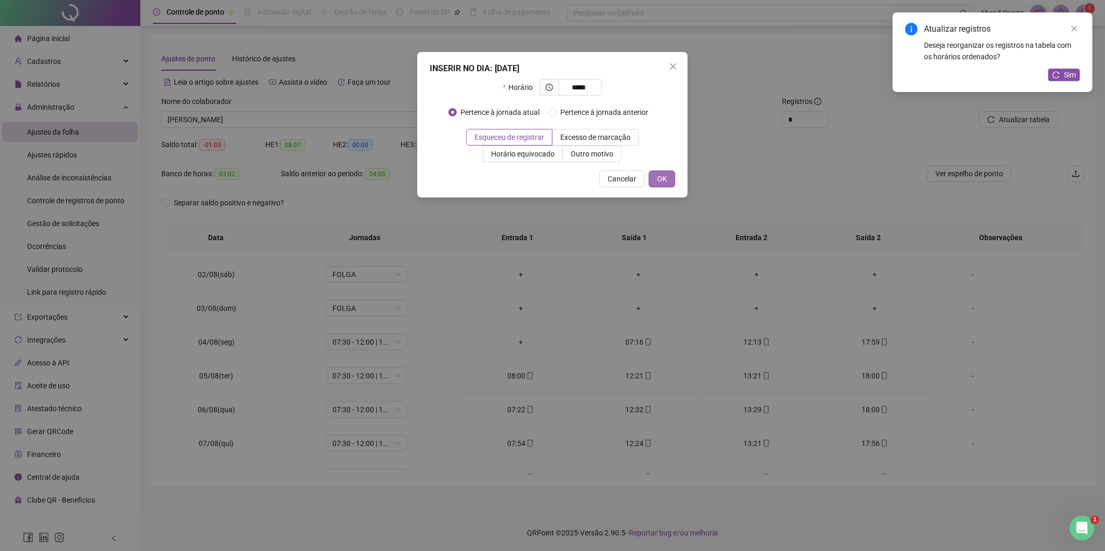
type input "*****"
click at [660, 185] on button "OK" at bounding box center [662, 179] width 27 height 17
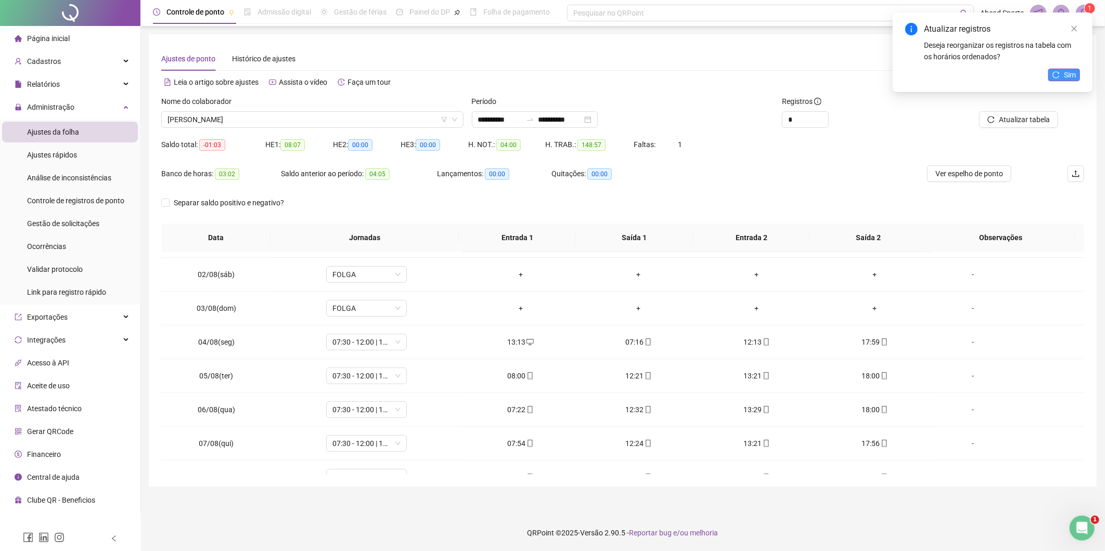
click at [1072, 73] on span "Sim" at bounding box center [1070, 74] width 12 height 11
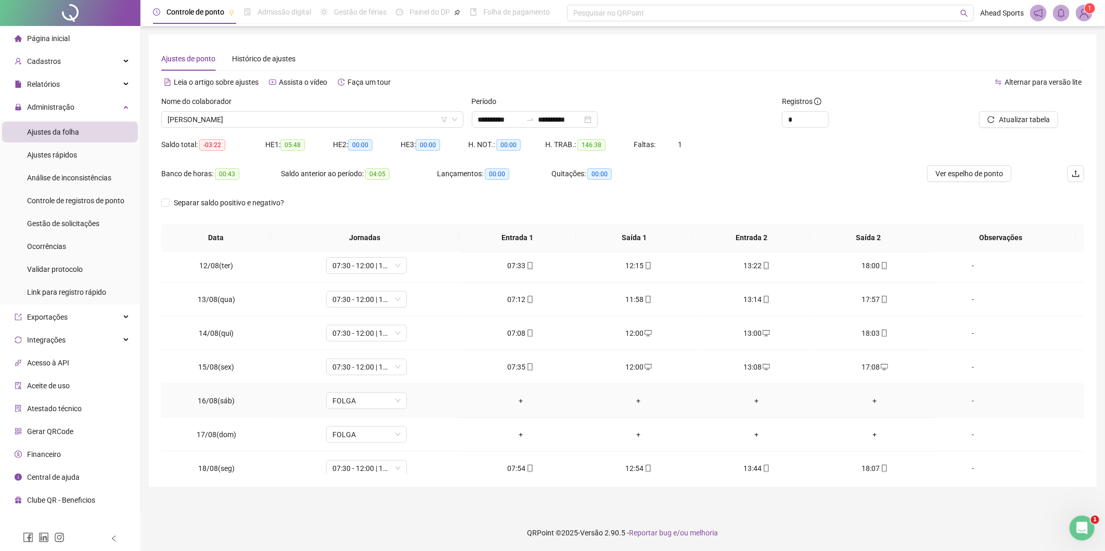
scroll to position [624, 0]
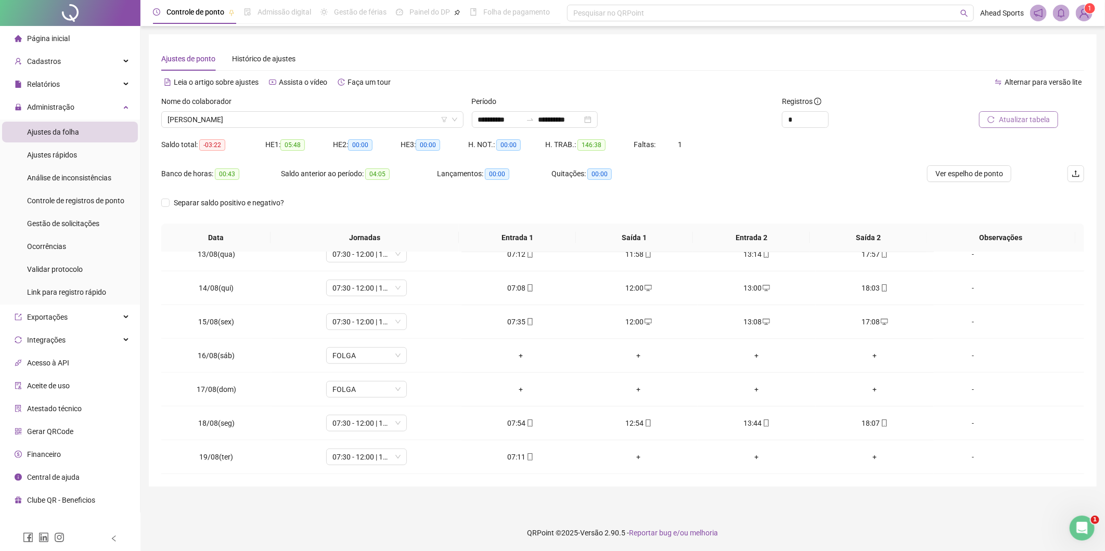
click at [1013, 123] on span "Atualizar tabela" at bounding box center [1024, 119] width 51 height 11
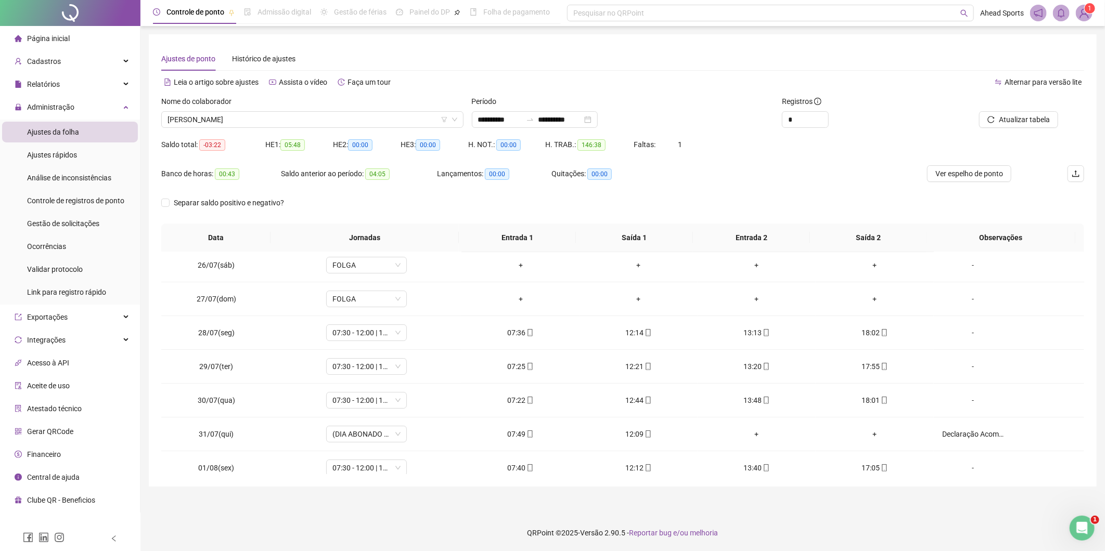
scroll to position [0, 0]
click at [987, 176] on span "Ver espelho de ponto" at bounding box center [969, 173] width 68 height 11
click at [329, 120] on span "[PERSON_NAME]" at bounding box center [313, 120] width 290 height 16
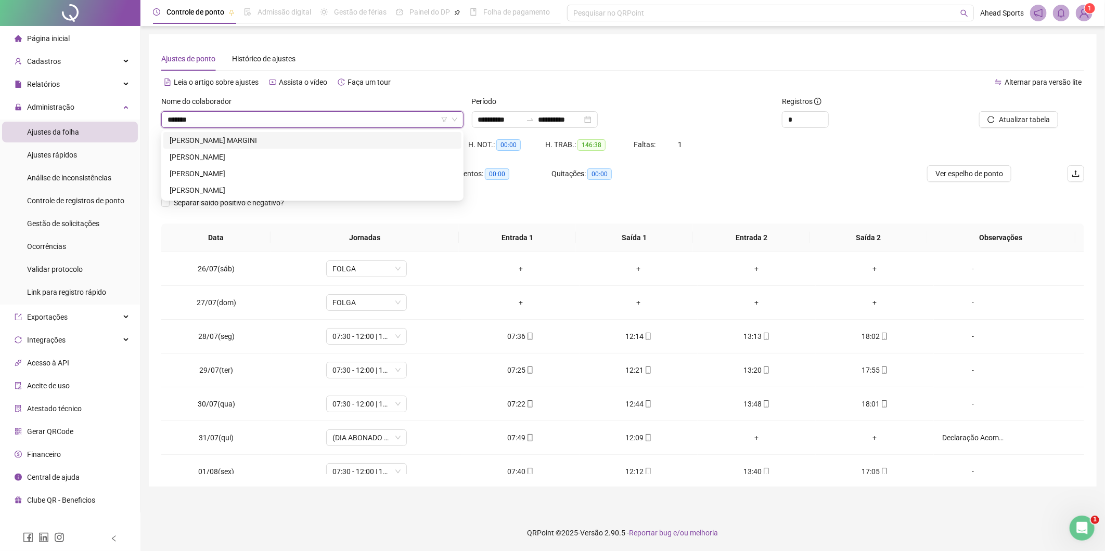
type input "********"
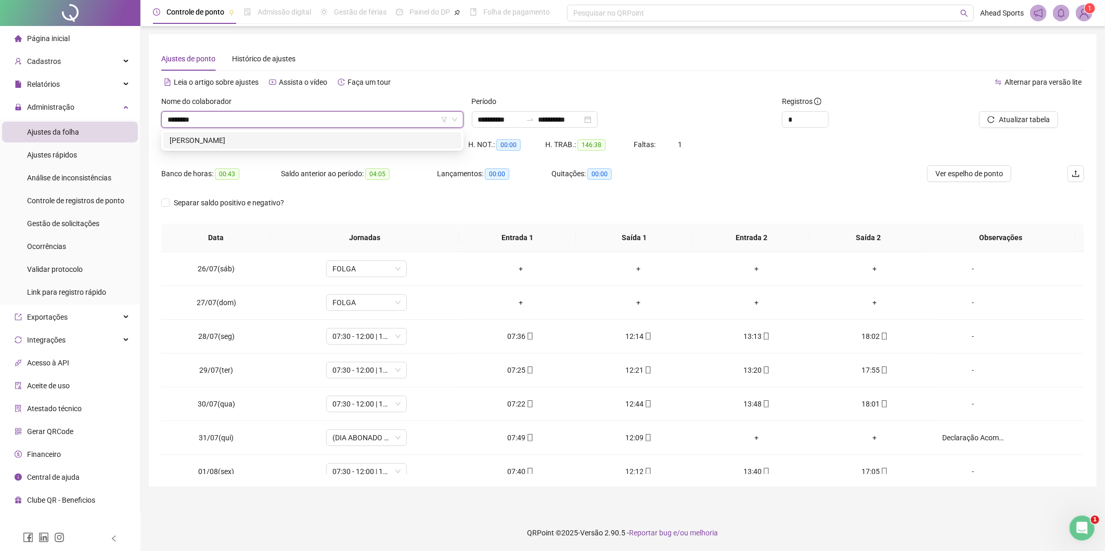
click at [367, 146] on div "[PERSON_NAME]" at bounding box center [313, 140] width 286 height 11
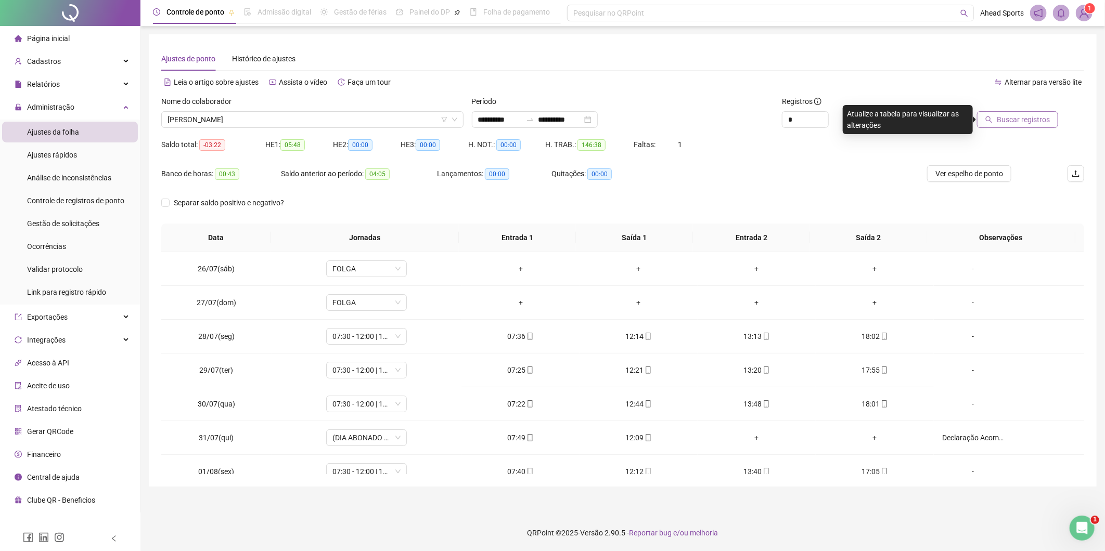
click at [1043, 111] on button "Buscar registros" at bounding box center [1017, 119] width 81 height 17
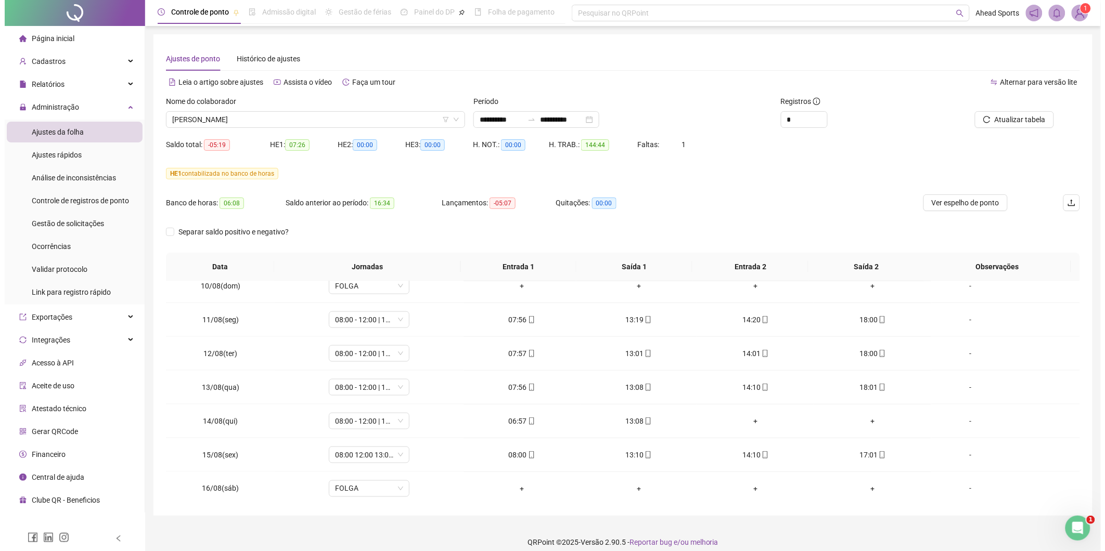
scroll to position [520, 0]
click at [992, 207] on span "Ver espelho de ponto" at bounding box center [961, 202] width 68 height 11
click at [959, 422] on div "-" at bounding box center [965, 420] width 61 height 11
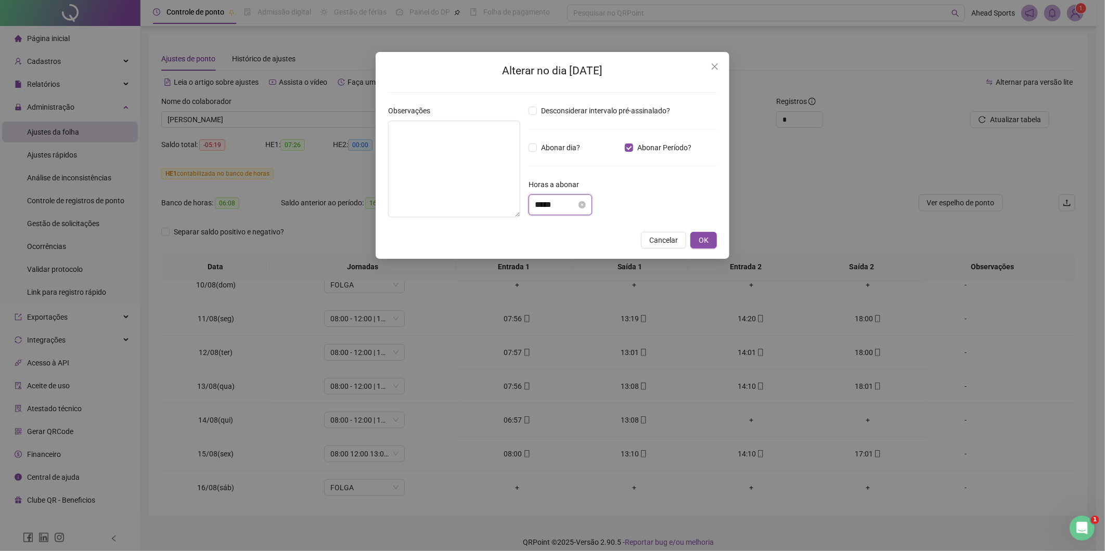
click at [558, 206] on input "*****" at bounding box center [556, 205] width 42 height 12
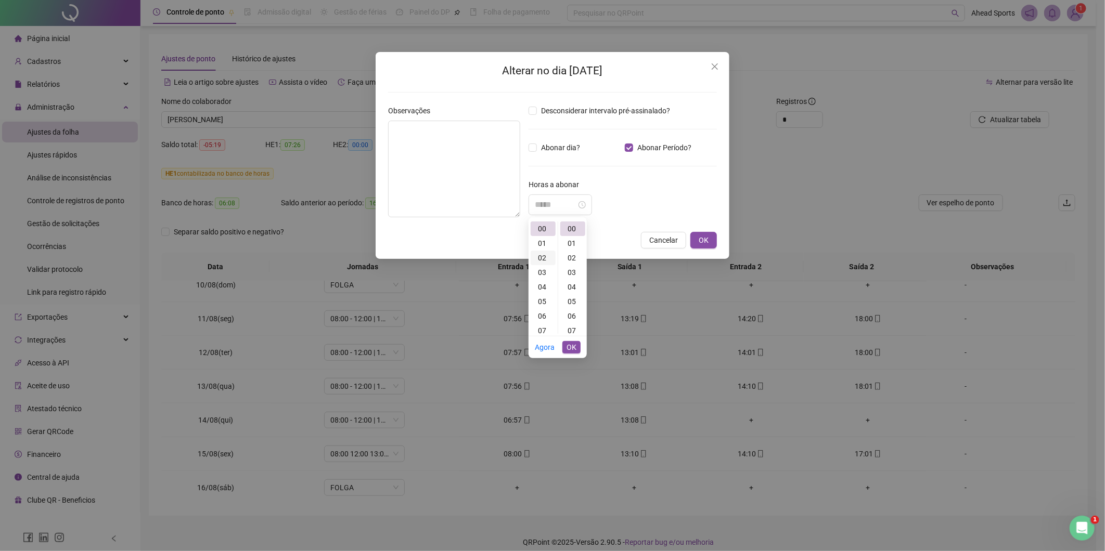
click at [542, 255] on div "02" at bounding box center [543, 258] width 25 height 15
click at [573, 320] on div "42" at bounding box center [572, 320] width 25 height 15
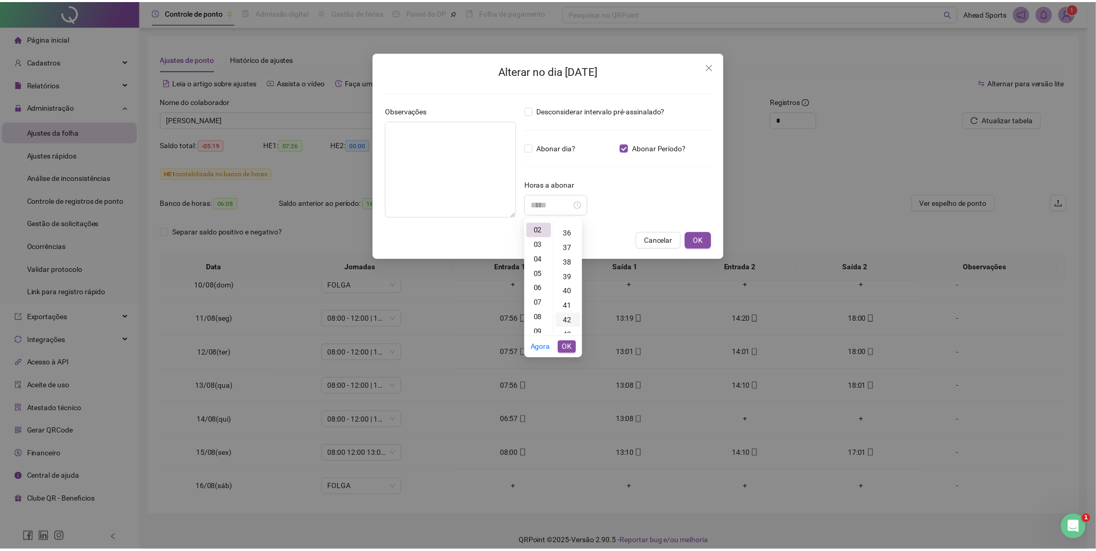
scroll to position [611, 0]
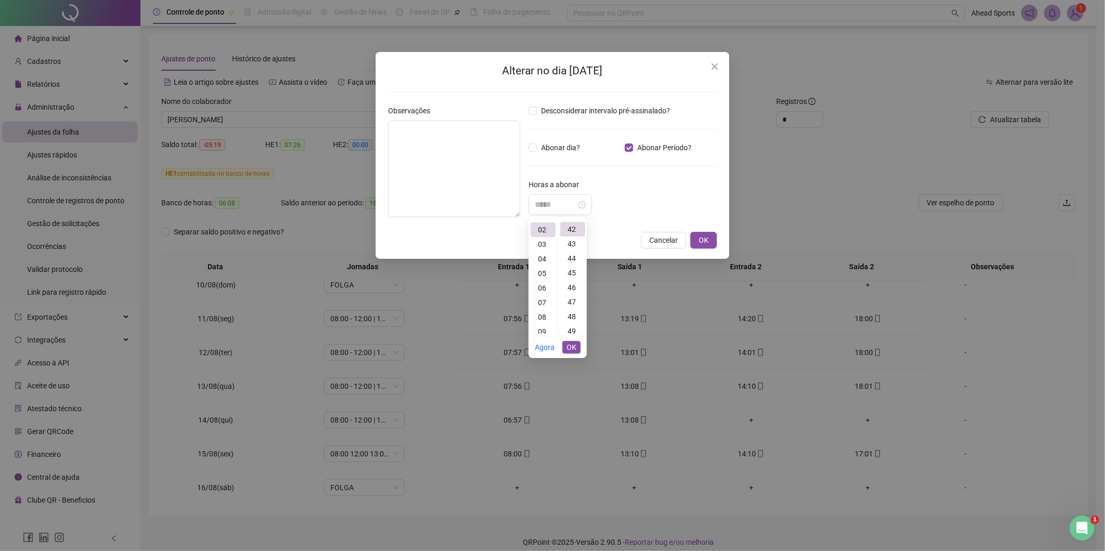
type input "*****"
click at [576, 346] on button "OK" at bounding box center [571, 347] width 18 height 12
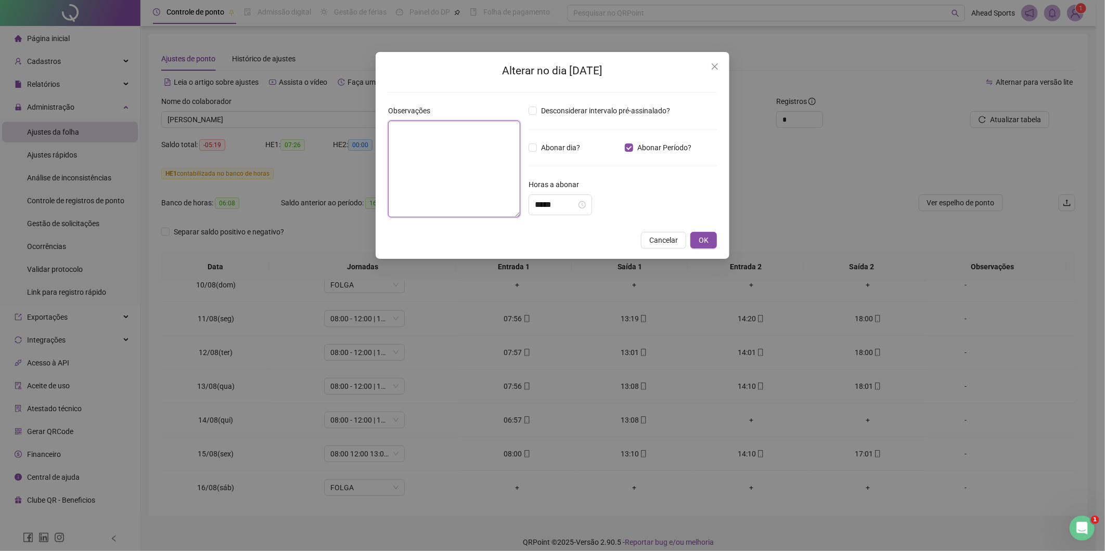
click at [467, 168] on textarea at bounding box center [454, 169] width 132 height 97
type textarea "**********"
click at [699, 241] on span "OK" at bounding box center [704, 240] width 10 height 11
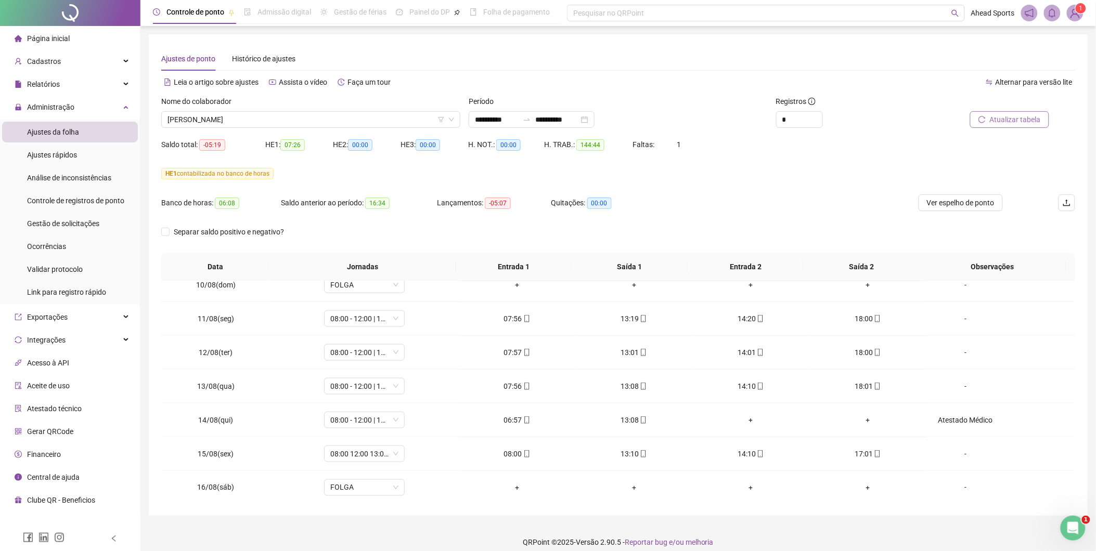
click at [1043, 121] on button "Atualizar tabela" at bounding box center [1009, 119] width 79 height 17
